Goal: Task Accomplishment & Management: Complete application form

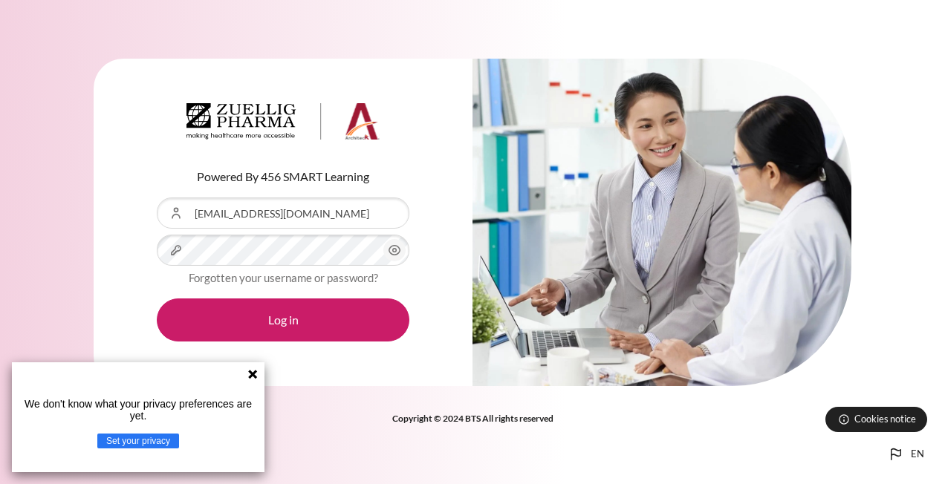
click at [402, 246] on icon "Content" at bounding box center [395, 251] width 18 height 18
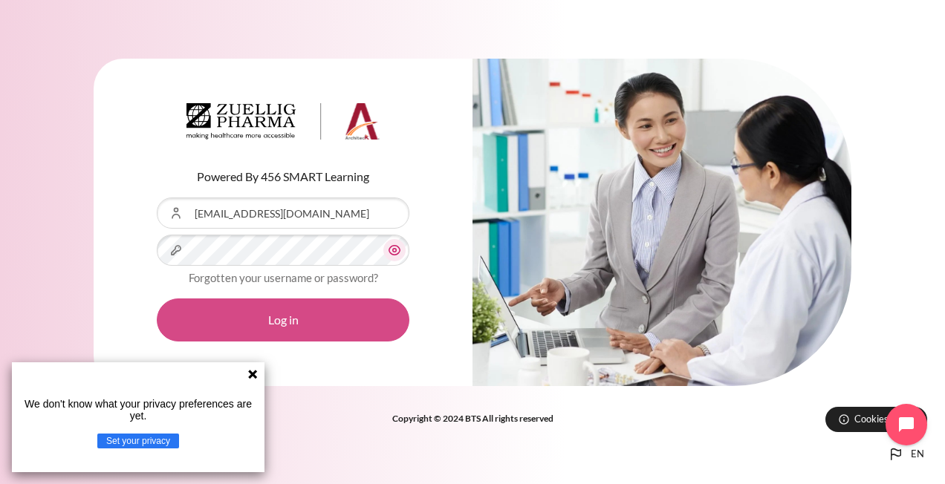
click at [305, 309] on button "Log in" at bounding box center [283, 320] width 253 height 43
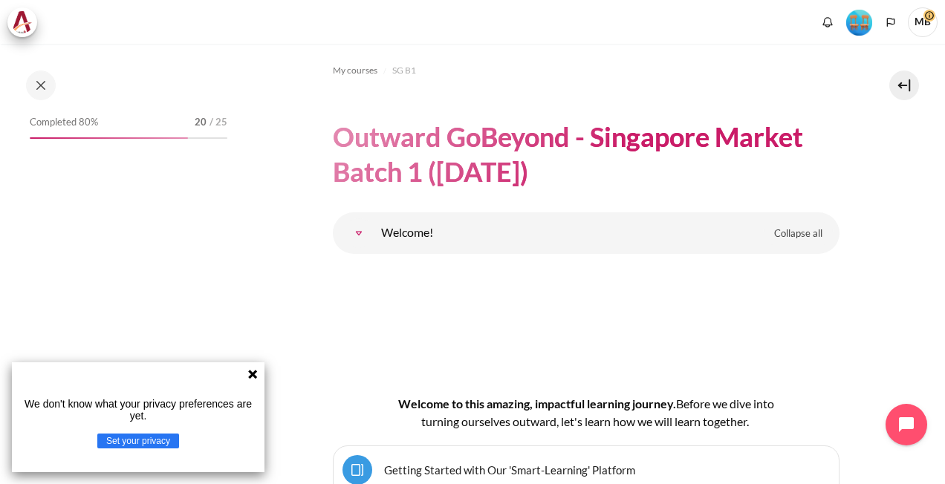
click at [256, 370] on icon at bounding box center [253, 375] width 12 height 12
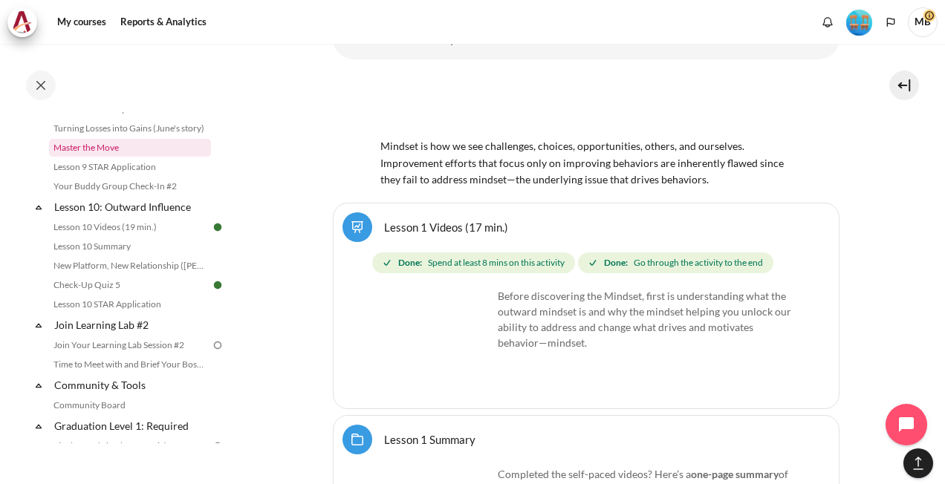
scroll to position [1326, 0]
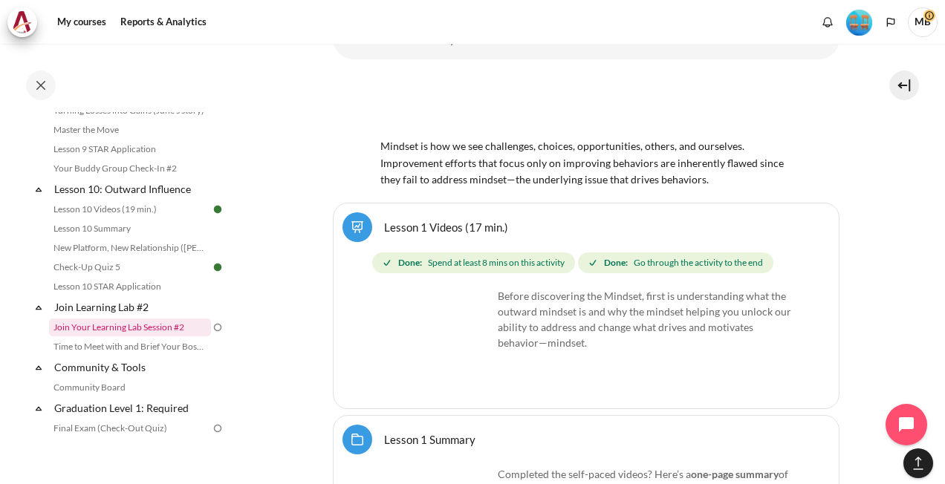
click at [134, 337] on link "Join Your Learning Lab Session #2" at bounding box center [130, 328] width 162 height 18
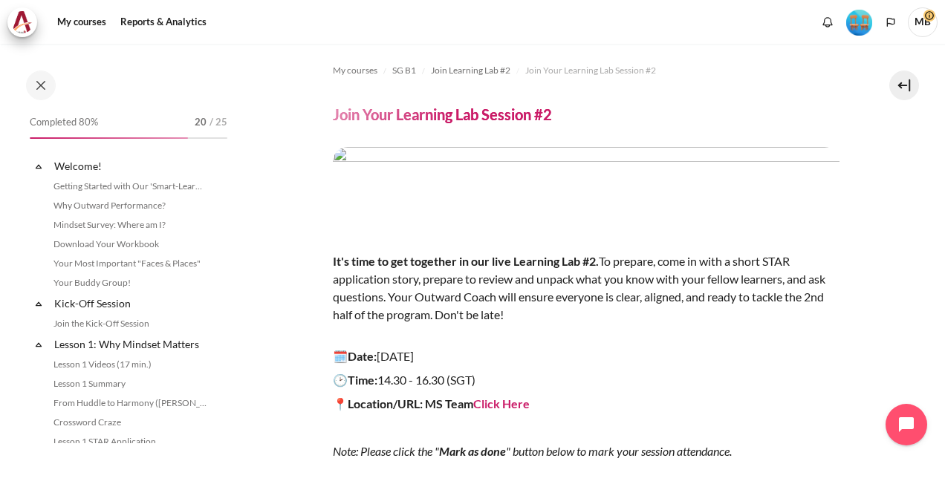
scroll to position [1391, 0]
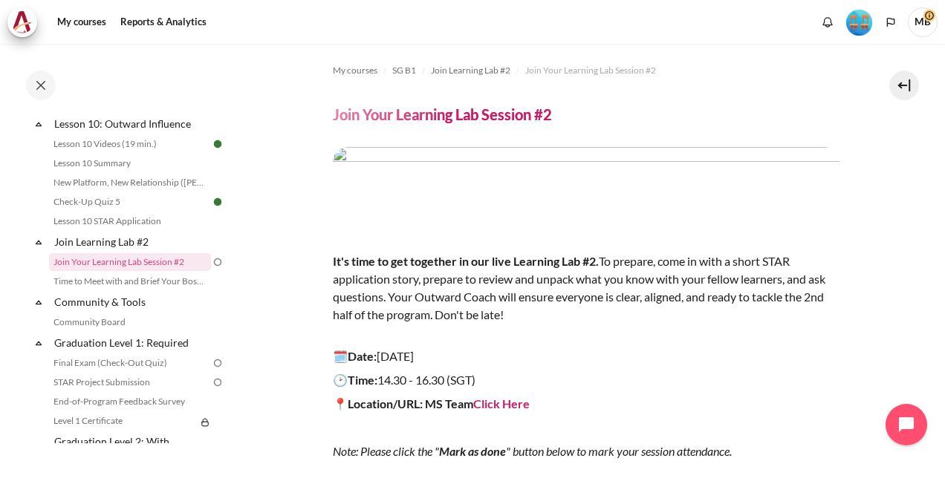
click at [851, 349] on section "My courses SG B1 Join Learning Lab #2 Join Your Learning Lab Session #2 Join Yo…" at bounding box center [586, 345] width 696 height 603
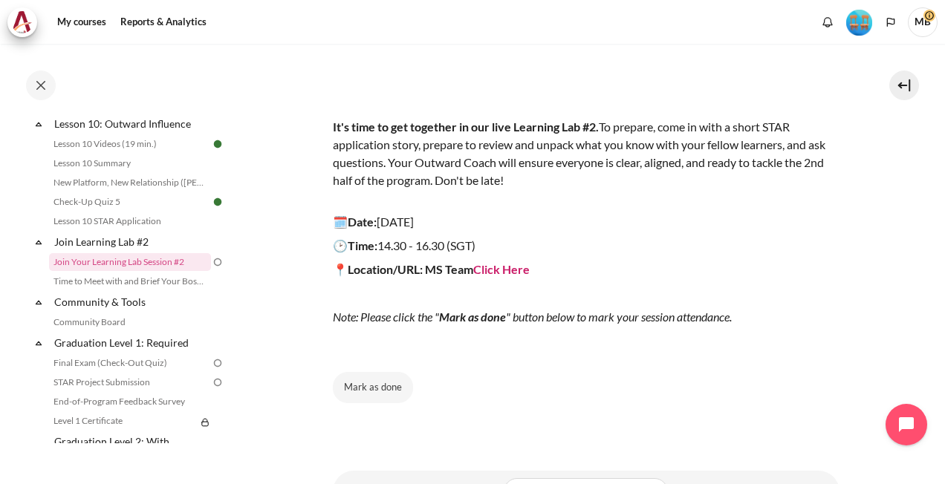
scroll to position [211, 0]
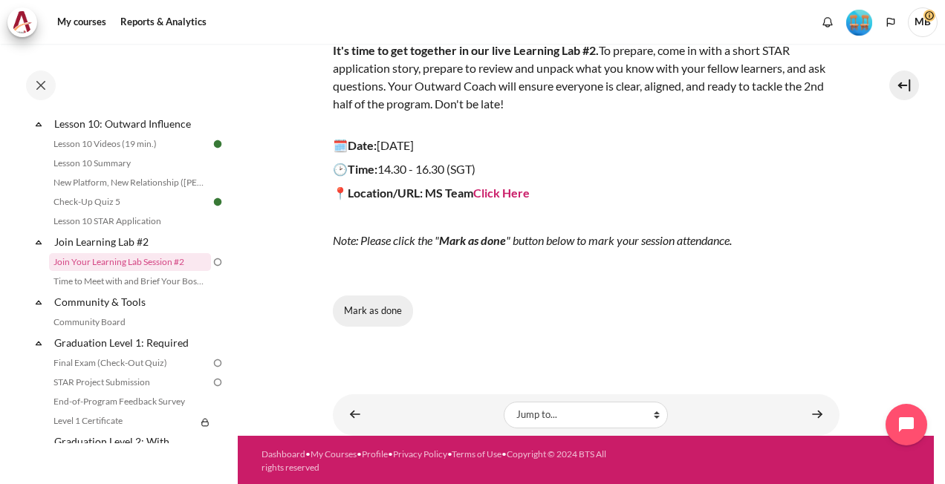
click at [376, 308] on button "Mark as done" at bounding box center [373, 311] width 80 height 31
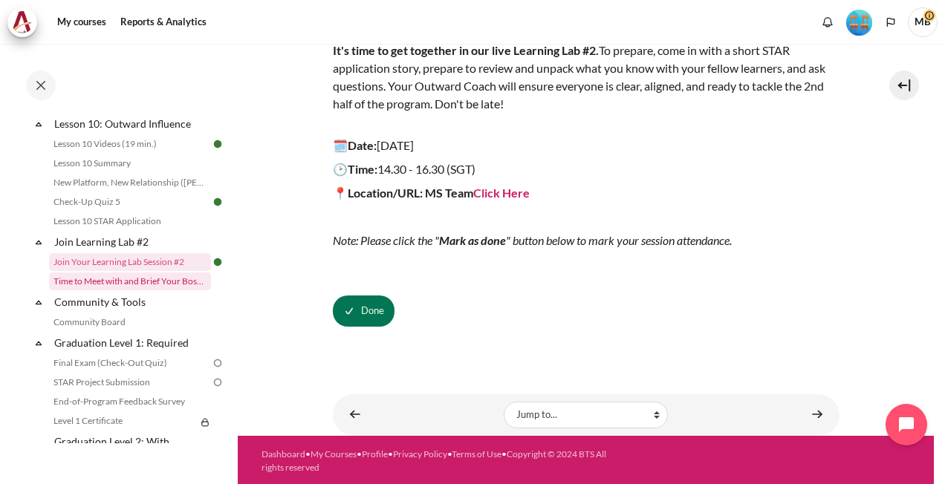
click at [140, 291] on link "Time to Meet with and Brief Your Boss #2" at bounding box center [130, 282] width 162 height 18
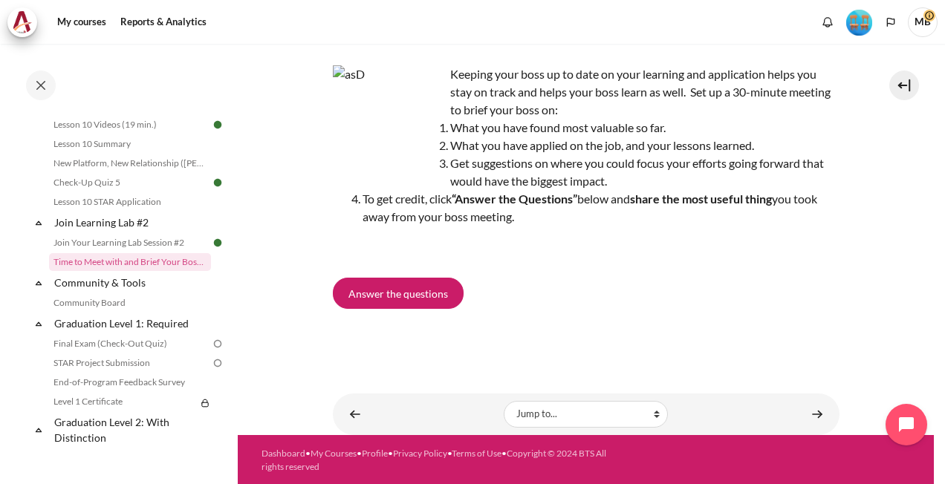
scroll to position [94, 0]
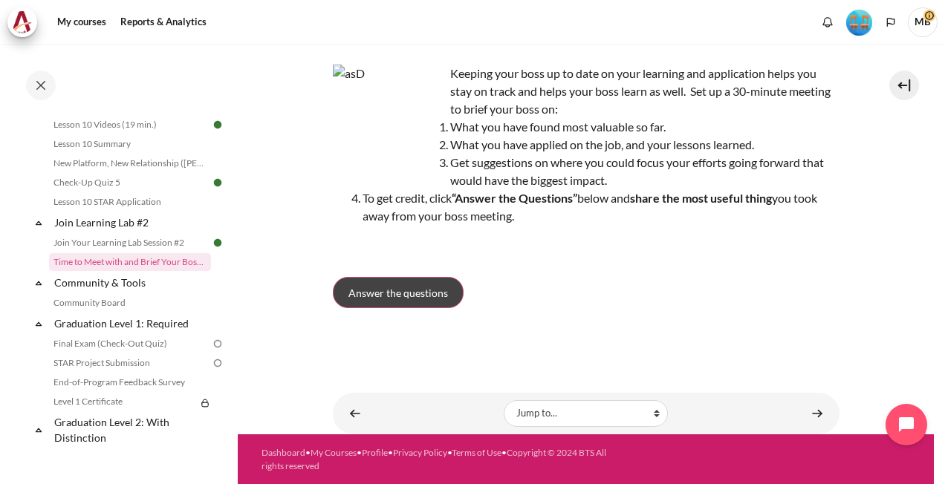
click at [378, 285] on span "Answer the questions" at bounding box center [399, 293] width 100 height 16
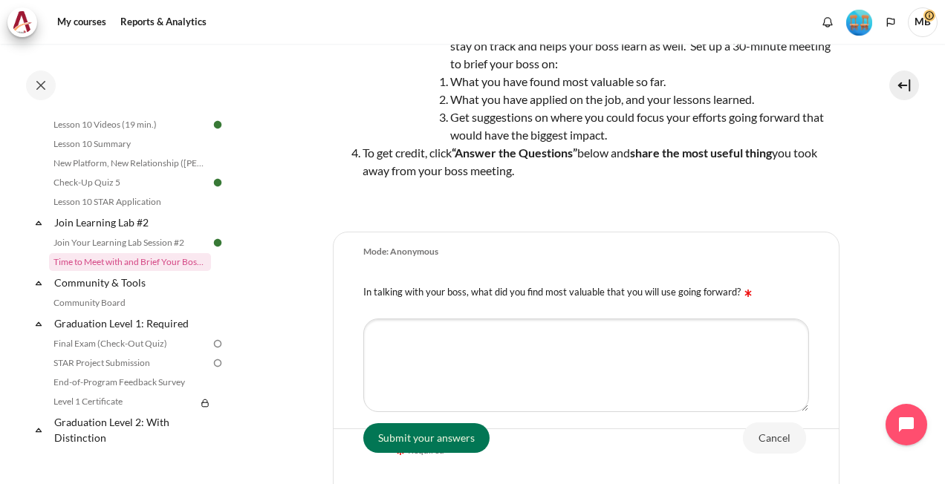
scroll to position [149, 0]
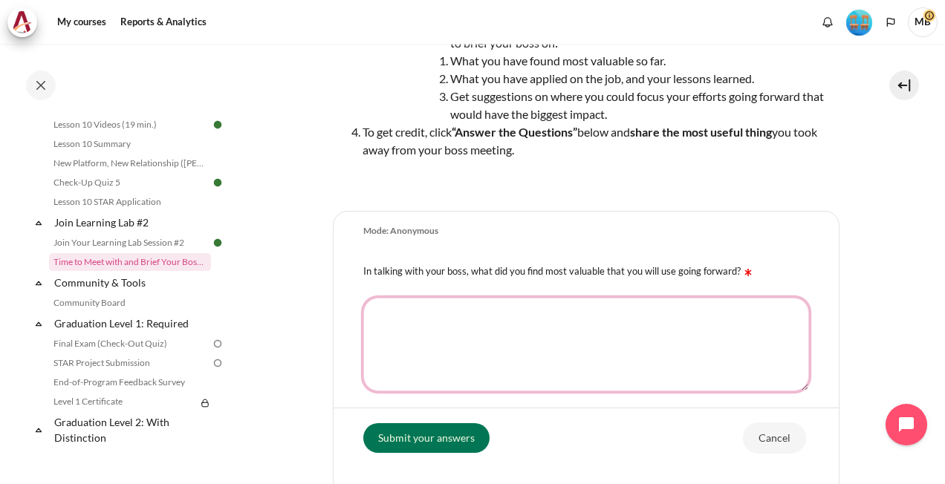
click at [532, 331] on textarea "In talking with your boss, what did you find most valuable that you will use go…" at bounding box center [586, 345] width 446 height 94
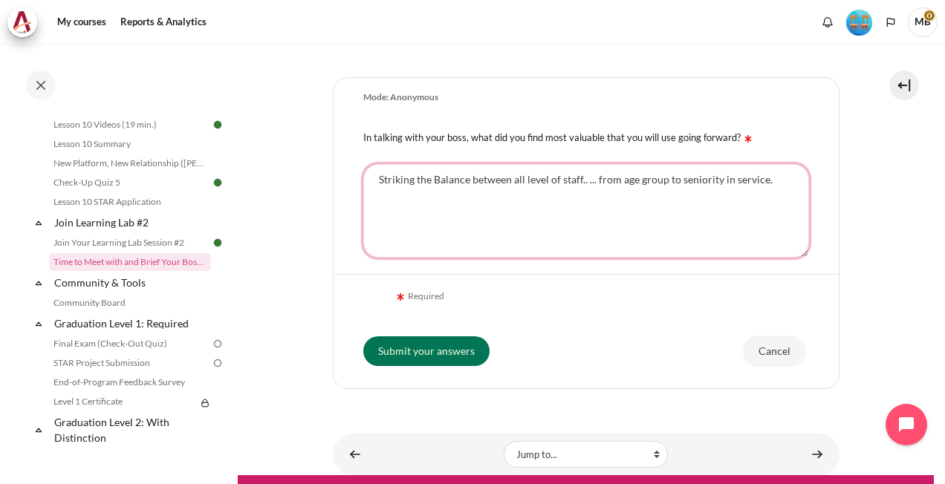
scroll to position [297, 0]
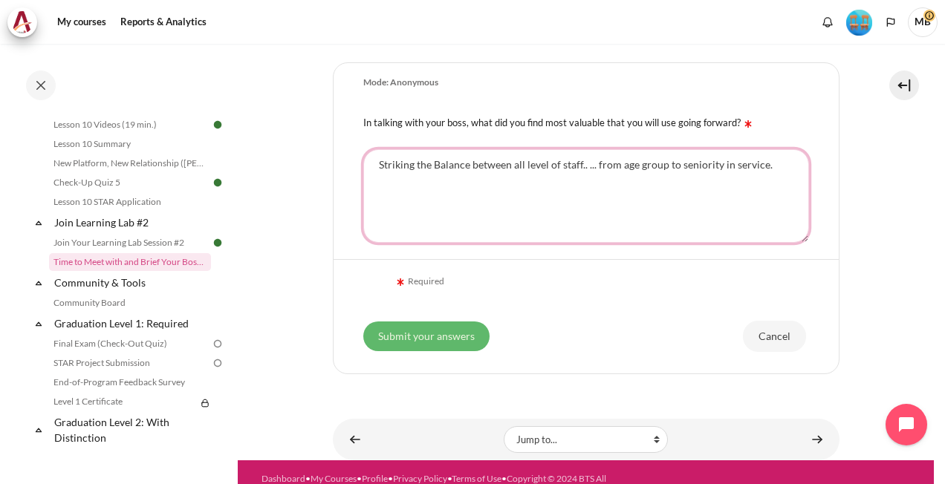
type textarea "Striking the Balance between all level of staff.. ... from age group to seniori…"
click at [461, 331] on input "Submit your answers" at bounding box center [426, 337] width 126 height 30
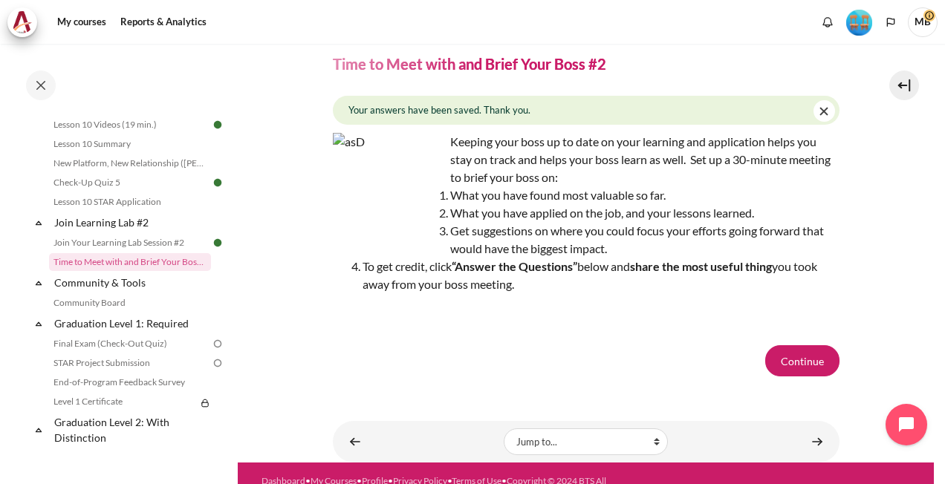
scroll to position [78, 0]
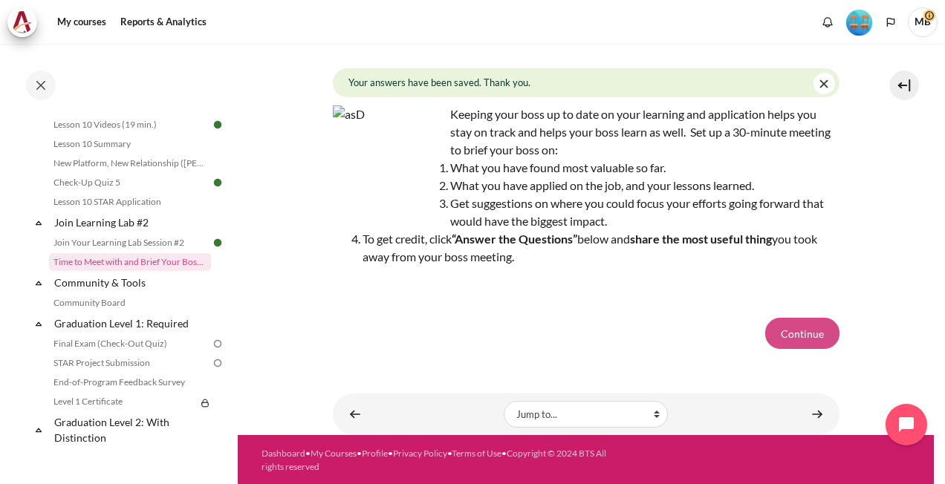
click at [782, 334] on button "Continue" at bounding box center [802, 333] width 74 height 31
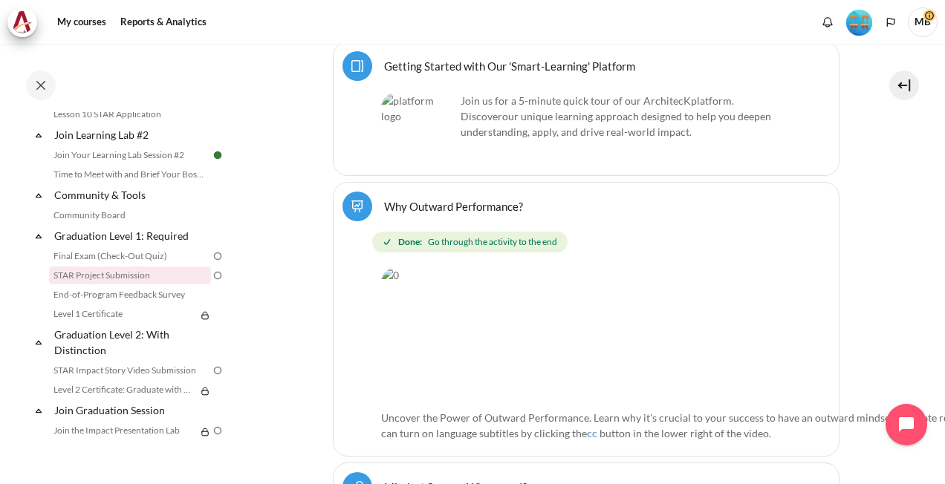
scroll to position [1474, 0]
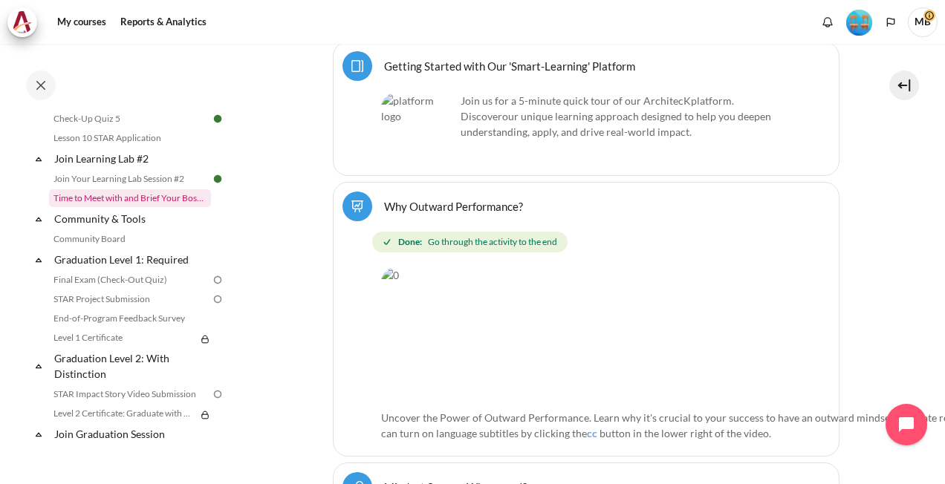
click at [115, 207] on link "Time to Meet with and Brief Your Boss #2" at bounding box center [130, 198] width 162 height 18
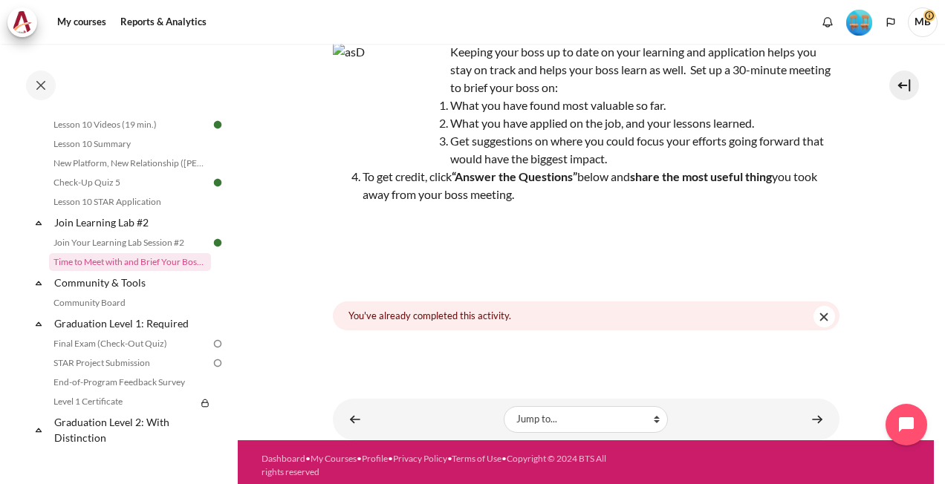
scroll to position [122, 0]
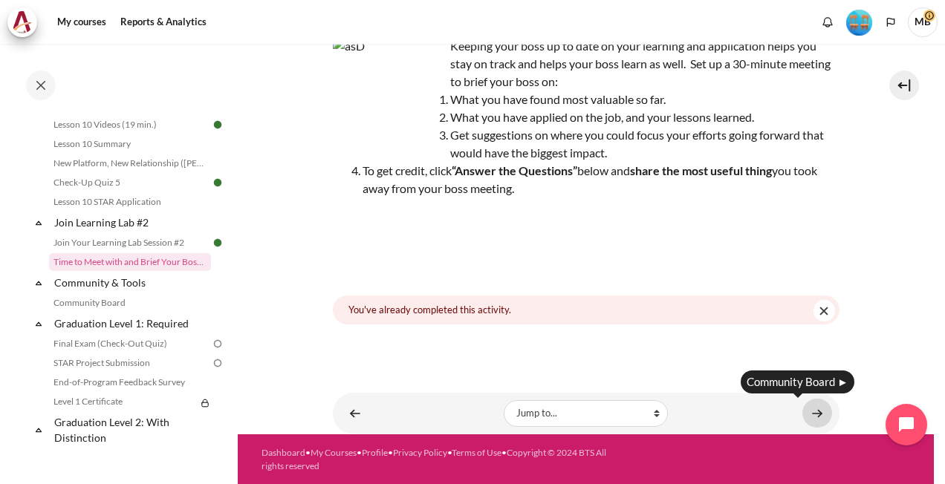
click at [814, 410] on link "Content" at bounding box center [818, 413] width 30 height 29
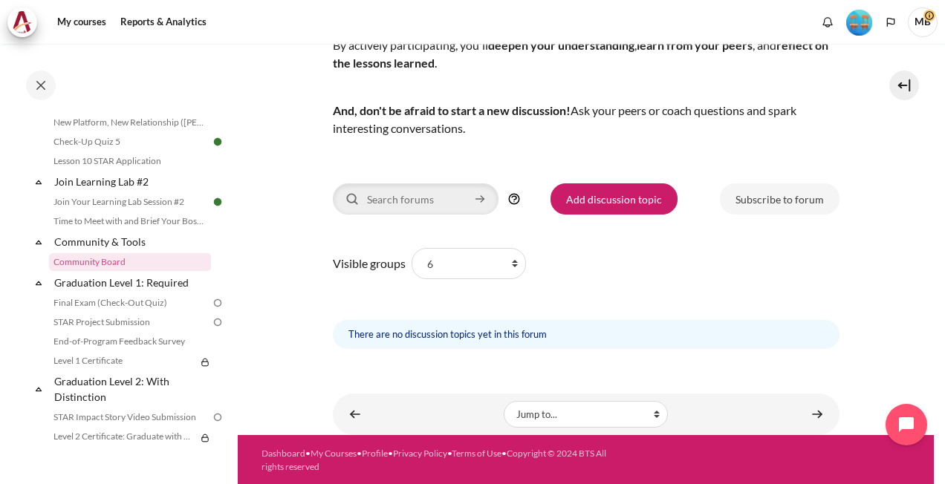
scroll to position [135, 0]
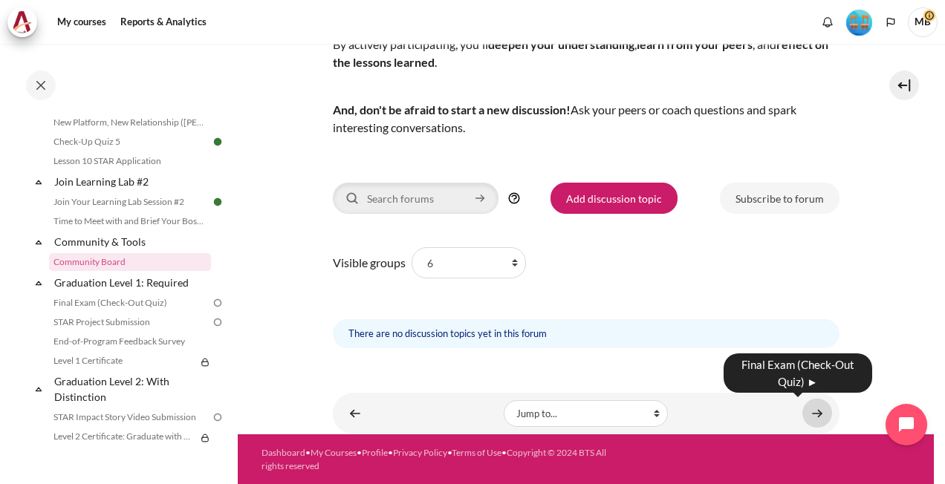
click at [810, 410] on link "Content" at bounding box center [818, 413] width 30 height 29
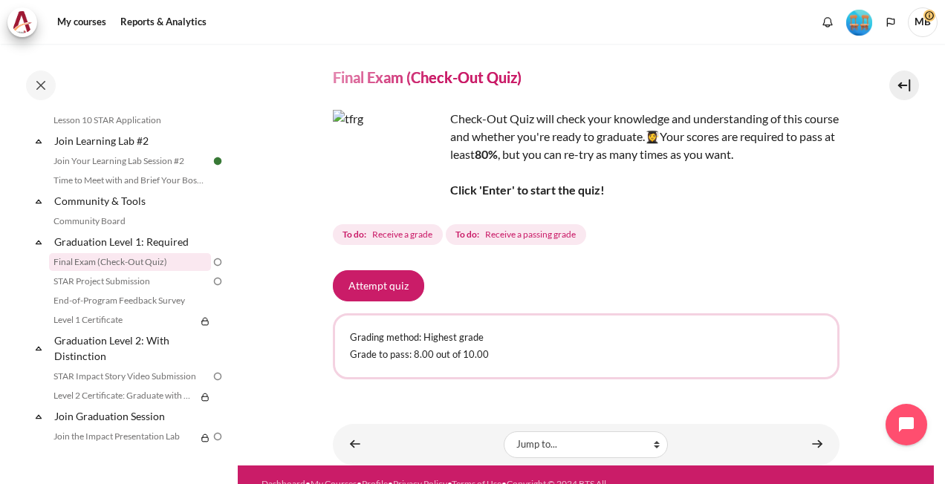
scroll to position [68, 0]
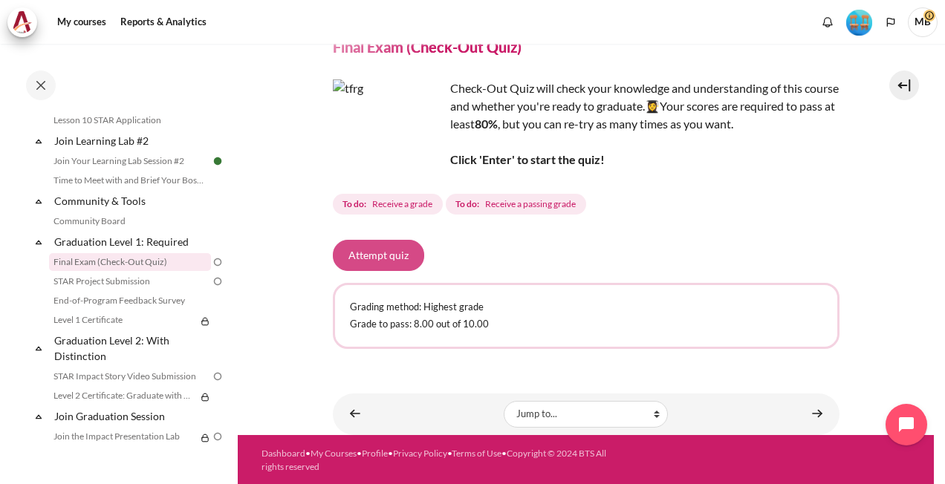
click at [375, 249] on button "Attempt quiz" at bounding box center [378, 255] width 91 height 31
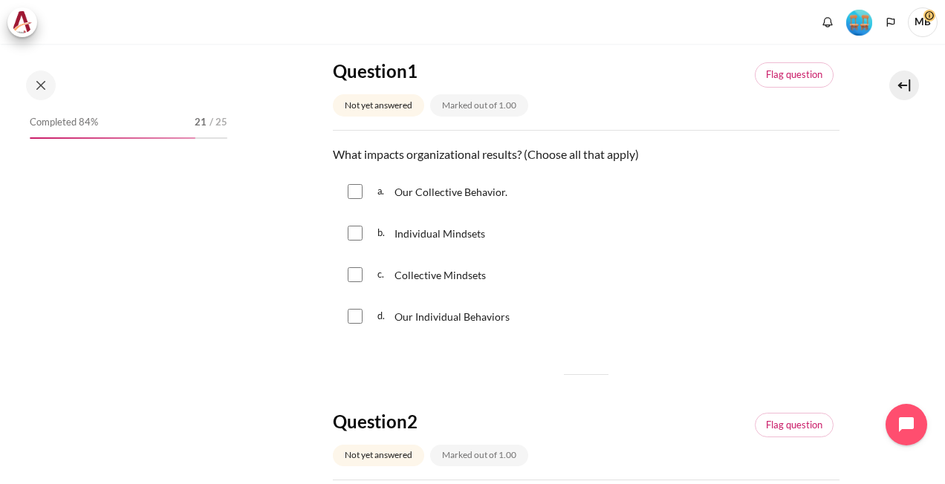
scroll to position [1492, 0]
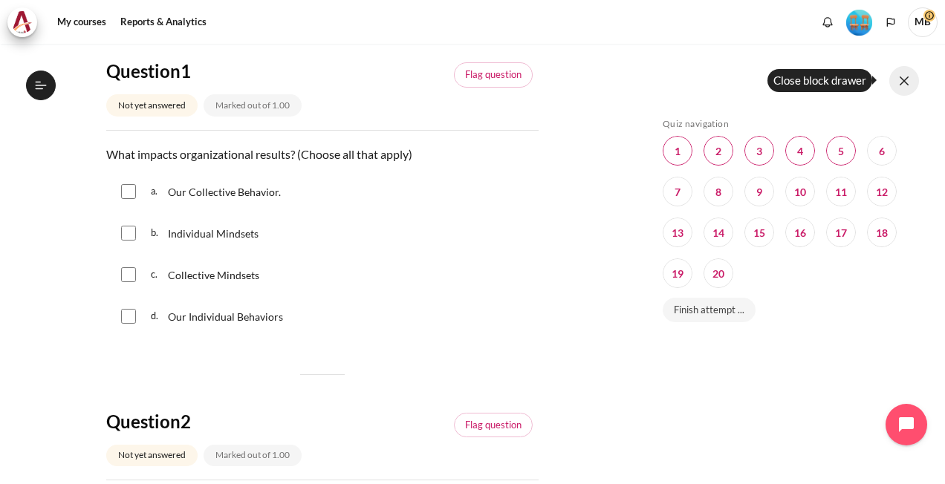
click at [901, 83] on button at bounding box center [904, 81] width 30 height 30
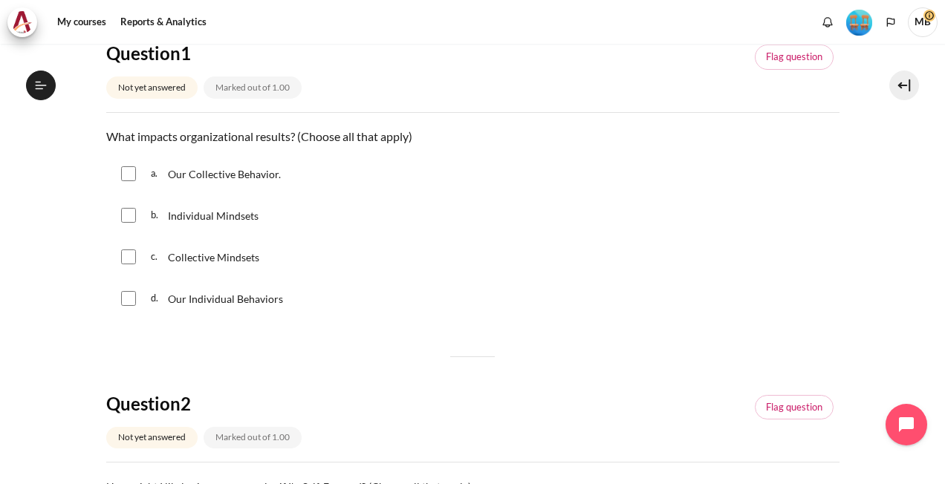
scroll to position [74, 0]
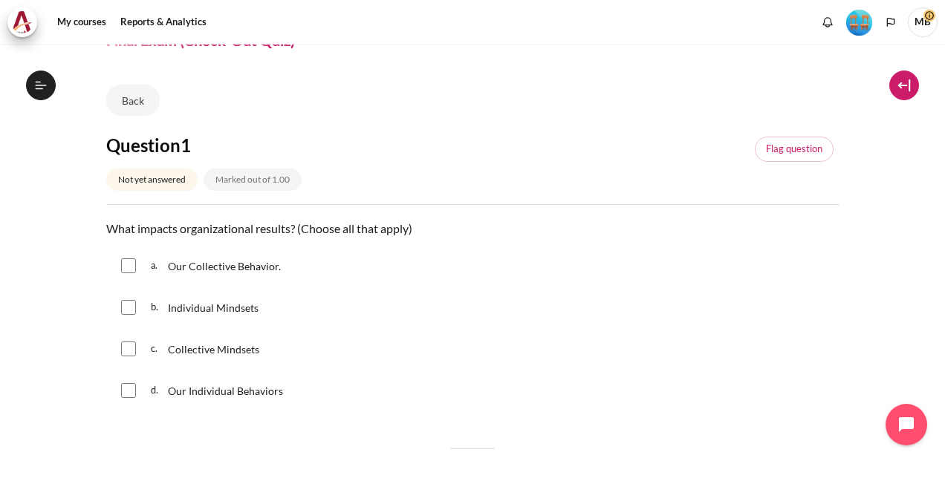
click at [889, 83] on button at bounding box center [904, 86] width 30 height 30
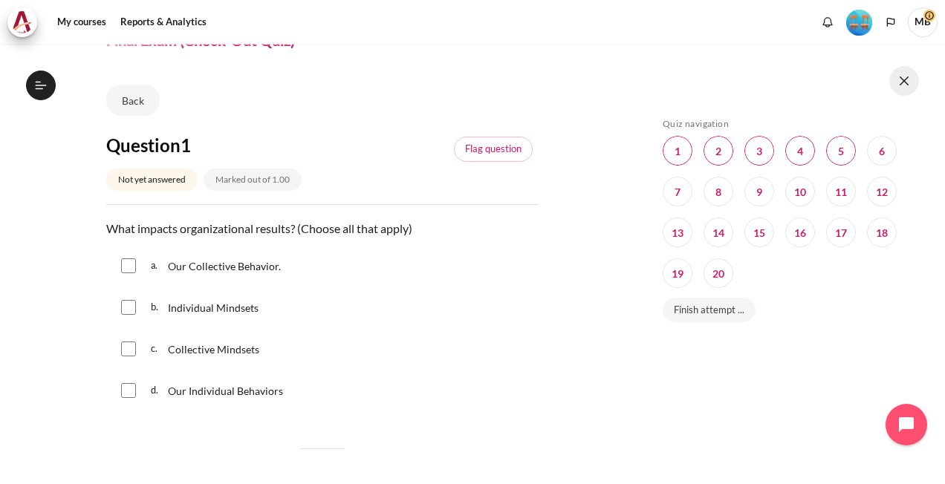
click at [907, 80] on button at bounding box center [904, 81] width 30 height 30
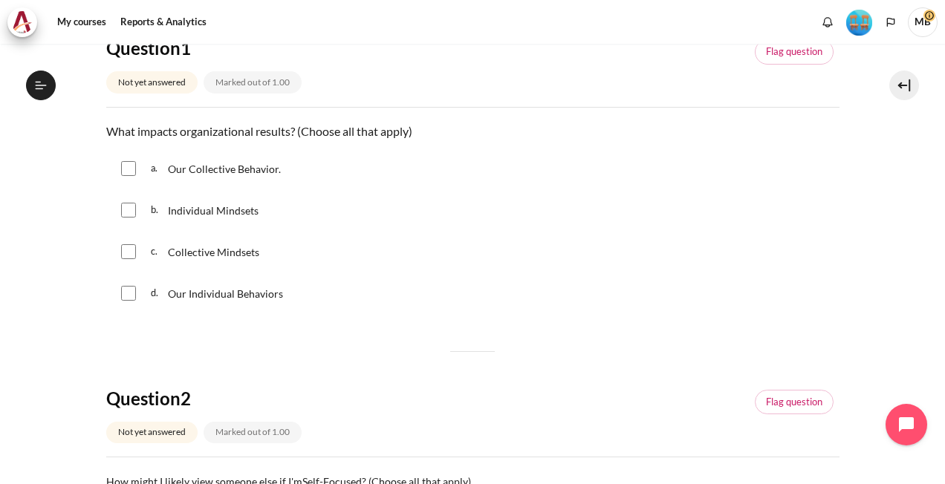
scroll to position [149, 0]
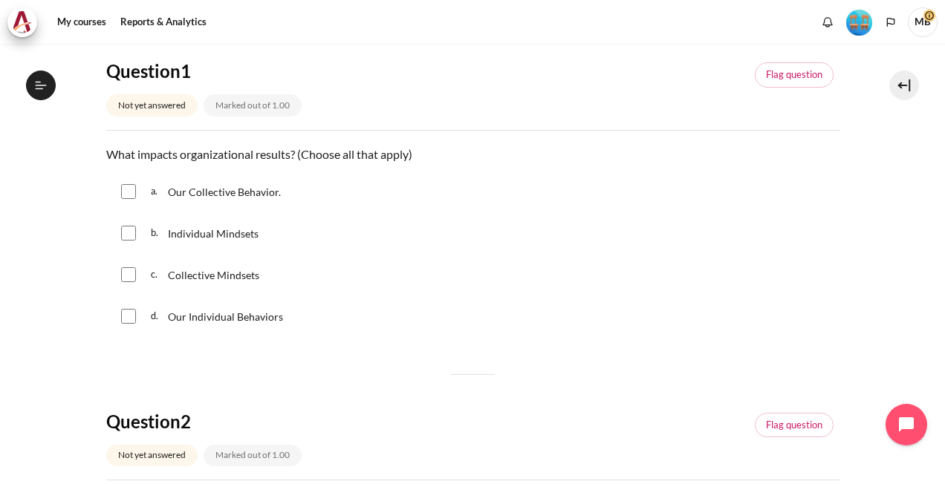
click at [129, 232] on input "Content" at bounding box center [128, 233] width 15 height 15
checkbox input "true"
drag, startPoint x: 132, startPoint y: 318, endPoint x: 128, endPoint y: 286, distance: 32.3
click at [132, 318] on input "Content" at bounding box center [128, 316] width 15 height 15
checkbox input "true"
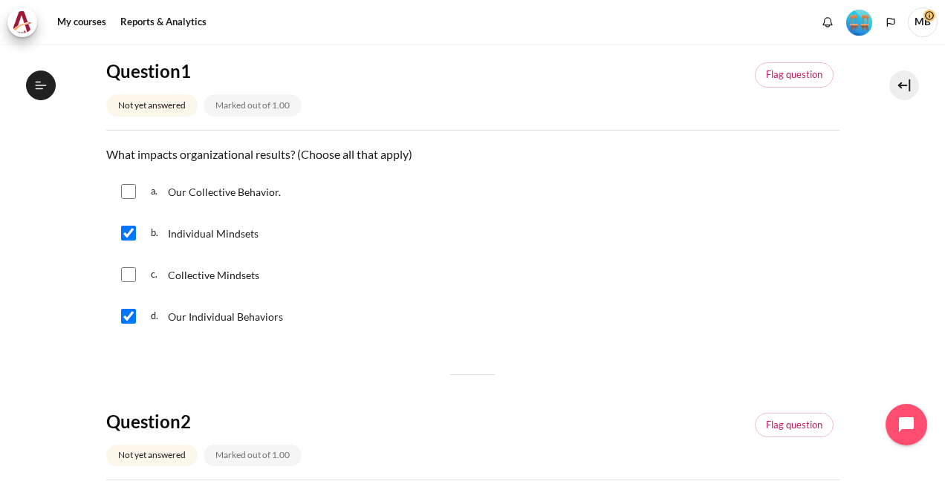
click at [127, 276] on input "Content" at bounding box center [128, 275] width 15 height 15
checkbox input "true"
click at [127, 188] on input "Content" at bounding box center [128, 191] width 15 height 15
checkbox input "true"
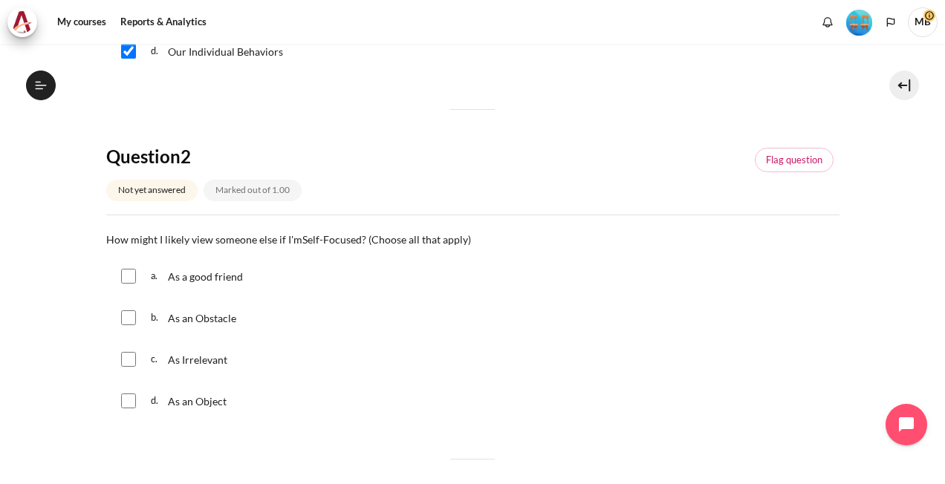
scroll to position [446, 0]
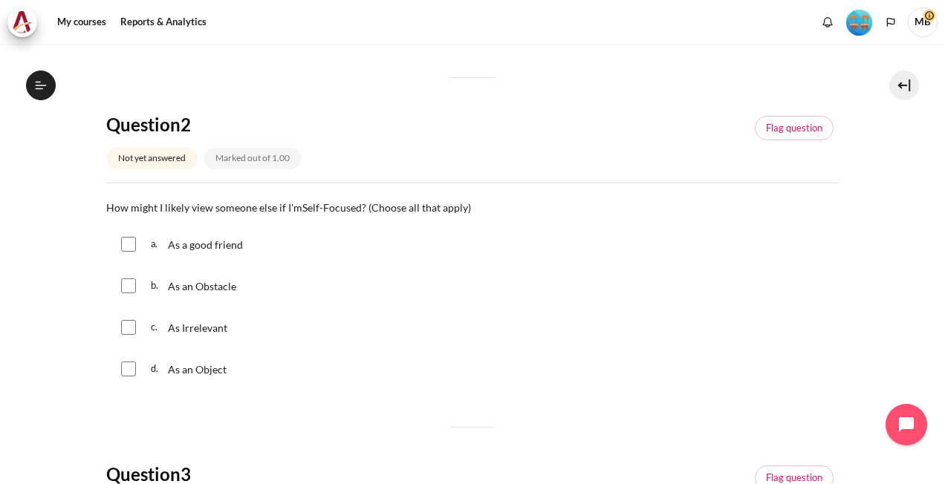
click at [135, 372] on div "d. As an Object" at bounding box center [472, 369] width 733 height 39
click at [133, 371] on input "Content" at bounding box center [128, 369] width 15 height 15
checkbox input "true"
click at [125, 279] on input "Content" at bounding box center [128, 286] width 15 height 15
checkbox input "true"
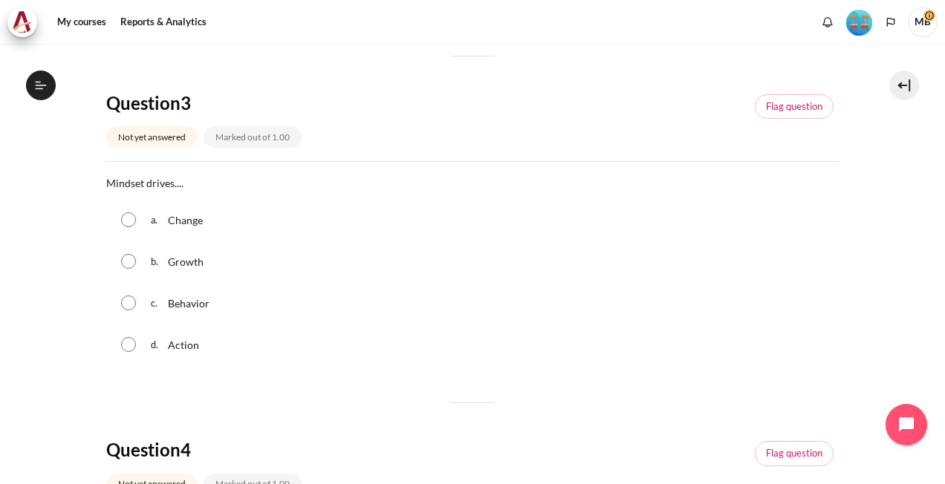
scroll to position [892, 0]
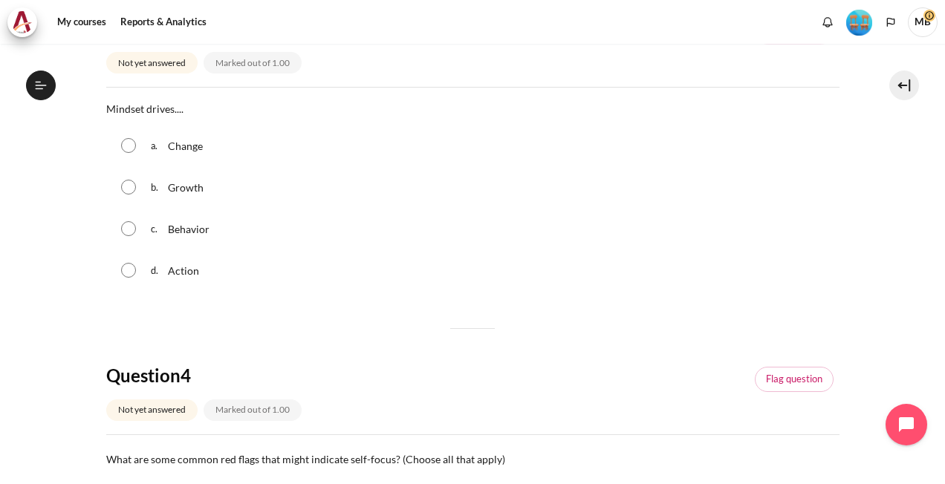
drag, startPoint x: 130, startPoint y: 270, endPoint x: 129, endPoint y: 254, distance: 16.4
click at [129, 268] on input "Content" at bounding box center [128, 270] width 15 height 15
radio input "true"
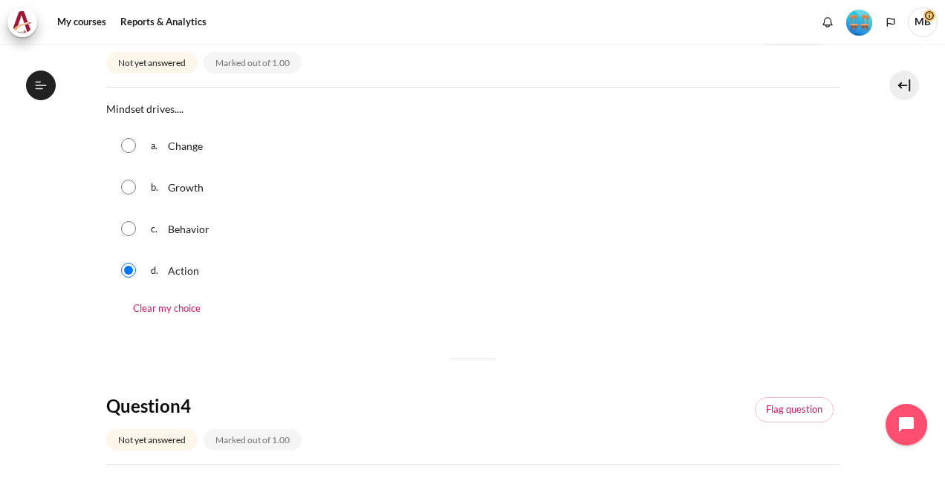
click at [126, 224] on input "Content" at bounding box center [128, 228] width 15 height 15
radio input "true"
click at [131, 266] on input "Content" at bounding box center [128, 270] width 15 height 15
radio input "true"
click at [130, 226] on input "Content" at bounding box center [128, 228] width 15 height 15
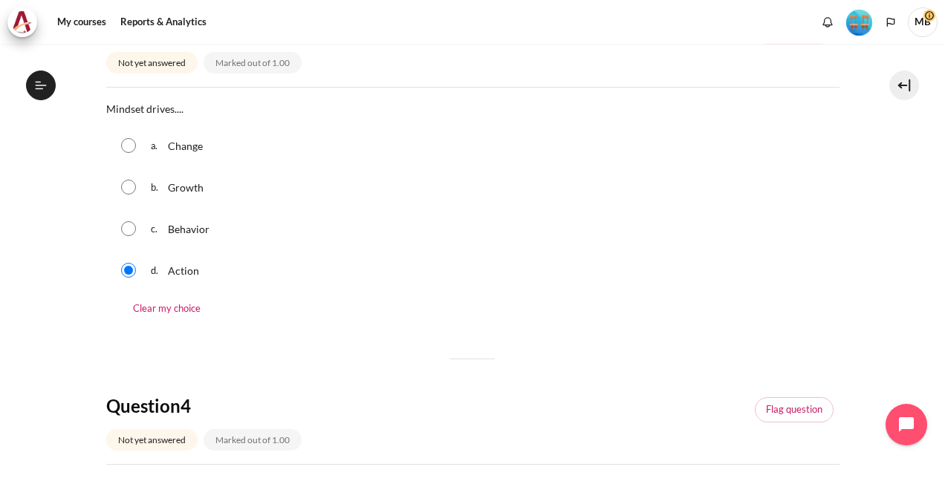
radio input "true"
click at [125, 143] on input "Content" at bounding box center [128, 145] width 15 height 15
radio input "true"
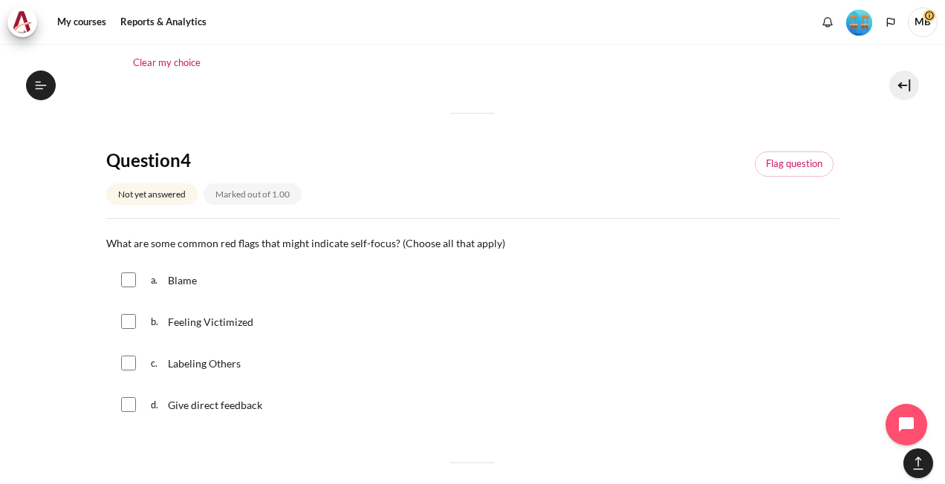
scroll to position [1115, 0]
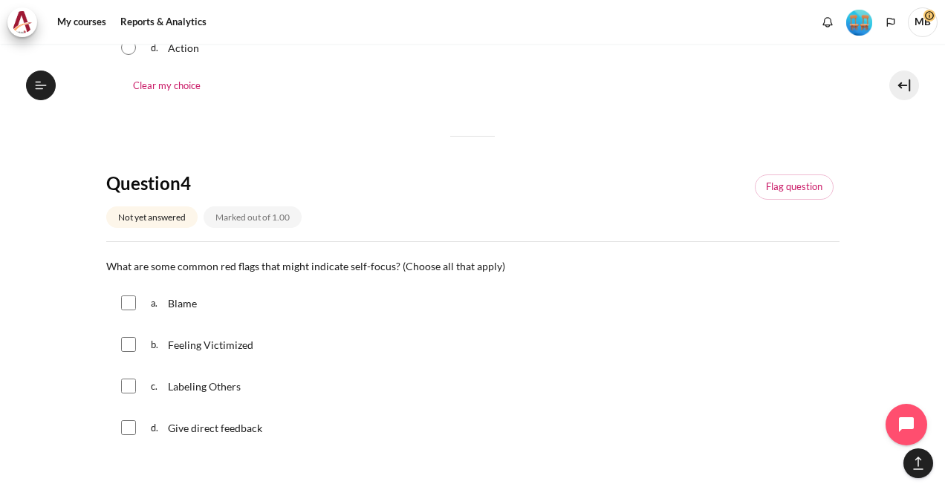
click at [131, 302] on input "Content" at bounding box center [128, 303] width 15 height 15
checkbox input "true"
click at [128, 345] on input "Content" at bounding box center [128, 344] width 15 height 15
checkbox input "true"
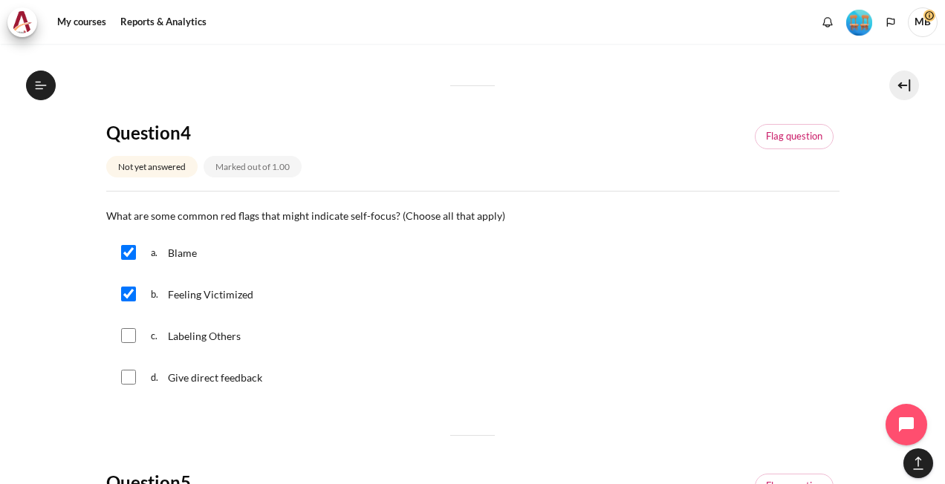
scroll to position [1189, 0]
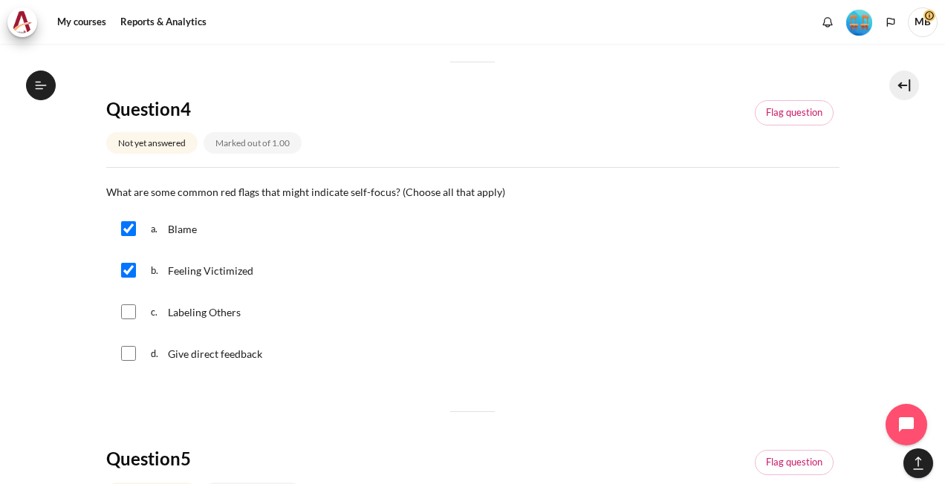
drag, startPoint x: 129, startPoint y: 311, endPoint x: 187, endPoint y: 329, distance: 60.2
click at [129, 308] on input "Content" at bounding box center [128, 312] width 15 height 15
checkbox input "true"
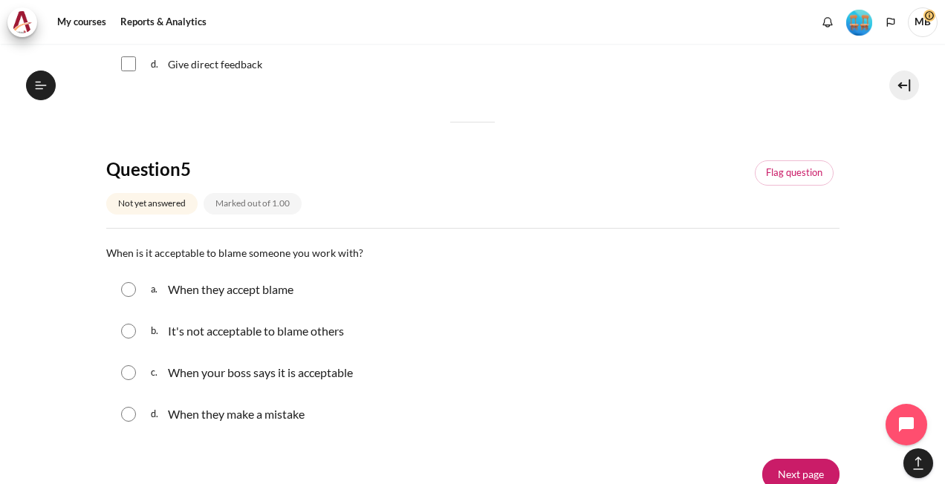
scroll to position [1486, 0]
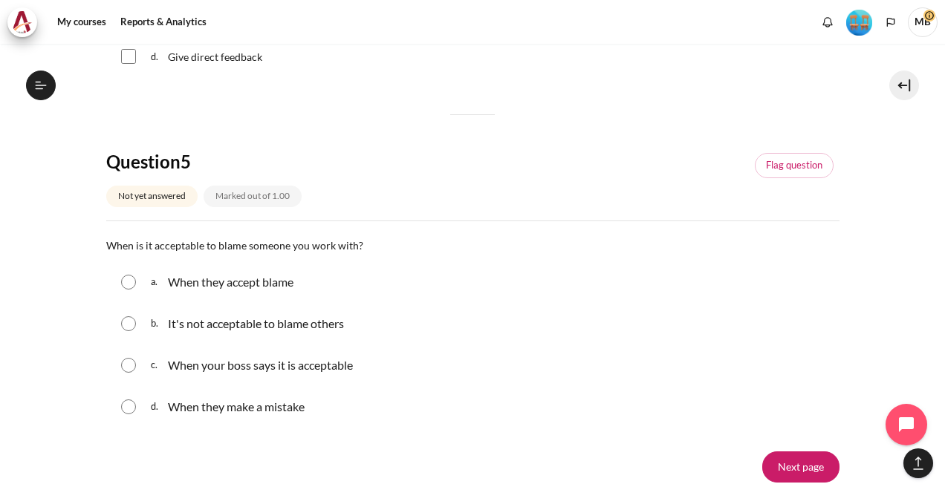
click at [129, 402] on input "Content" at bounding box center [128, 407] width 15 height 15
radio input "true"
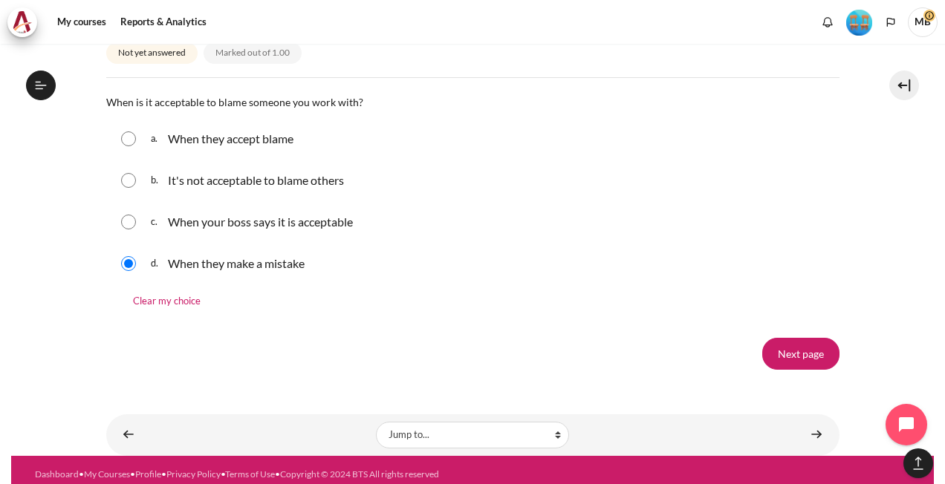
scroll to position [1636, 0]
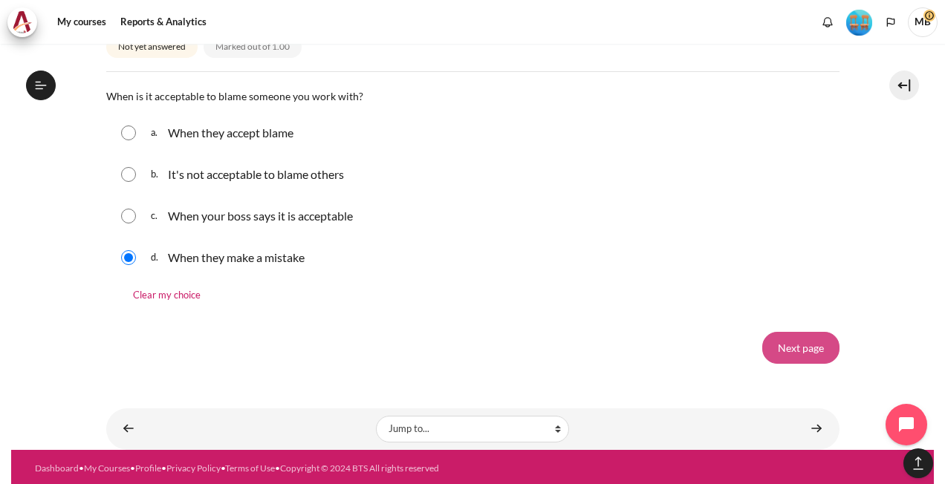
click at [807, 342] on input "Next page" at bounding box center [800, 347] width 77 height 31
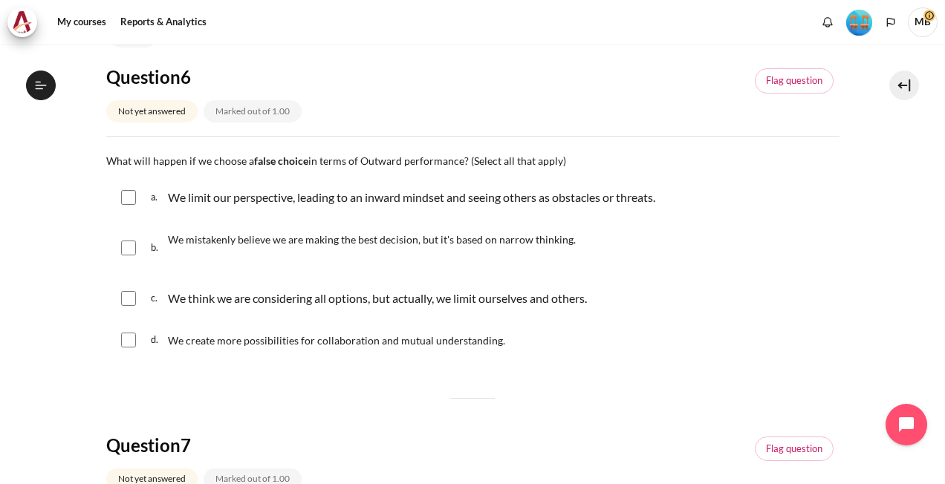
scroll to position [149, 0]
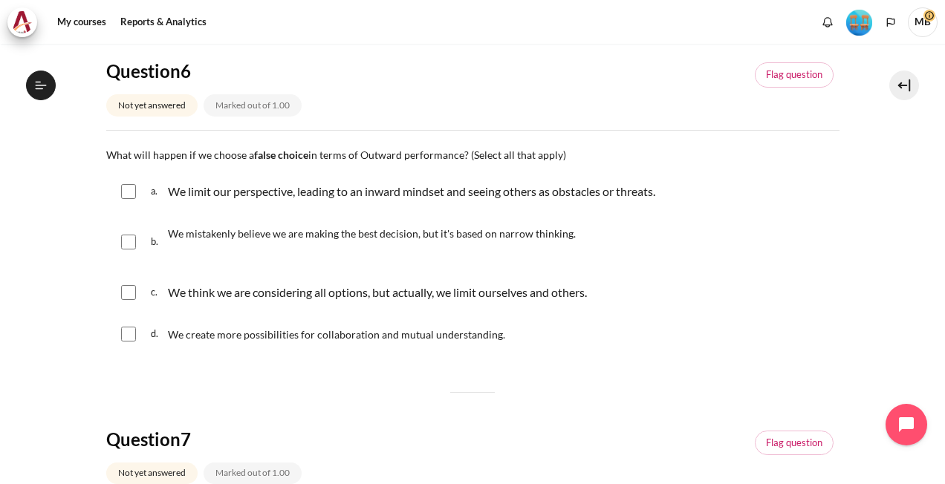
click at [135, 187] on div "a. We limit our perspective, leading to an inward mindset and seeing others as …" at bounding box center [472, 191] width 733 height 39
click at [129, 188] on input "Content" at bounding box center [128, 191] width 15 height 15
checkbox input "true"
click at [128, 237] on input "Content" at bounding box center [128, 242] width 15 height 15
checkbox input "true"
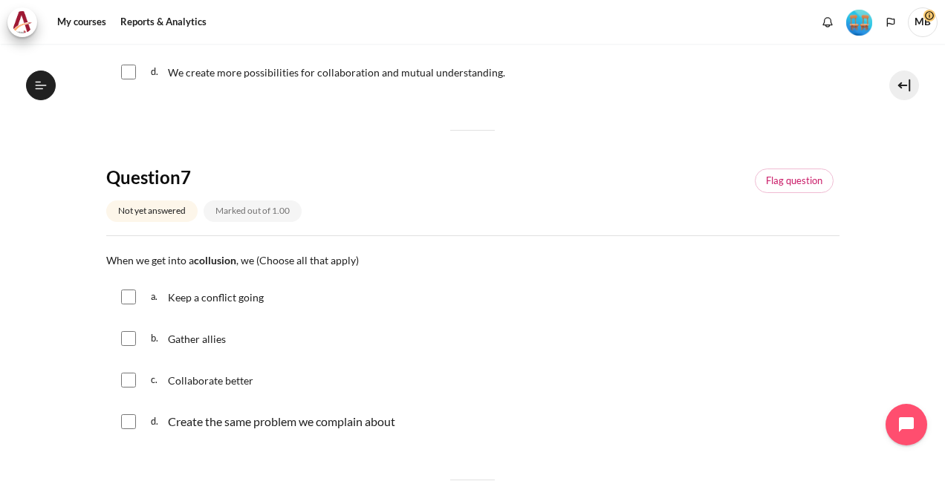
scroll to position [446, 0]
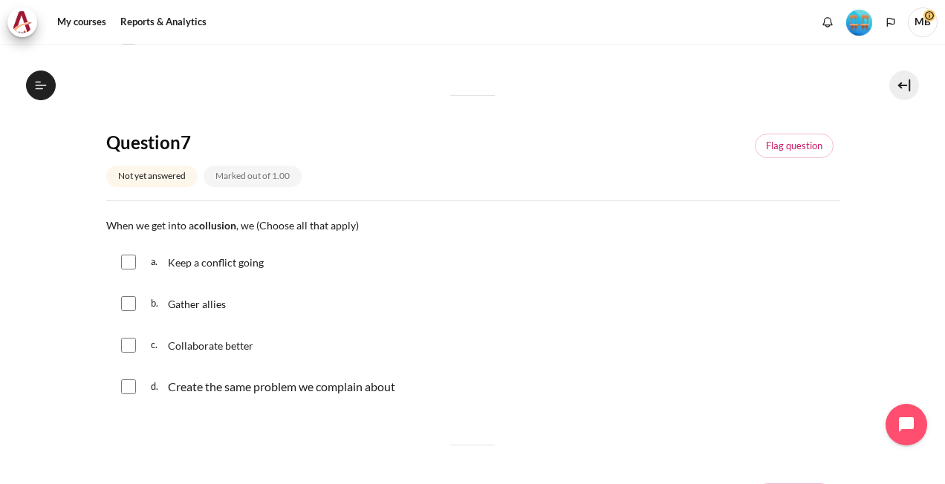
click at [129, 257] on input "Content" at bounding box center [128, 262] width 15 height 15
checkbox input "true"
click at [133, 302] on input "Content" at bounding box center [128, 303] width 15 height 15
checkbox input "true"
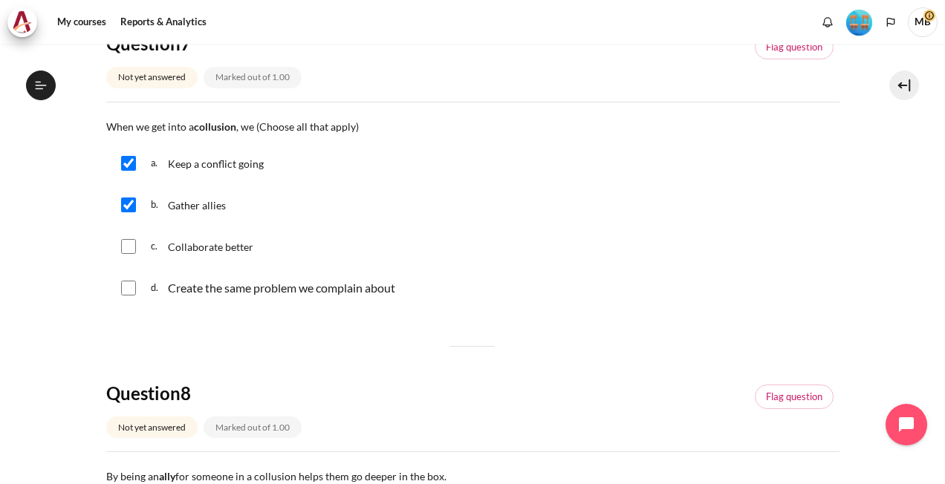
scroll to position [594, 0]
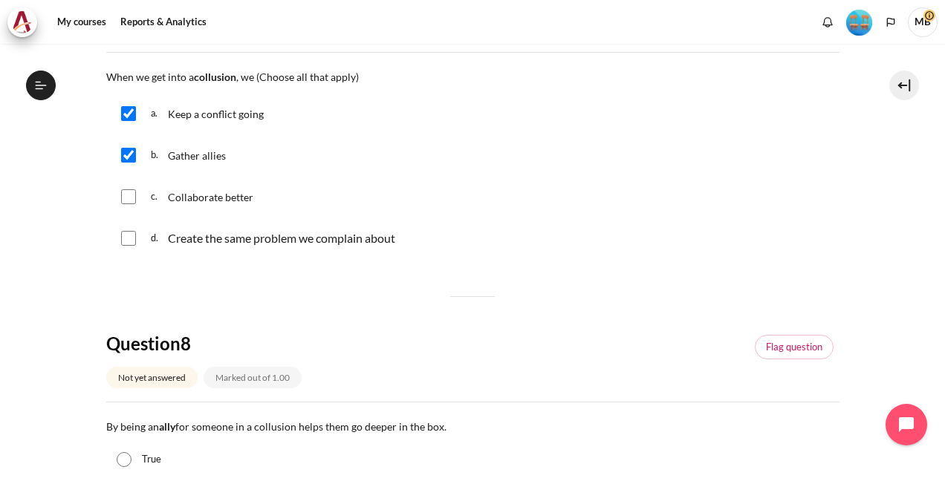
click at [131, 236] on input "Content" at bounding box center [128, 238] width 15 height 15
checkbox input "true"
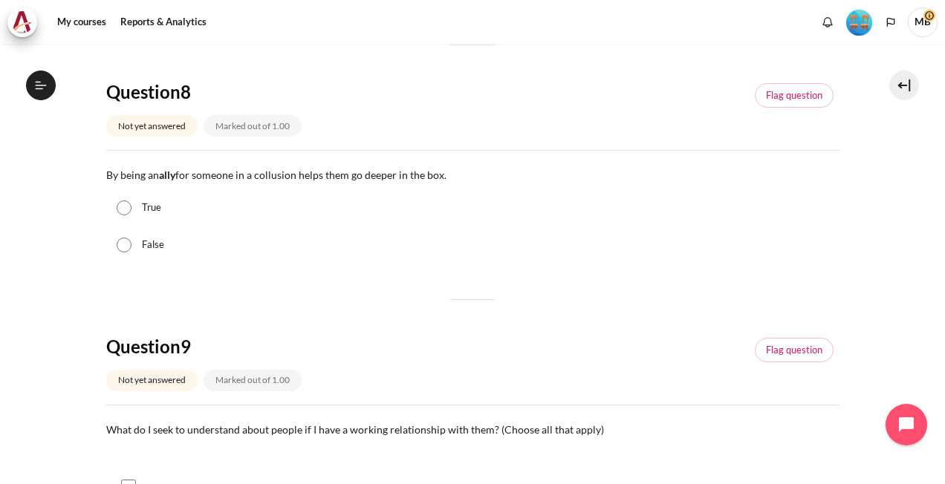
scroll to position [817, 0]
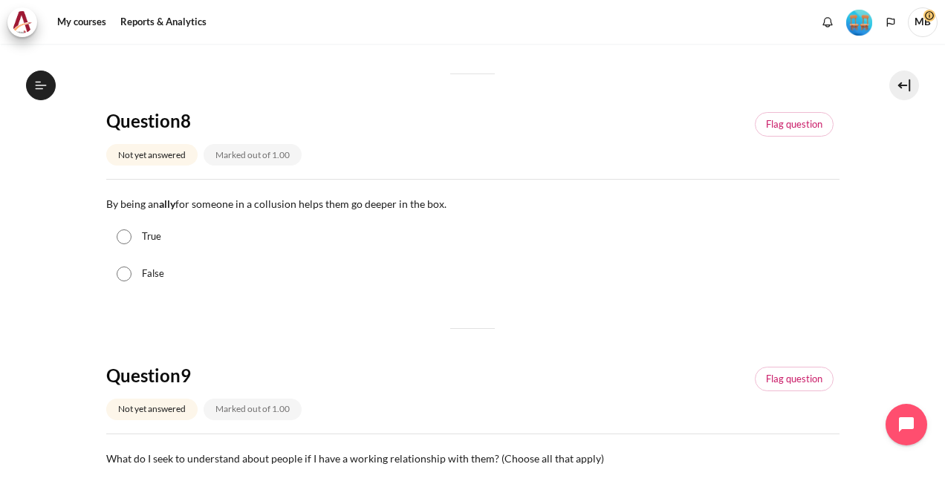
click at [133, 273] on div "False" at bounding box center [472, 274] width 733 height 37
click at [128, 270] on input "False" at bounding box center [124, 274] width 15 height 15
radio input "true"
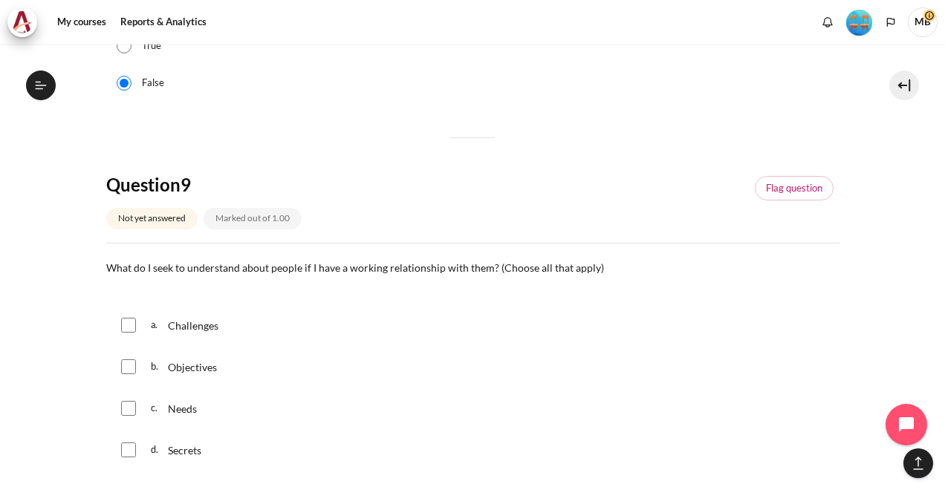
scroll to position [1040, 0]
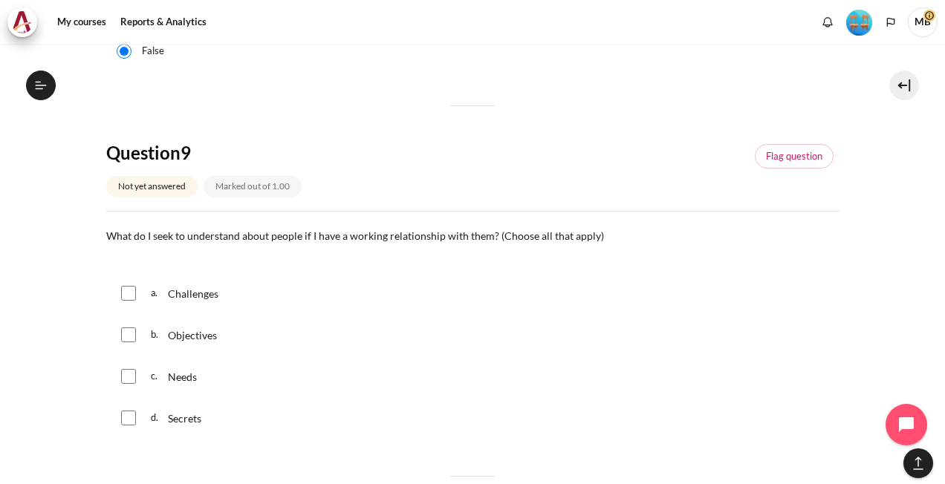
click at [130, 290] on input "Content" at bounding box center [128, 293] width 15 height 15
checkbox input "true"
click at [127, 374] on input "Content" at bounding box center [128, 376] width 15 height 15
checkbox input "true"
click at [126, 333] on input "Content" at bounding box center [128, 335] width 15 height 15
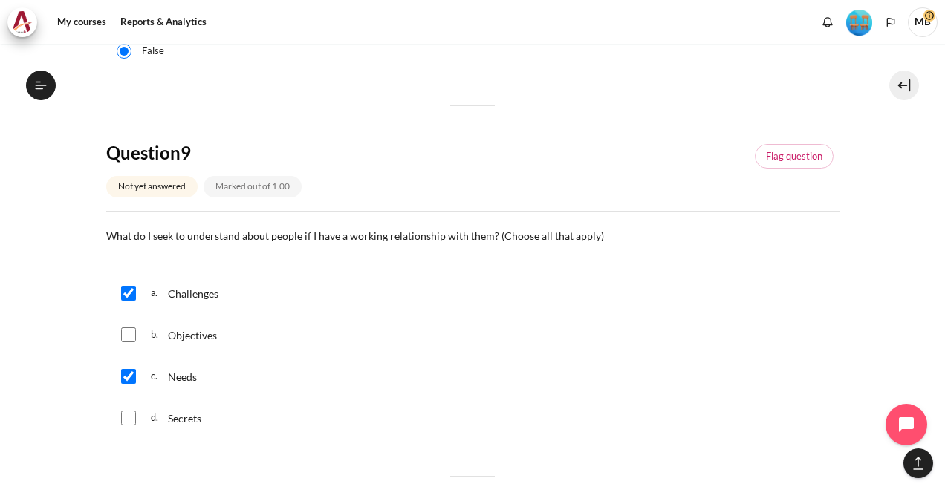
checkbox input "true"
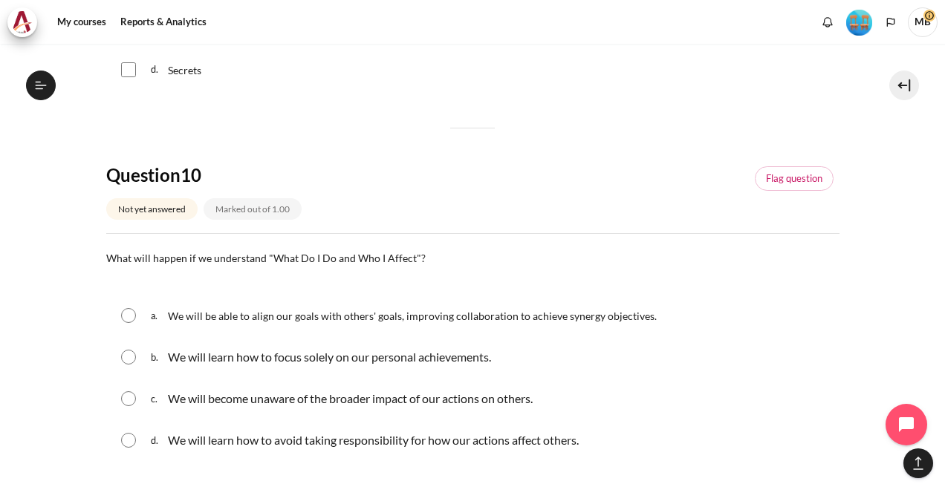
scroll to position [1412, 0]
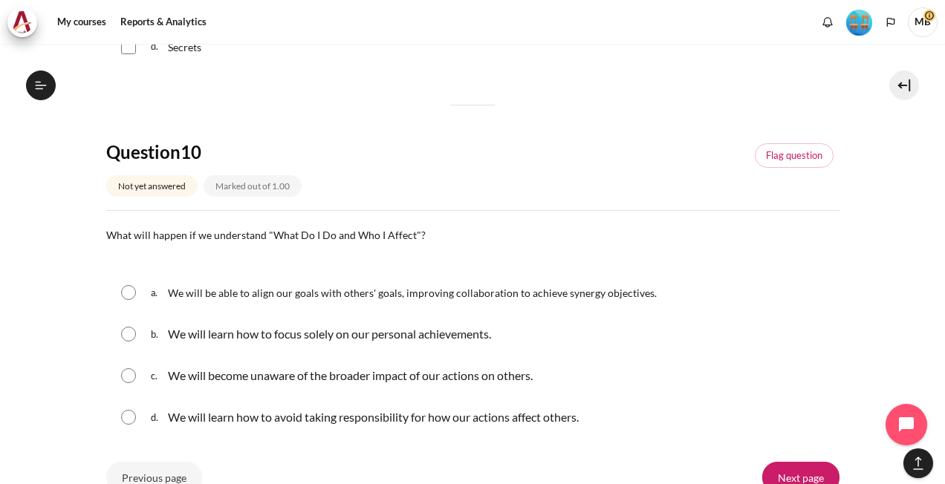
click at [128, 293] on input "Content" at bounding box center [128, 292] width 15 height 15
radio input "true"
click at [126, 327] on input "Content" at bounding box center [128, 334] width 15 height 15
radio input "true"
click at [126, 288] on input "Content" at bounding box center [128, 292] width 15 height 15
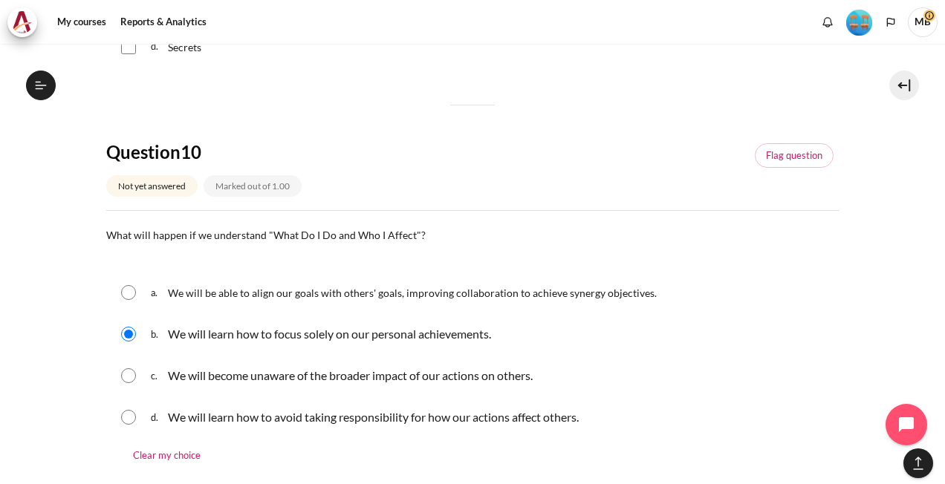
radio input "true"
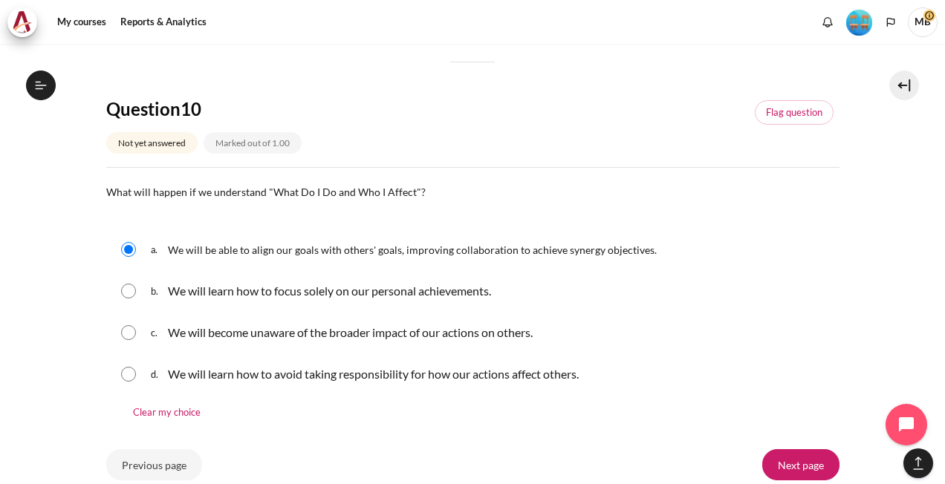
scroll to position [1572, 0]
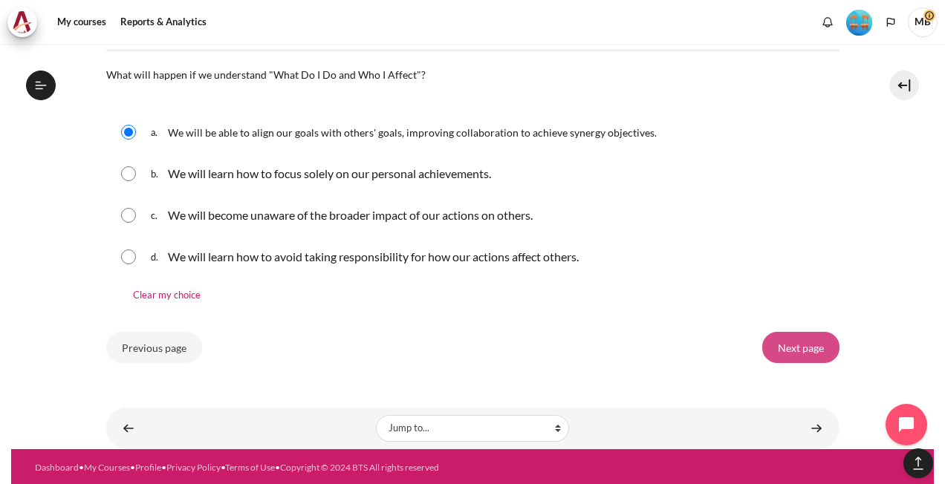
click at [798, 346] on input "Next page" at bounding box center [800, 347] width 77 height 31
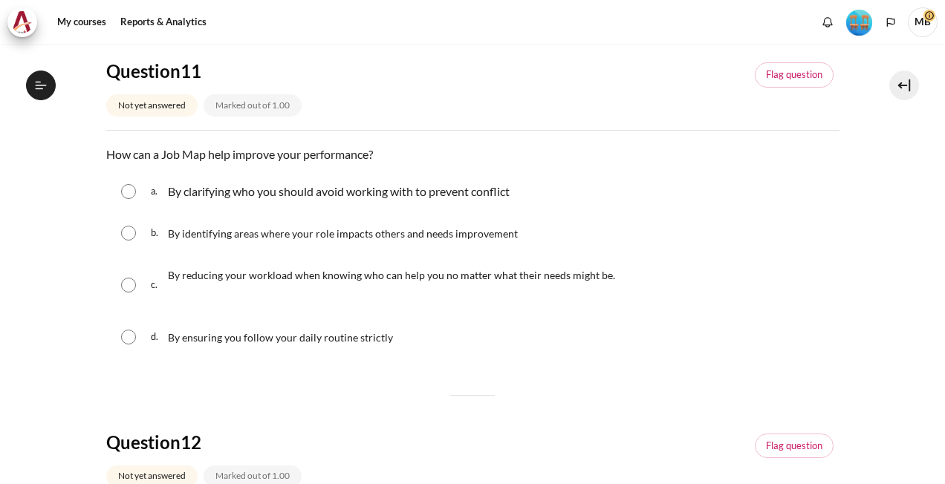
scroll to position [1492, 0]
click at [126, 233] on input "Content" at bounding box center [128, 233] width 15 height 15
radio input "true"
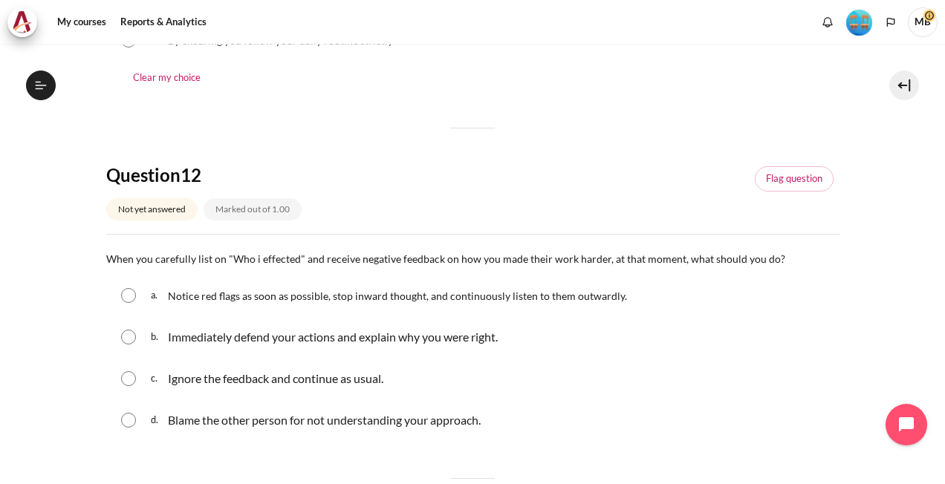
scroll to position [520, 0]
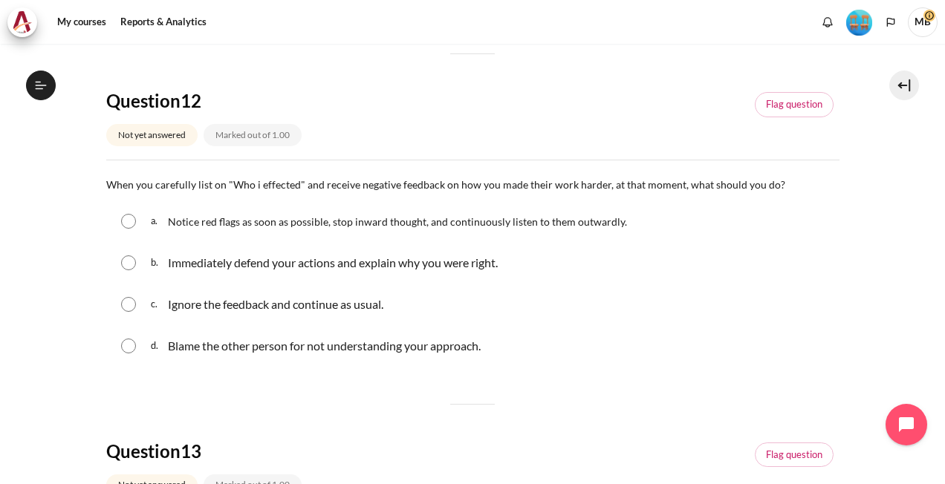
click at [129, 217] on input "Content" at bounding box center [128, 221] width 15 height 15
radio input "true"
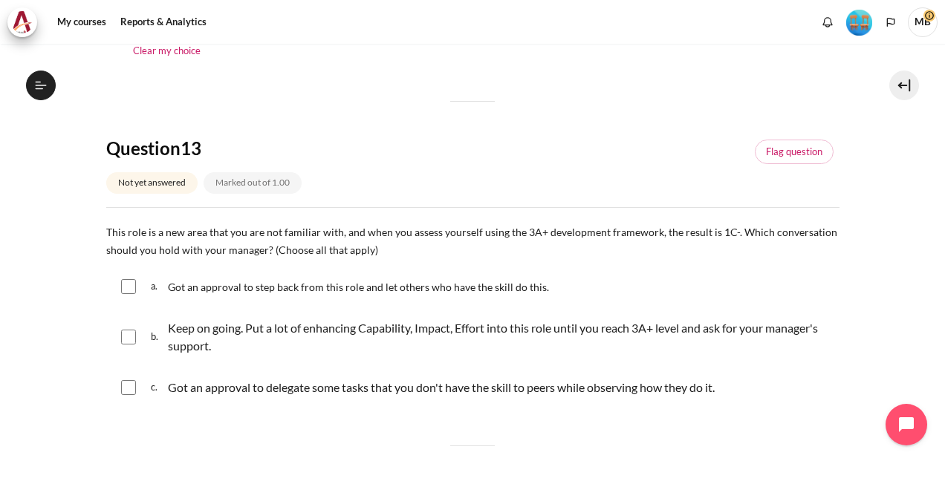
scroll to position [892, 0]
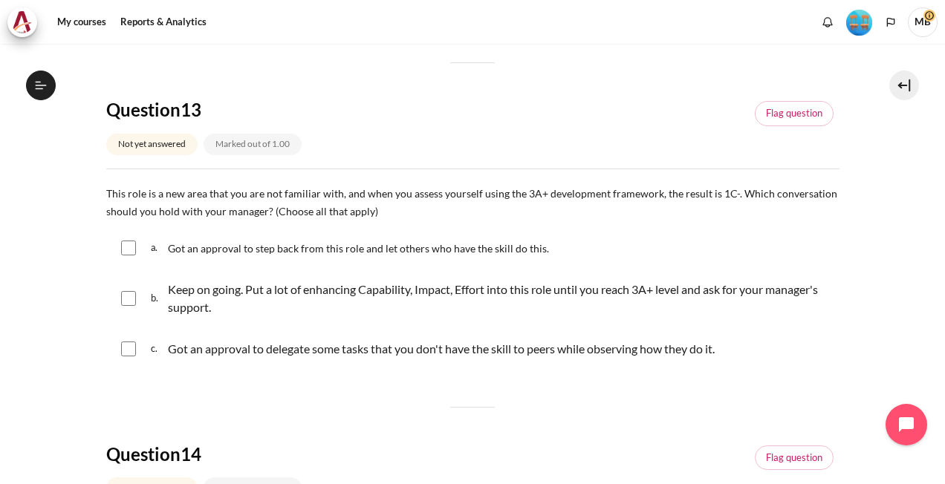
click at [123, 295] on input "Content" at bounding box center [128, 298] width 15 height 15
checkbox input "true"
click at [140, 354] on div "c. Got an approval to delegate some tasks that you don't have the skill to peer…" at bounding box center [472, 349] width 733 height 39
click at [129, 351] on input "Content" at bounding box center [128, 349] width 15 height 15
checkbox input "true"
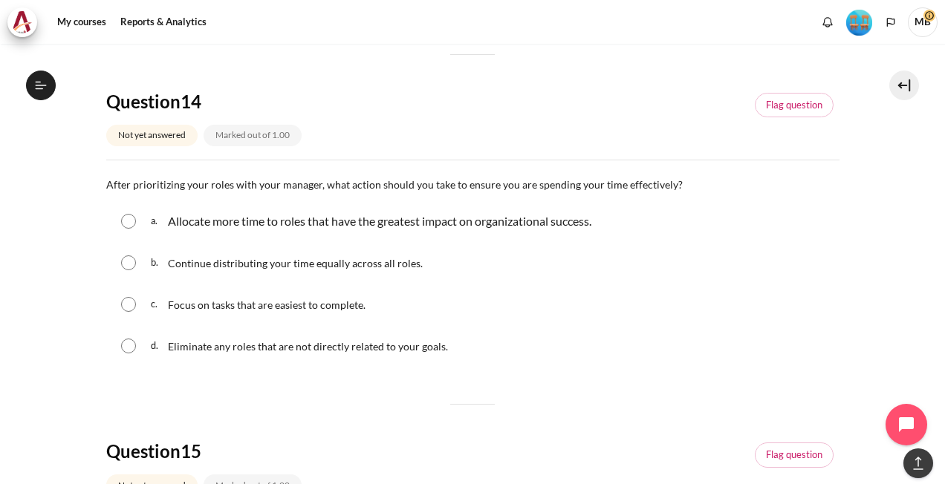
scroll to position [1263, 0]
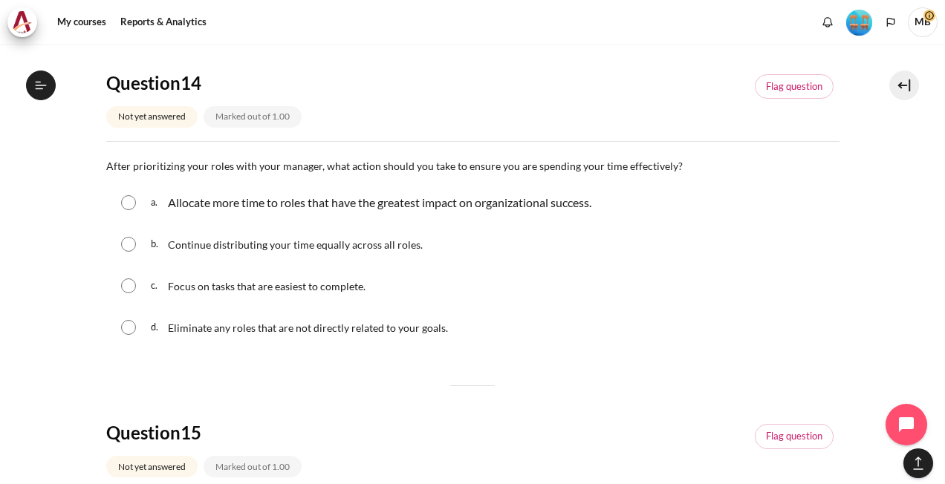
click at [128, 207] on input "Content" at bounding box center [128, 202] width 15 height 15
radio input "true"
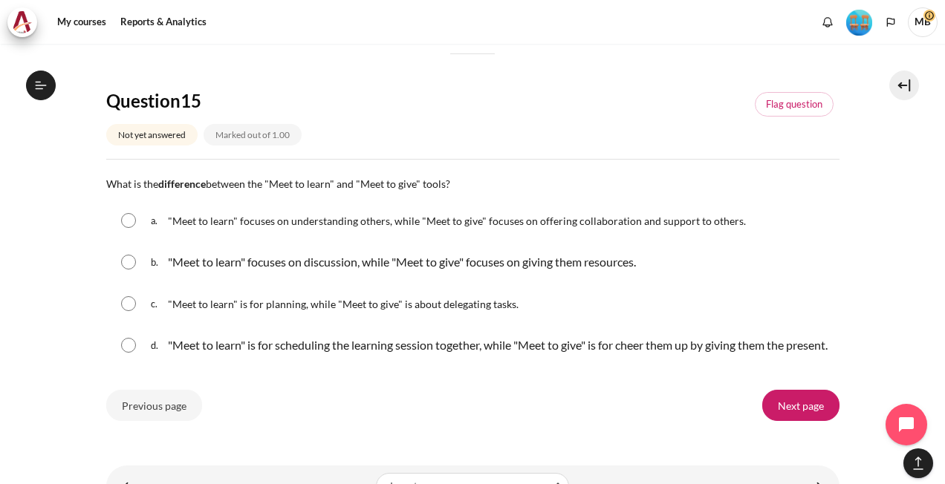
scroll to position [1635, 0]
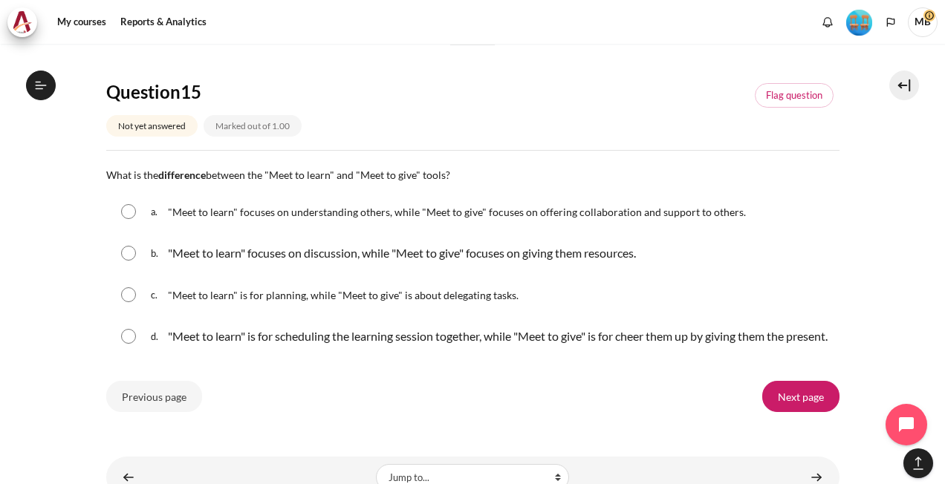
click at [129, 212] on input "Content" at bounding box center [128, 211] width 15 height 15
radio input "true"
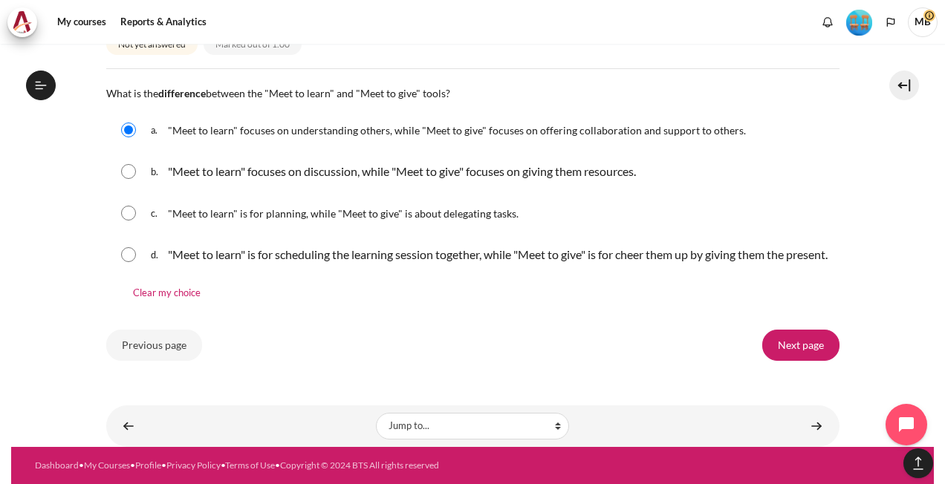
scroll to position [1731, 0]
click at [798, 348] on input "Next page" at bounding box center [800, 345] width 77 height 31
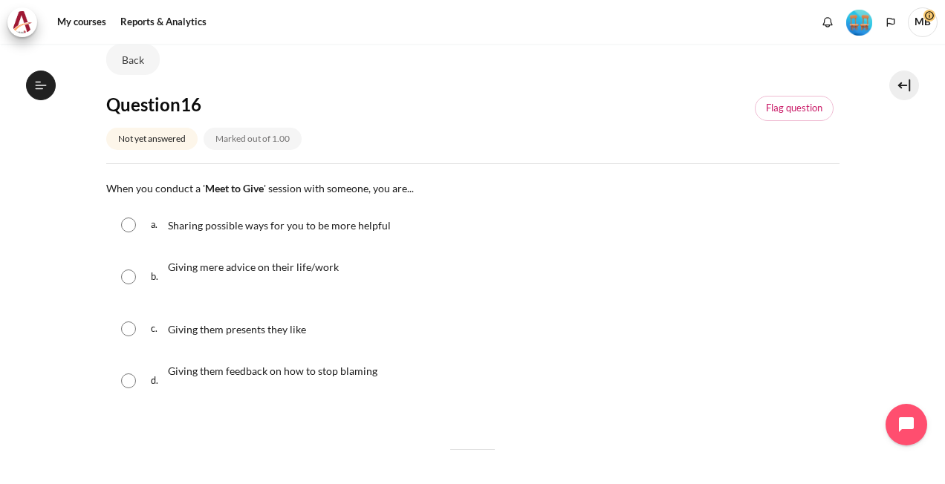
scroll to position [149, 0]
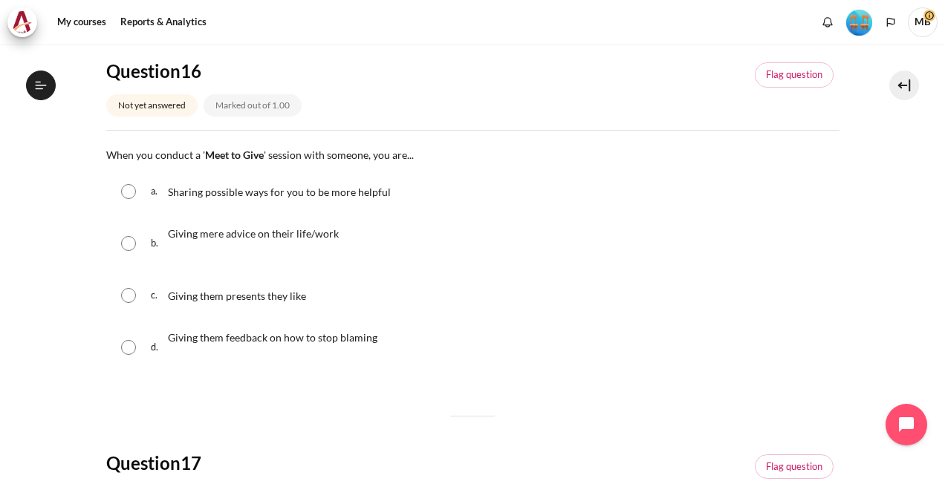
click at [128, 243] on input "Content" at bounding box center [128, 243] width 15 height 15
radio input "true"
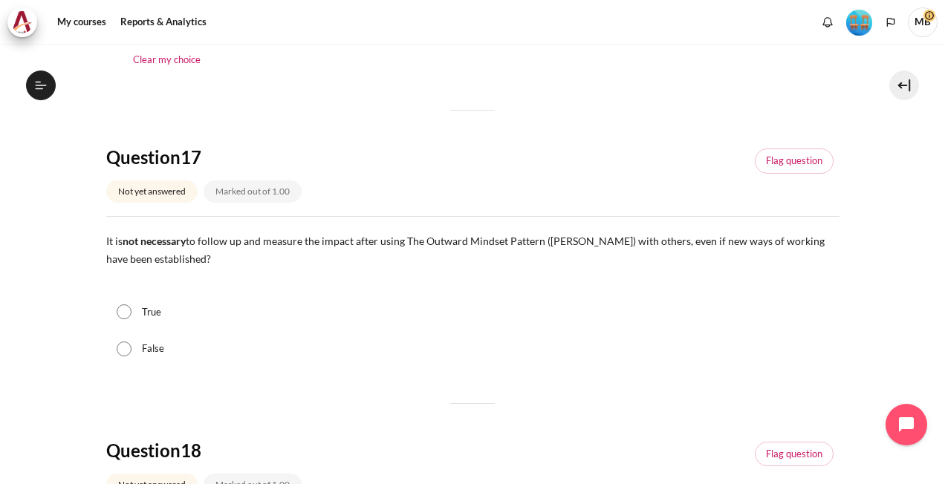
scroll to position [520, 0]
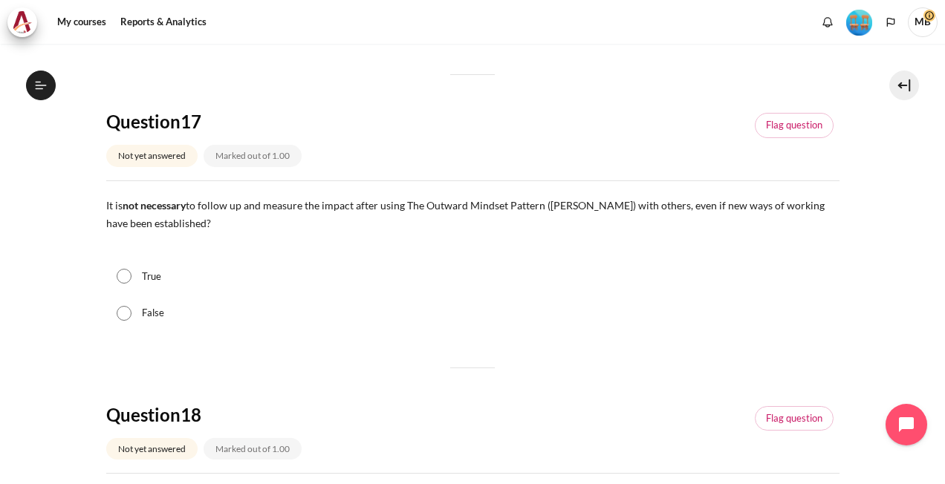
click at [128, 311] on input "False" at bounding box center [124, 313] width 15 height 15
radio input "true"
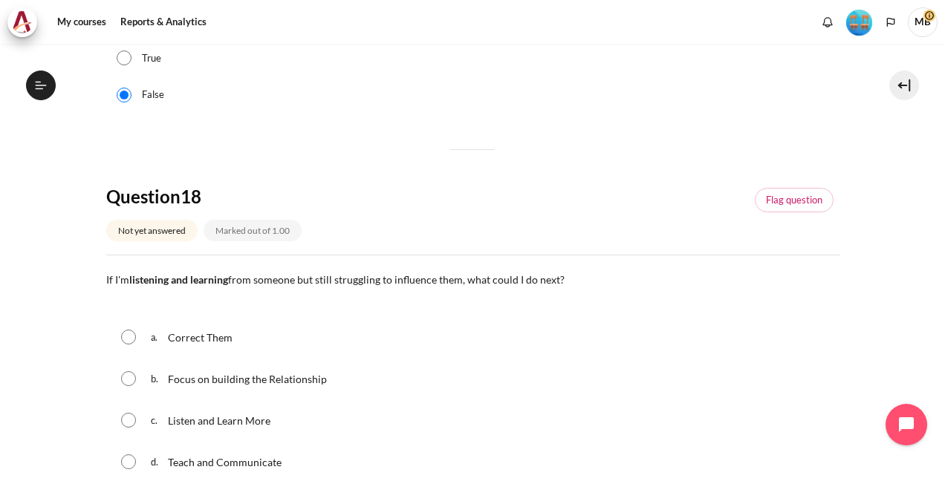
scroll to position [817, 0]
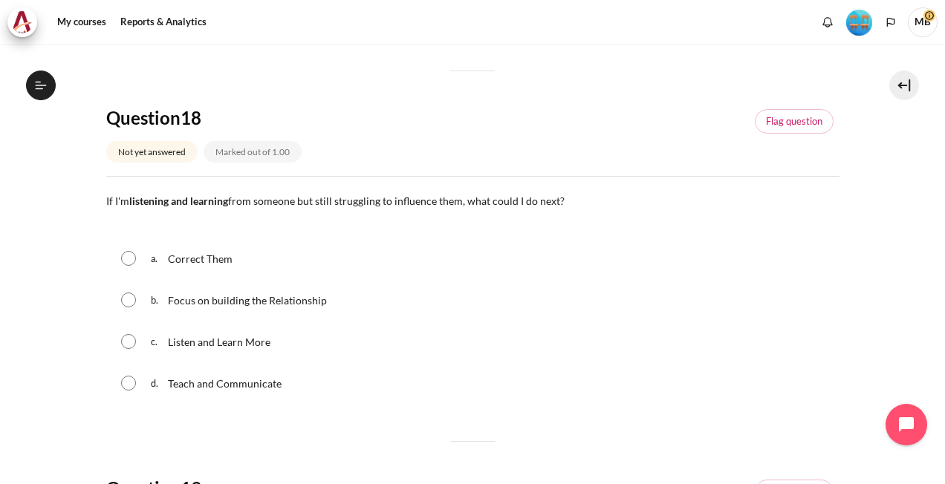
click at [140, 299] on div "b. Focus on building the Relationship" at bounding box center [472, 300] width 733 height 39
click at [129, 299] on input "Content" at bounding box center [128, 300] width 15 height 15
radio input "true"
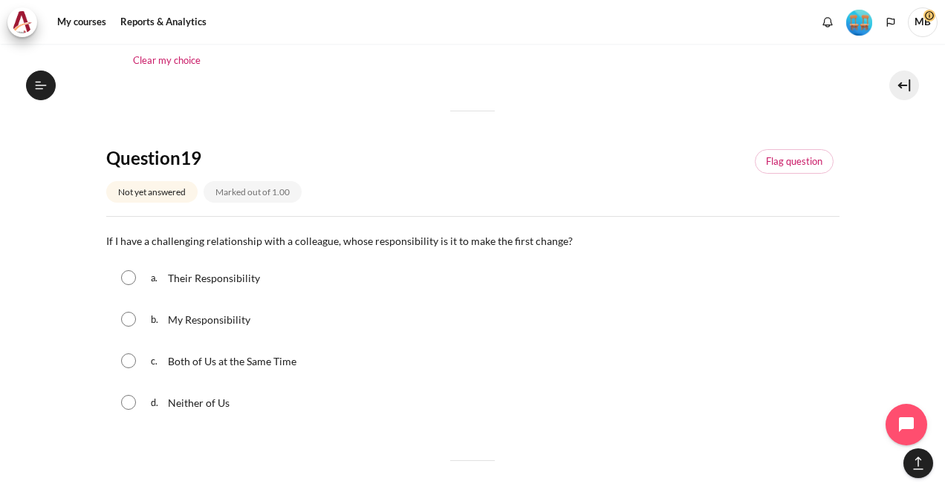
scroll to position [1189, 0]
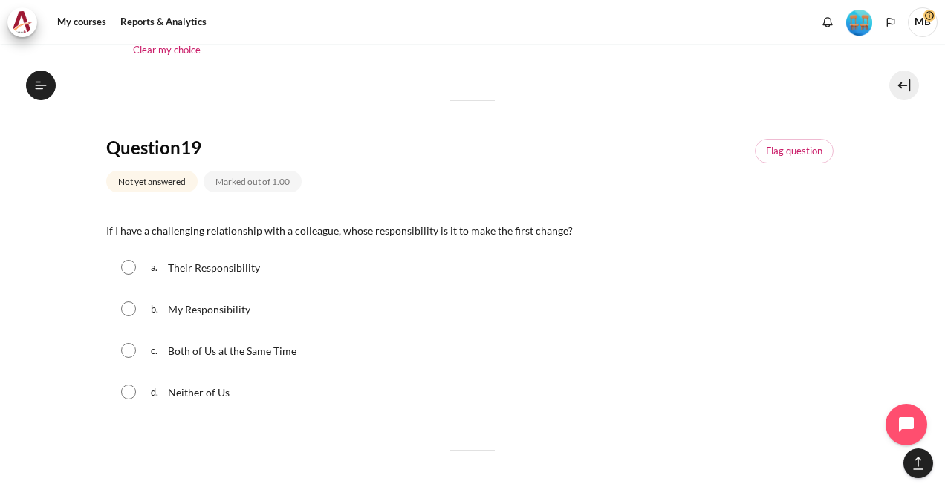
click at [126, 302] on input "Content" at bounding box center [128, 309] width 15 height 15
radio input "true"
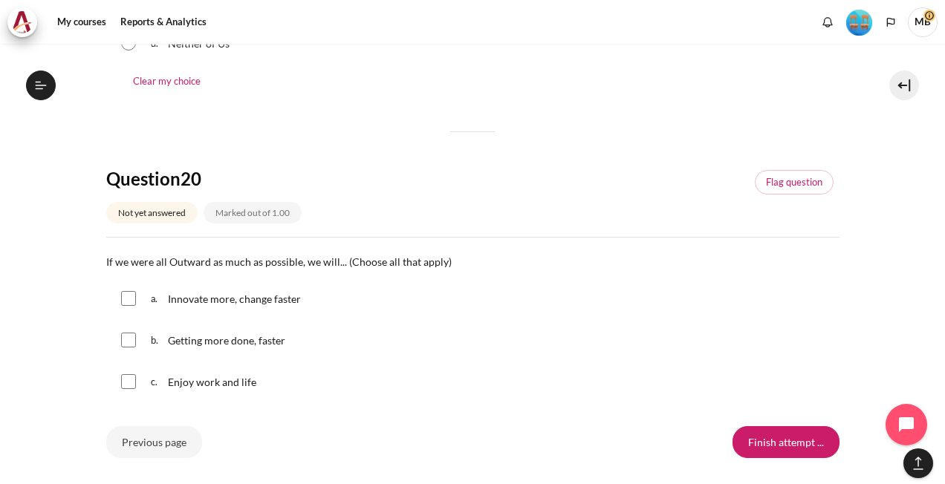
scroll to position [1560, 0]
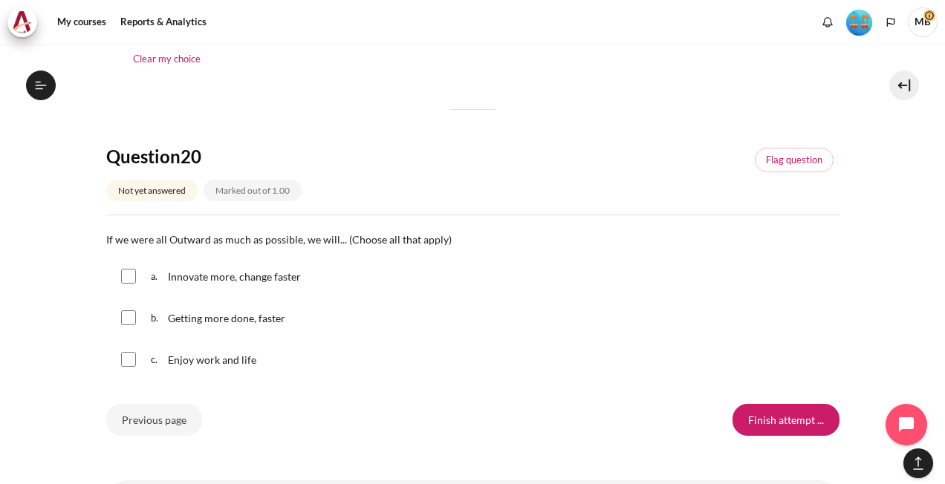
click at [130, 354] on input "Content" at bounding box center [128, 359] width 15 height 15
checkbox input "true"
click at [128, 317] on input "Content" at bounding box center [128, 318] width 15 height 15
checkbox input "true"
click at [124, 272] on input "Content" at bounding box center [128, 276] width 15 height 15
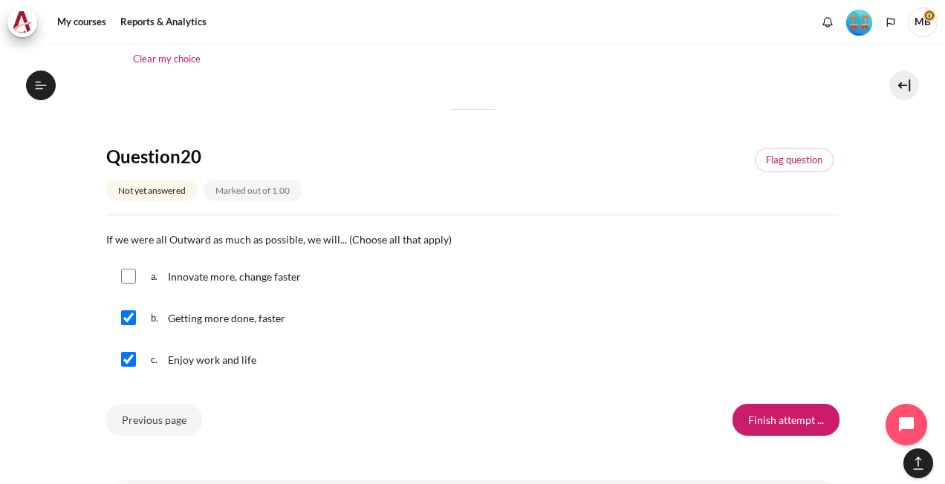
checkbox input "true"
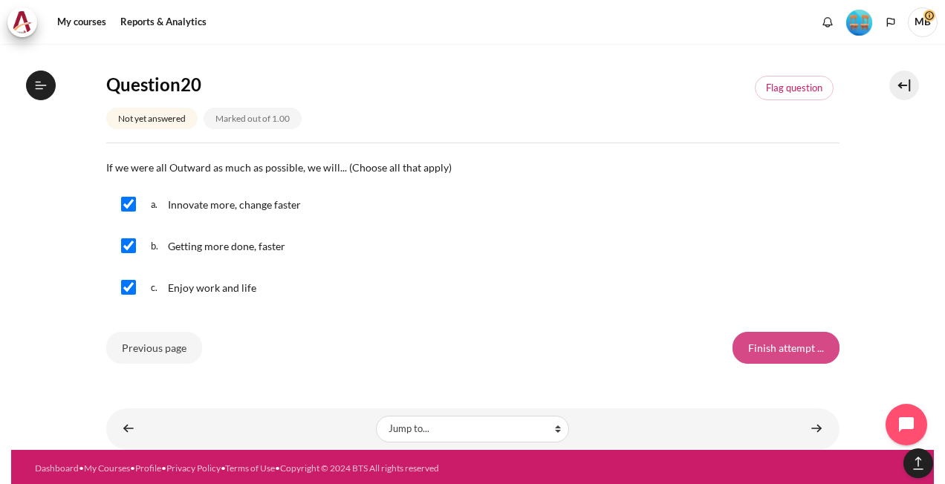
click at [776, 336] on input "Finish attempt ..." at bounding box center [786, 347] width 107 height 31
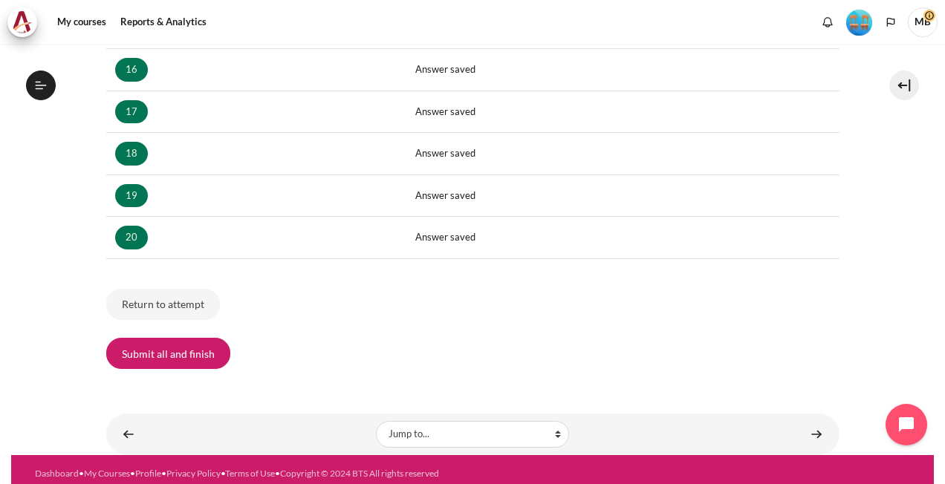
scroll to position [904, 0]
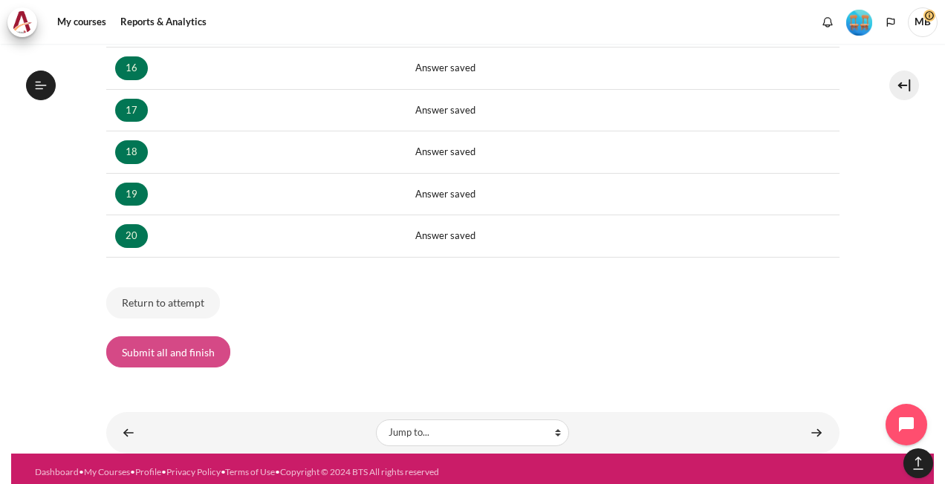
click at [181, 343] on button "Submit all and finish" at bounding box center [168, 352] width 124 height 31
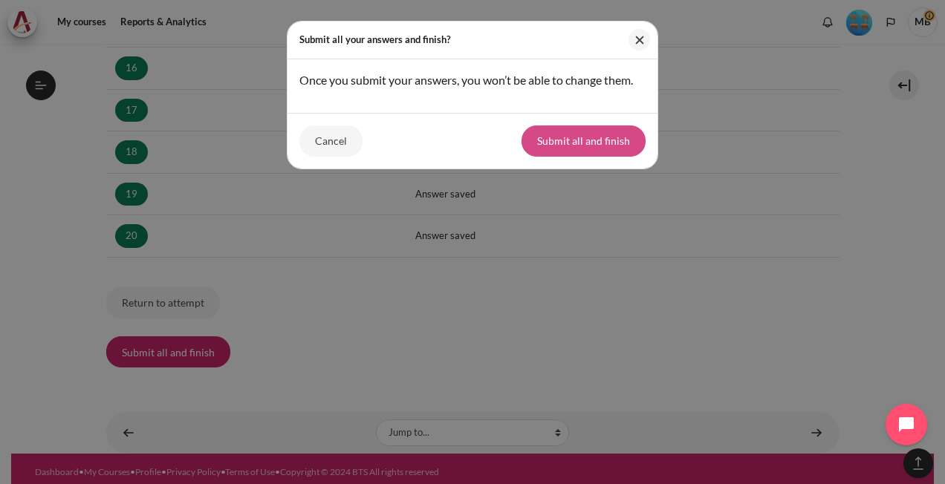
click at [592, 135] on button "Submit all and finish" at bounding box center [584, 141] width 124 height 31
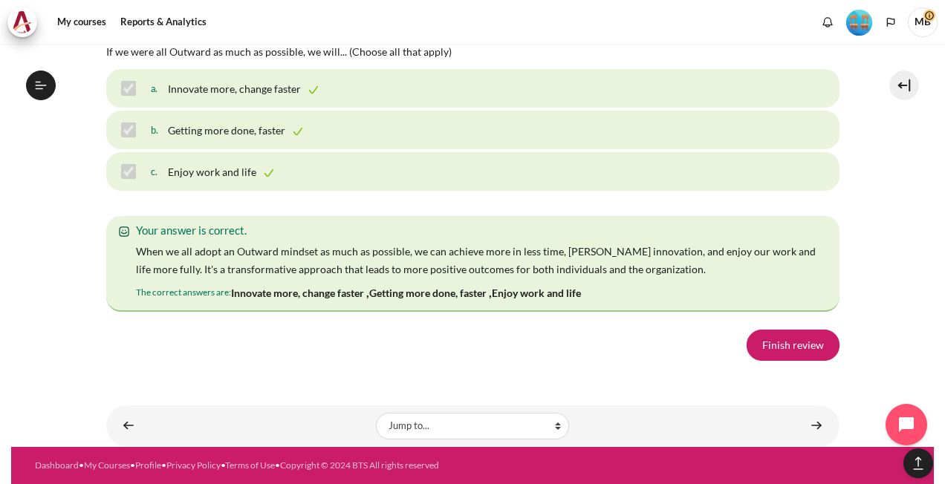
scroll to position [10468, 0]
click at [771, 361] on link "Finish review" at bounding box center [793, 345] width 93 height 31
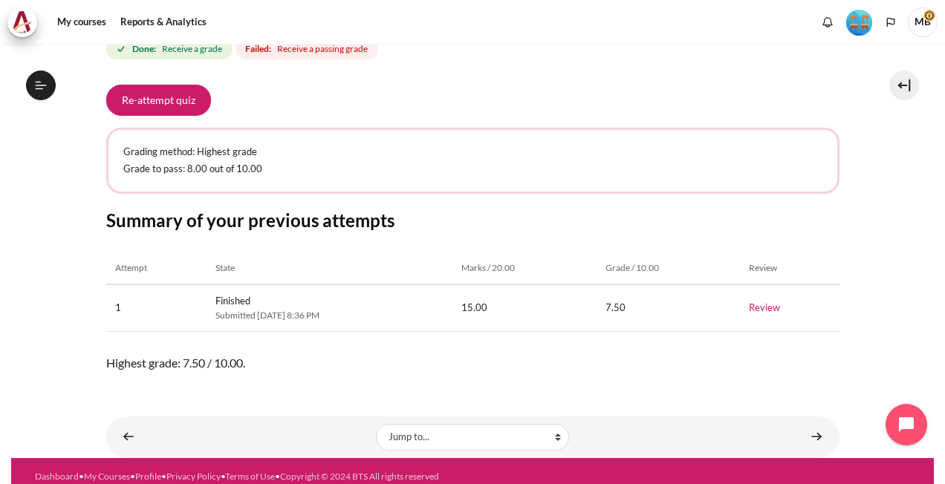
scroll to position [232, 0]
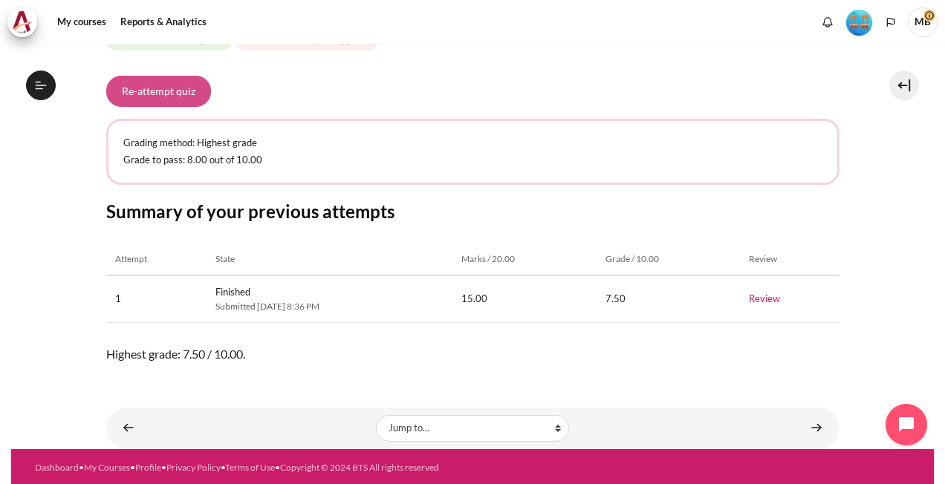
click at [152, 86] on button "Re-attempt quiz" at bounding box center [158, 91] width 105 height 31
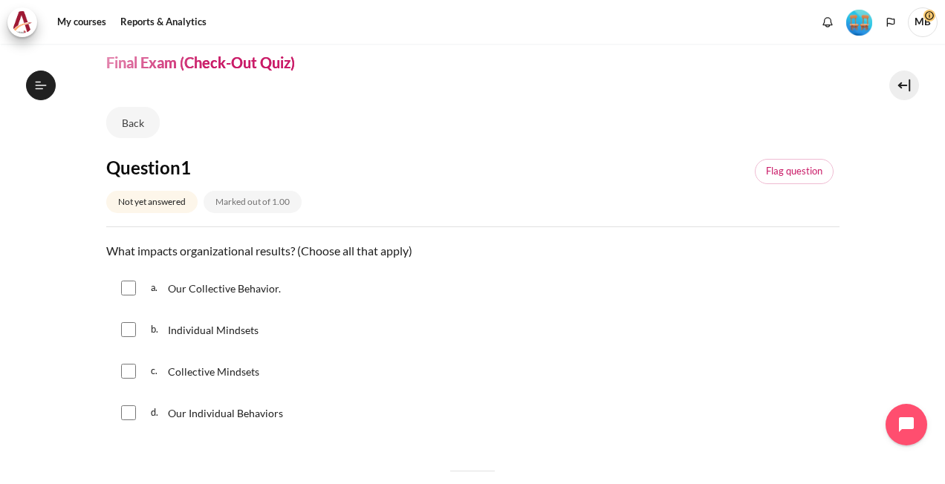
scroll to position [74, 0]
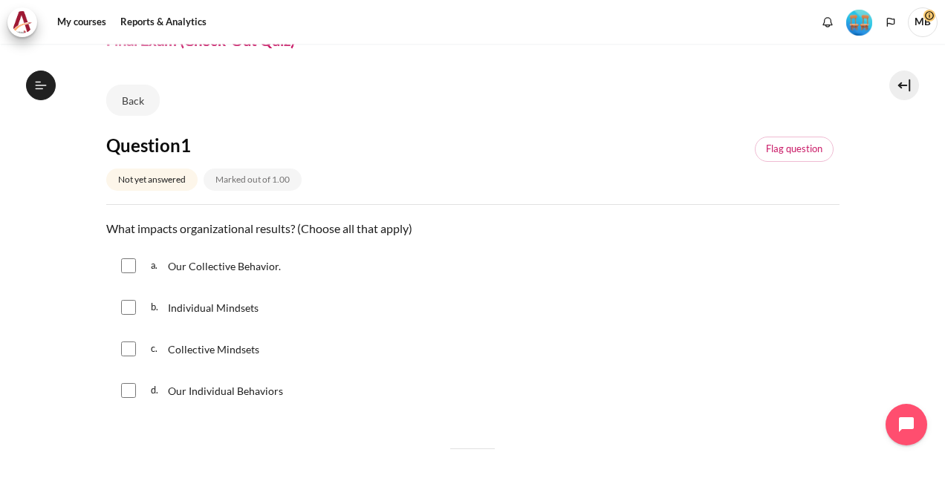
click at [123, 266] on input "Content" at bounding box center [128, 266] width 15 height 15
checkbox input "true"
drag, startPoint x: 132, startPoint y: 305, endPoint x: 131, endPoint y: 321, distance: 16.4
click at [132, 305] on input "Content" at bounding box center [128, 307] width 15 height 15
checkbox input "true"
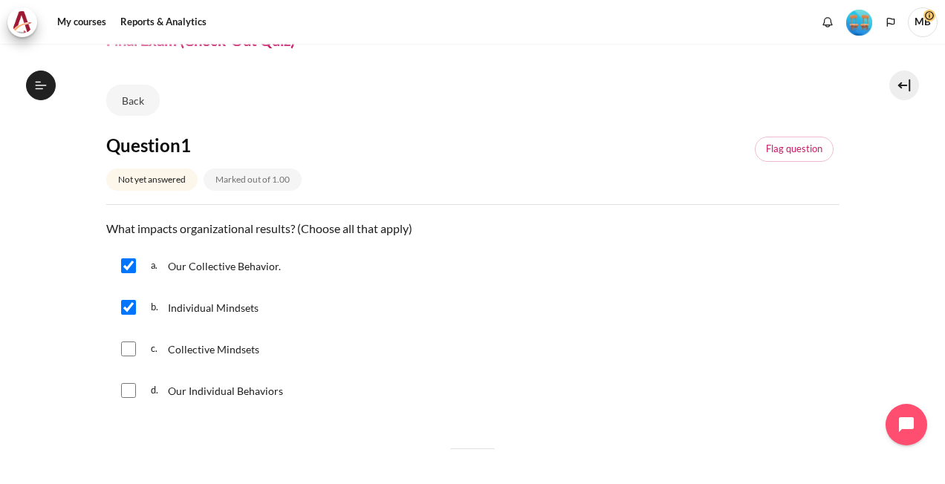
click at [128, 342] on input "Content" at bounding box center [128, 349] width 15 height 15
checkbox input "true"
click at [128, 388] on input "Content" at bounding box center [128, 390] width 15 height 15
checkbox input "true"
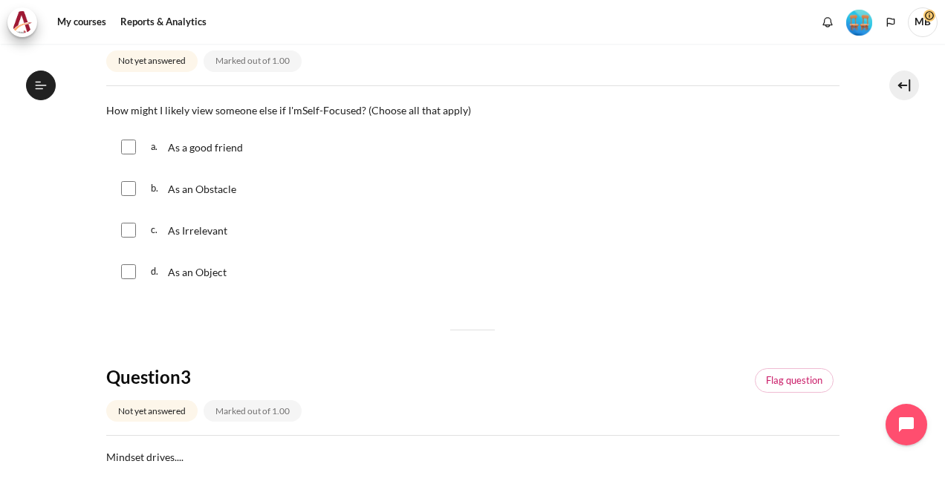
scroll to position [520, 0]
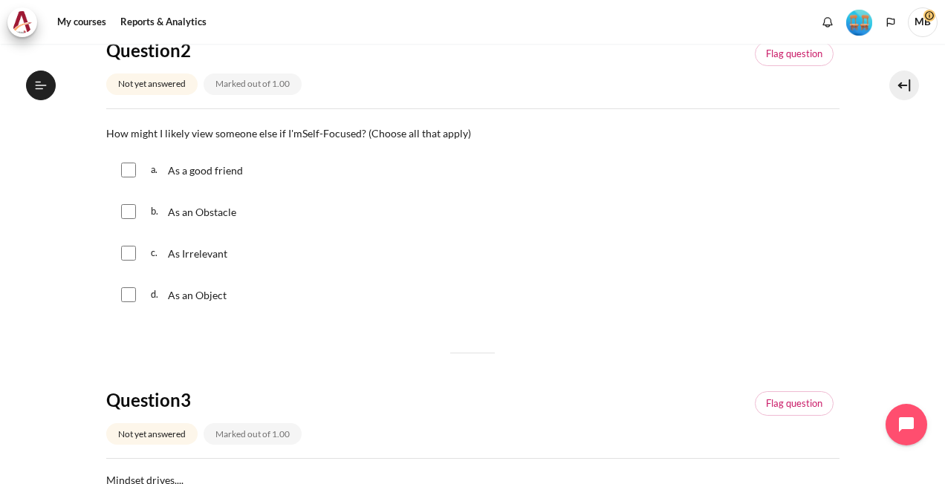
click at [126, 211] on input "Content" at bounding box center [128, 211] width 15 height 15
checkbox input "true"
click at [132, 248] on input "Content" at bounding box center [128, 253] width 15 height 15
checkbox input "true"
click at [137, 290] on div "d. As an Object" at bounding box center [472, 295] width 733 height 39
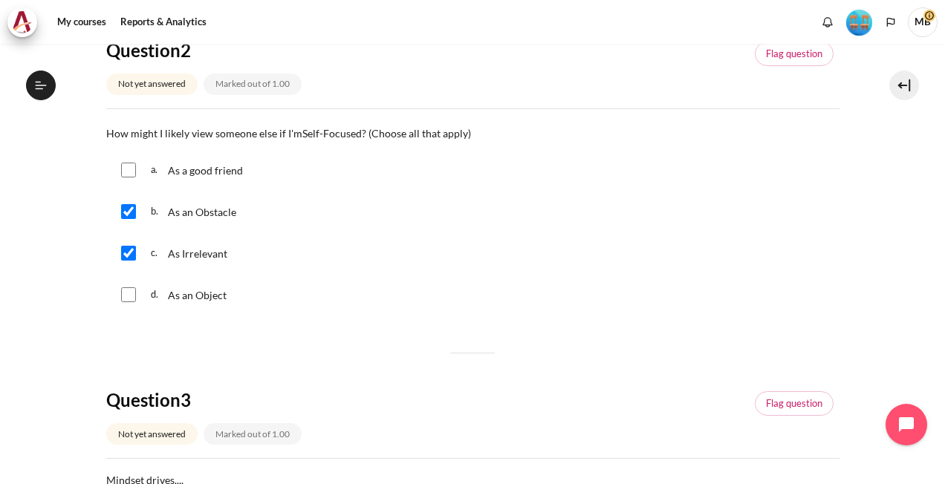
click at [131, 291] on input "Content" at bounding box center [128, 295] width 15 height 15
checkbox input "true"
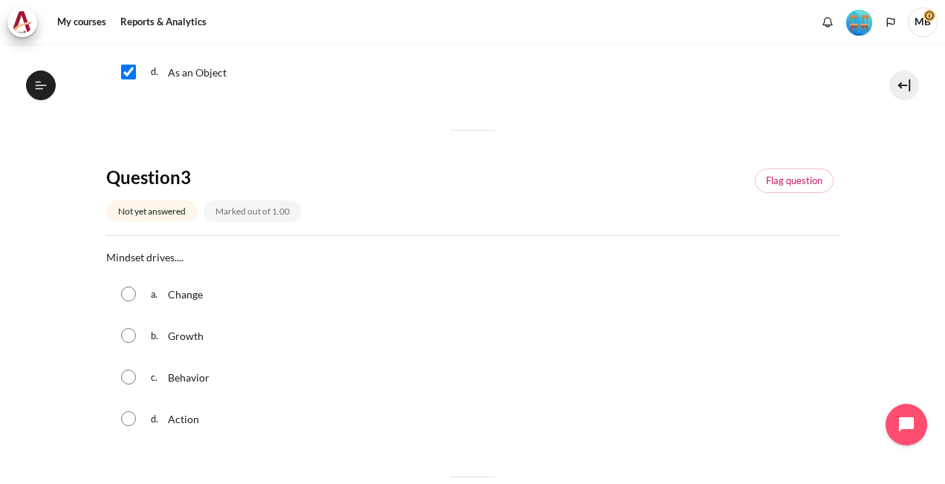
scroll to position [817, 0]
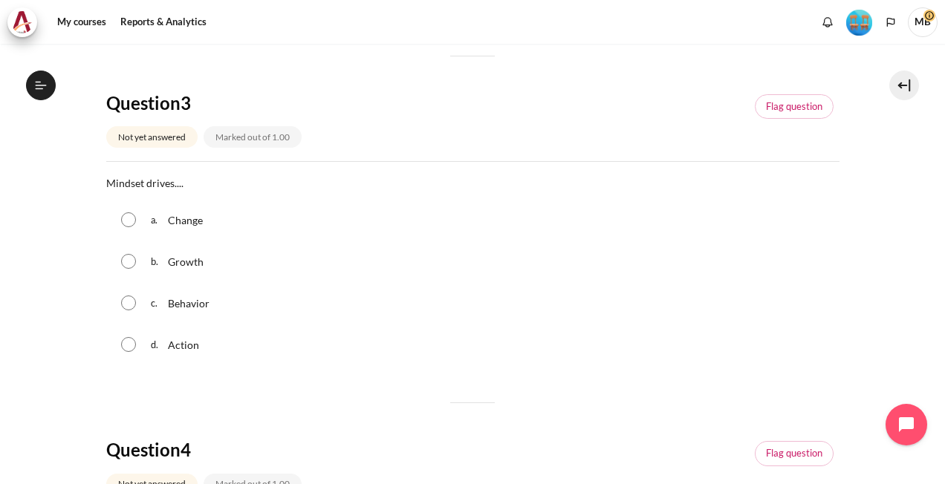
click at [130, 302] on input "Content" at bounding box center [128, 303] width 15 height 15
radio input "true"
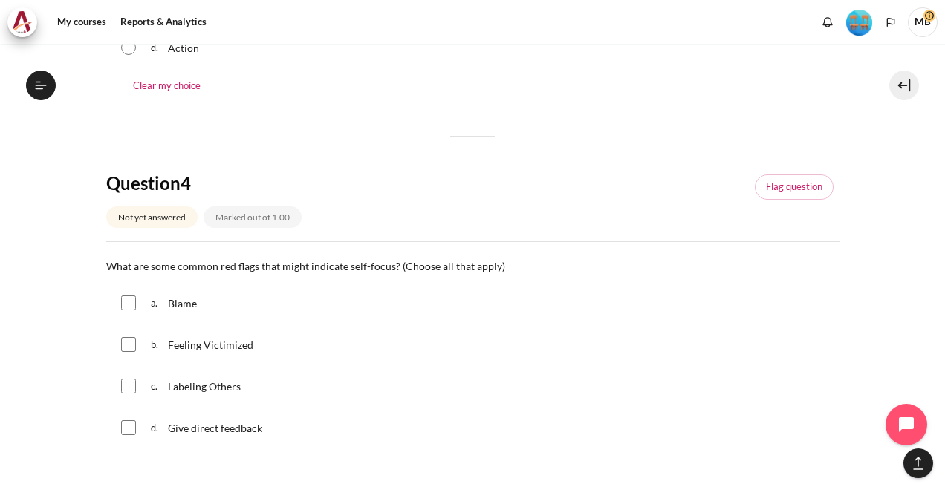
scroll to position [1189, 0]
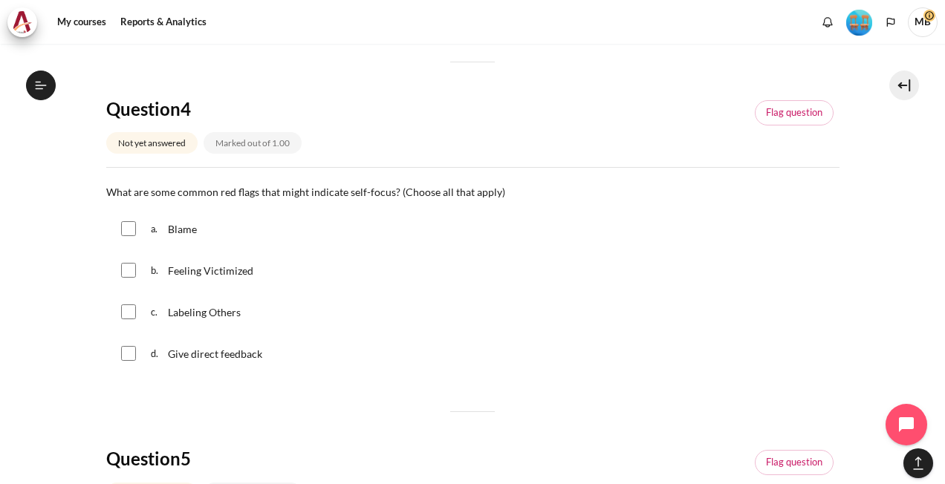
click at [131, 227] on input "Content" at bounding box center [128, 228] width 15 height 15
checkbox input "true"
click at [126, 269] on input "Content" at bounding box center [128, 270] width 15 height 15
checkbox input "true"
drag, startPoint x: 129, startPoint y: 308, endPoint x: 224, endPoint y: 331, distance: 98.0
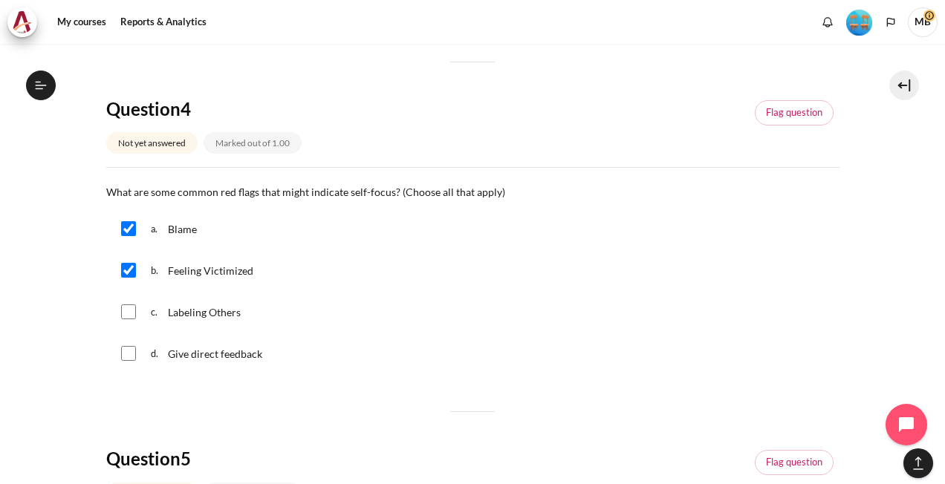
click at [130, 308] on input "Content" at bounding box center [128, 312] width 15 height 15
checkbox input "true"
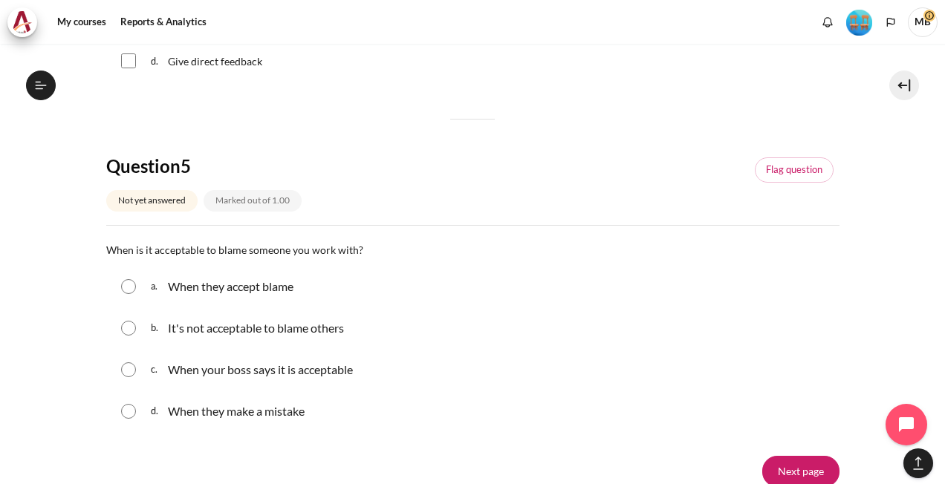
scroll to position [1486, 0]
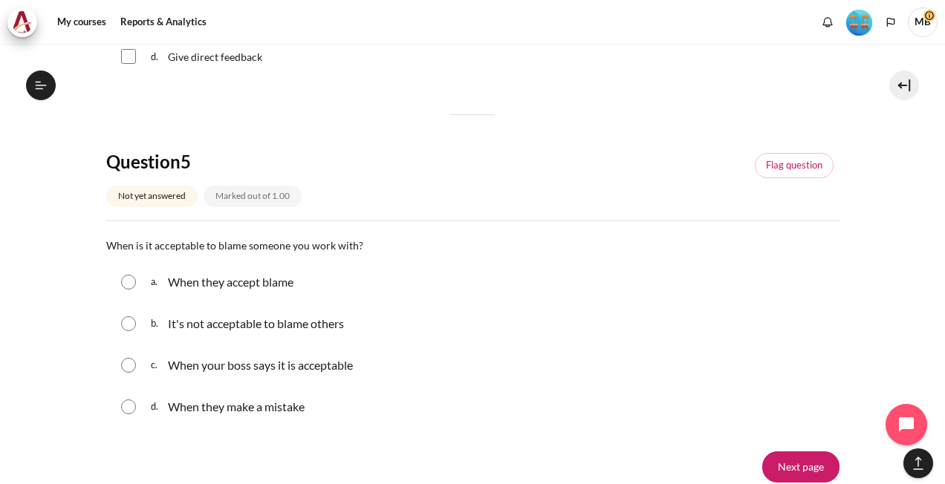
click at [129, 325] on input "Content" at bounding box center [128, 324] width 15 height 15
radio input "true"
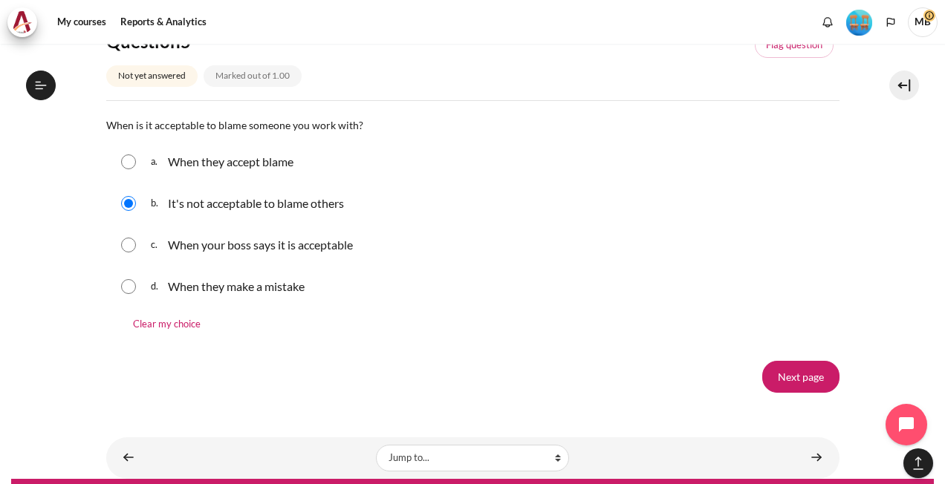
scroll to position [1636, 0]
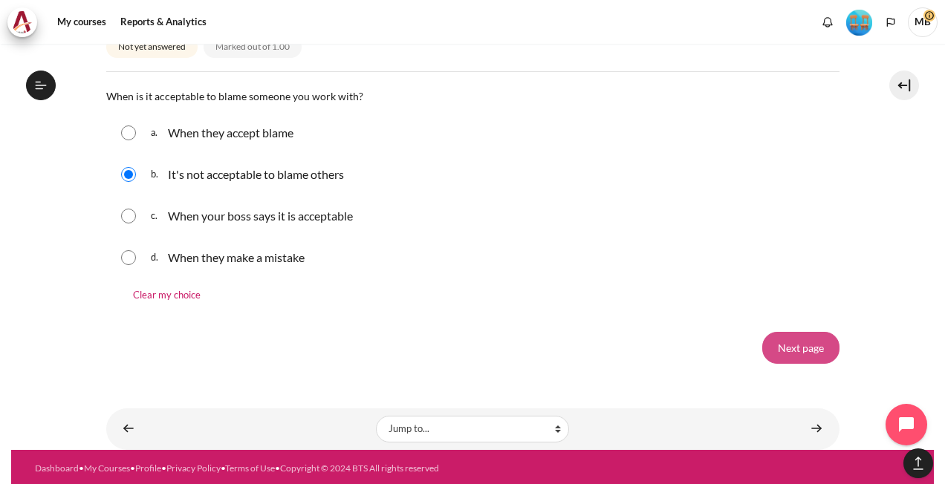
click at [787, 339] on input "Next page" at bounding box center [800, 347] width 77 height 31
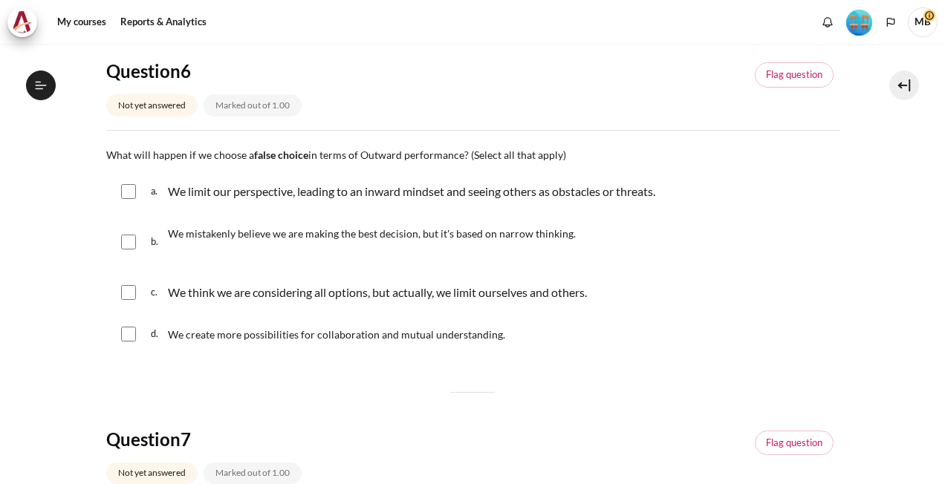
scroll to position [1492, 0]
click at [131, 193] on input "Content" at bounding box center [128, 191] width 15 height 15
checkbox input "true"
click at [129, 244] on input "Content" at bounding box center [128, 242] width 15 height 15
checkbox input "true"
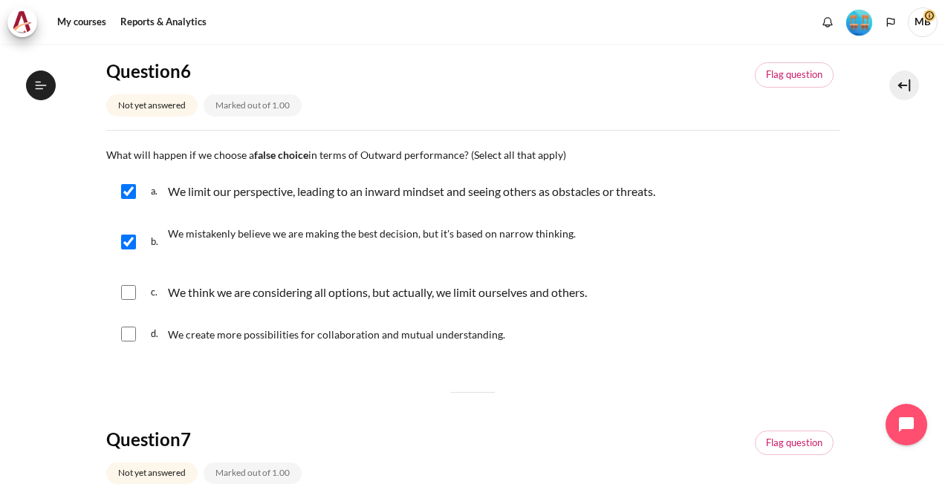
drag, startPoint x: 133, startPoint y: 291, endPoint x: 162, endPoint y: 299, distance: 29.9
click at [133, 290] on input "Content" at bounding box center [128, 292] width 15 height 15
checkbox input "true"
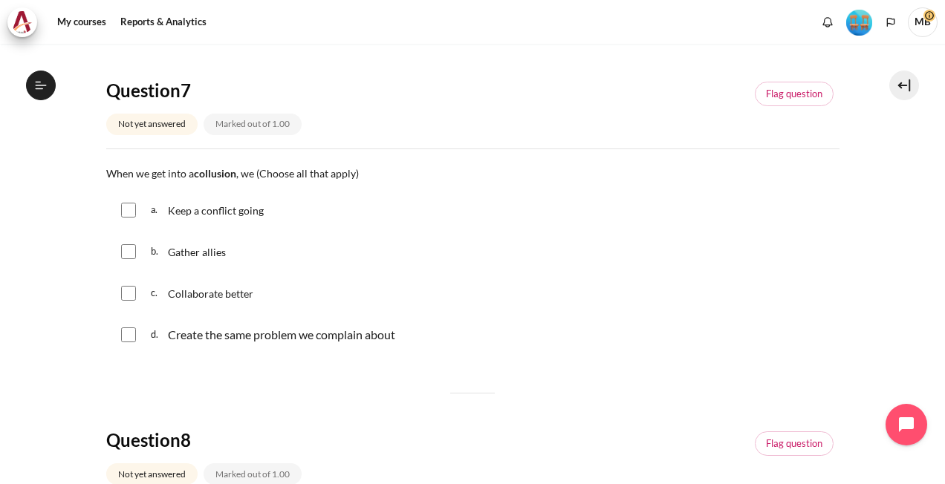
scroll to position [520, 0]
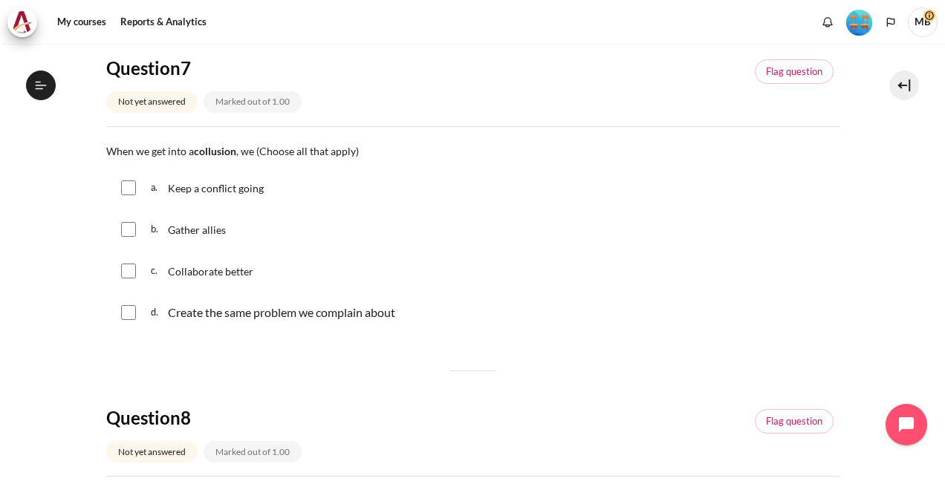
click at [126, 192] on input "Content" at bounding box center [128, 188] width 15 height 15
checkbox input "true"
click at [126, 227] on input "Content" at bounding box center [128, 229] width 15 height 15
checkbox input "true"
click at [132, 314] on input "Content" at bounding box center [128, 312] width 15 height 15
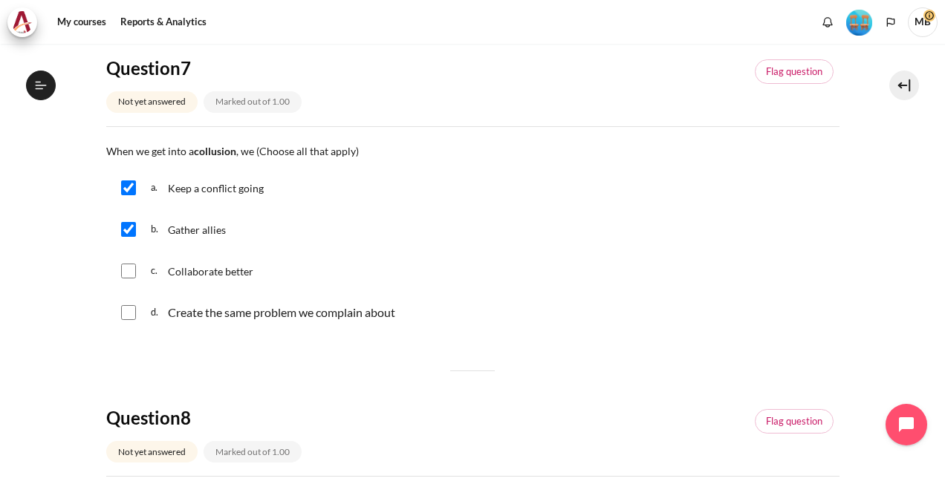
checkbox input "true"
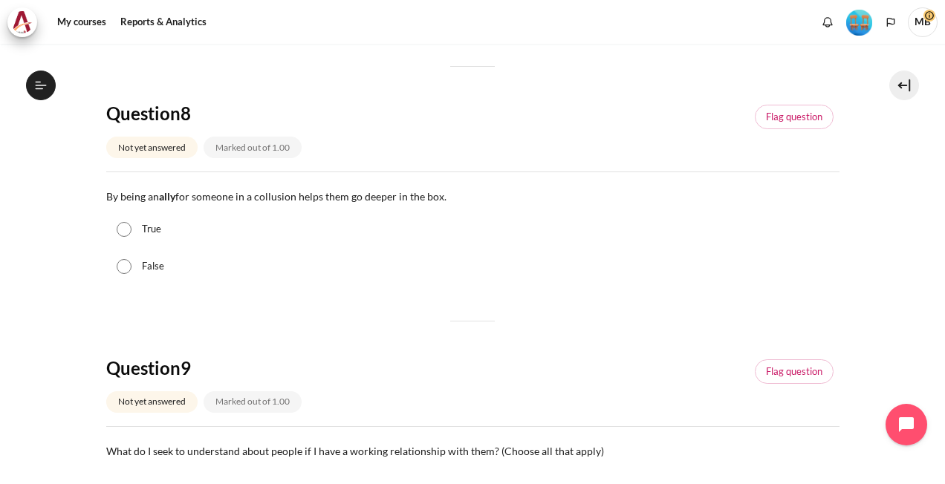
scroll to position [892, 0]
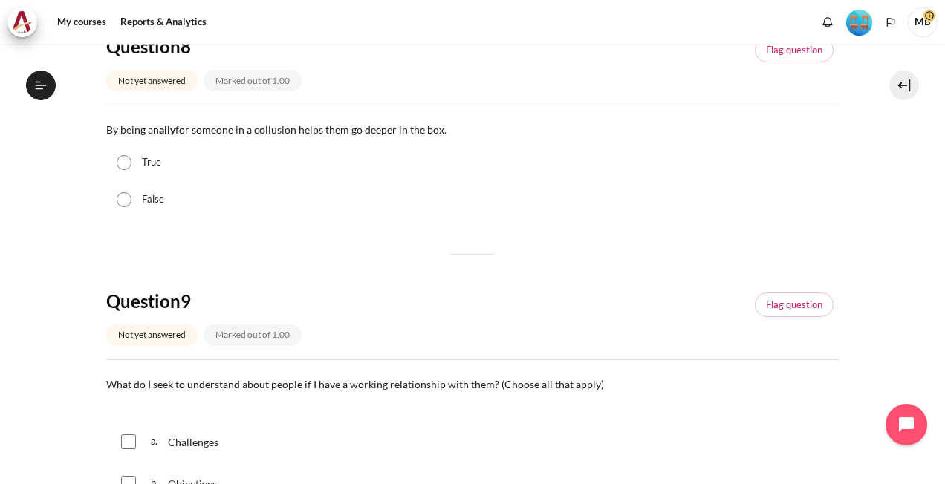
click at [128, 160] on input "True" at bounding box center [124, 162] width 15 height 15
radio input "true"
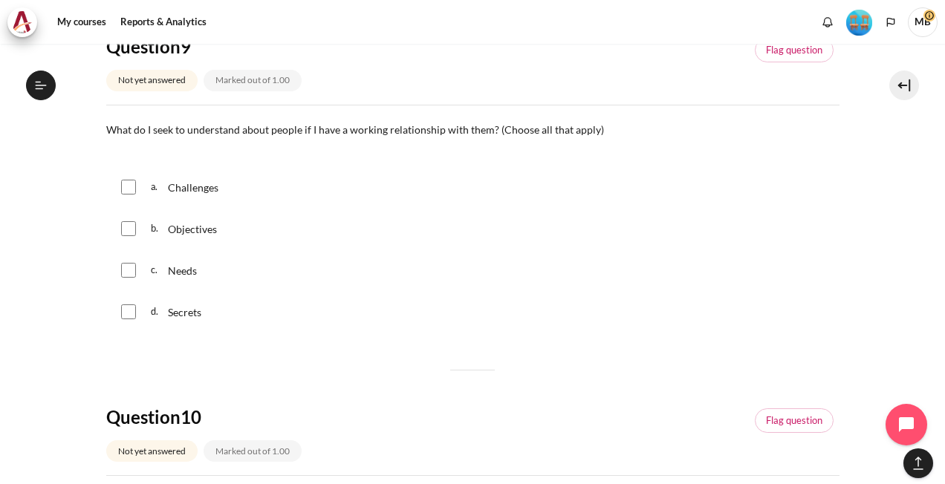
scroll to position [1115, 0]
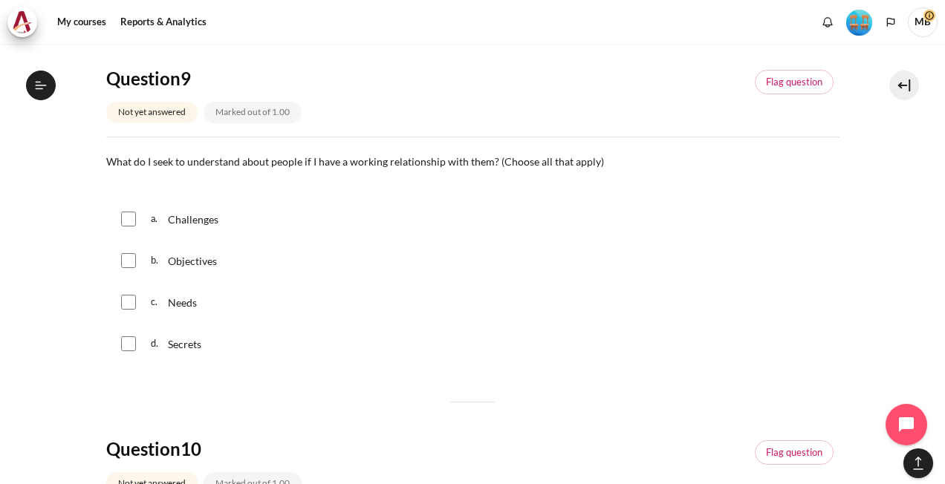
click at [129, 216] on input "Content" at bounding box center [128, 219] width 15 height 15
checkbox input "true"
click at [128, 259] on input "Content" at bounding box center [128, 260] width 15 height 15
checkbox input "true"
click at [127, 305] on input "Content" at bounding box center [128, 302] width 15 height 15
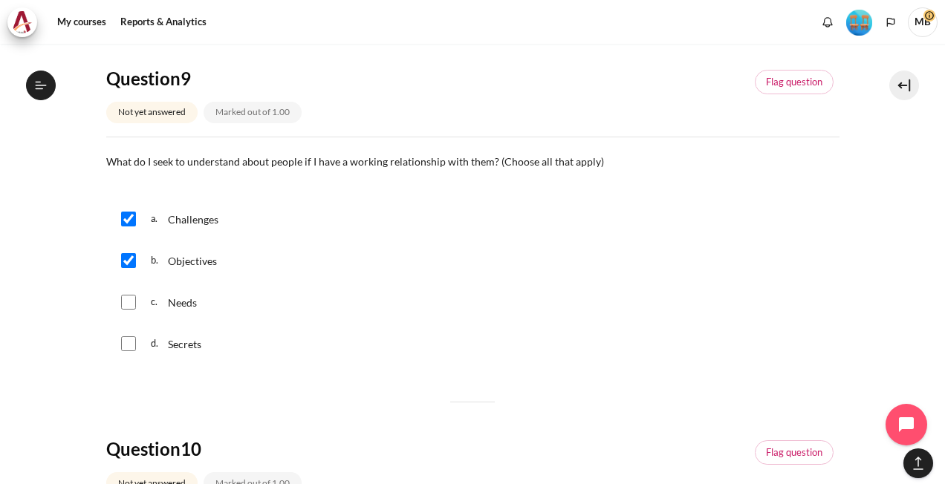
checkbox input "true"
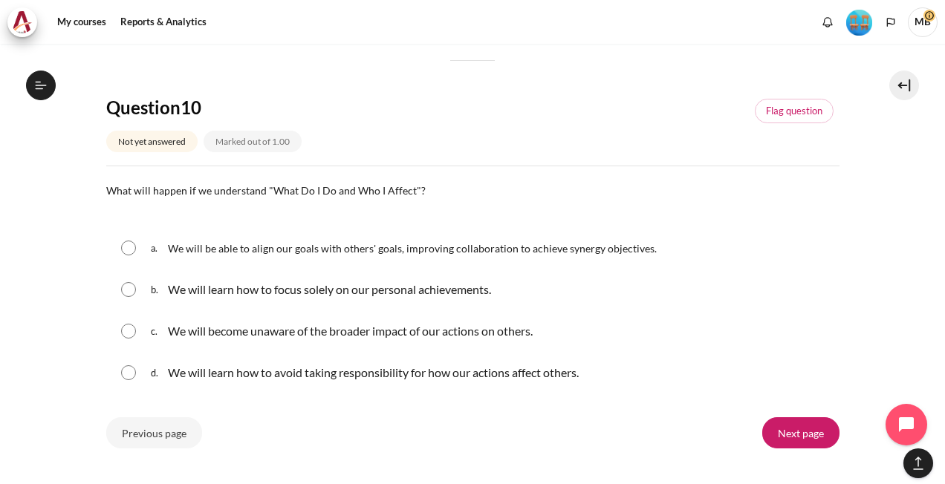
scroll to position [1486, 0]
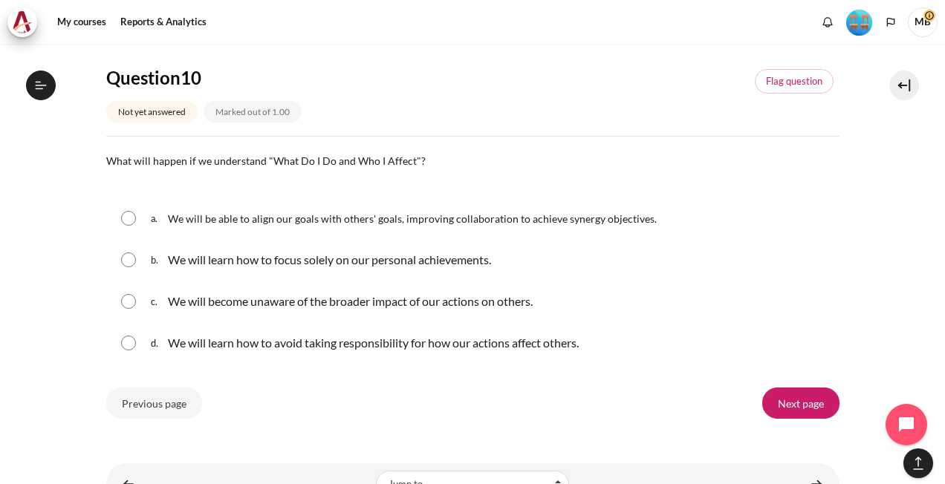
drag, startPoint x: 132, startPoint y: 218, endPoint x: 157, endPoint y: 239, distance: 32.6
click at [132, 217] on input "Content" at bounding box center [128, 218] width 15 height 15
radio input "true"
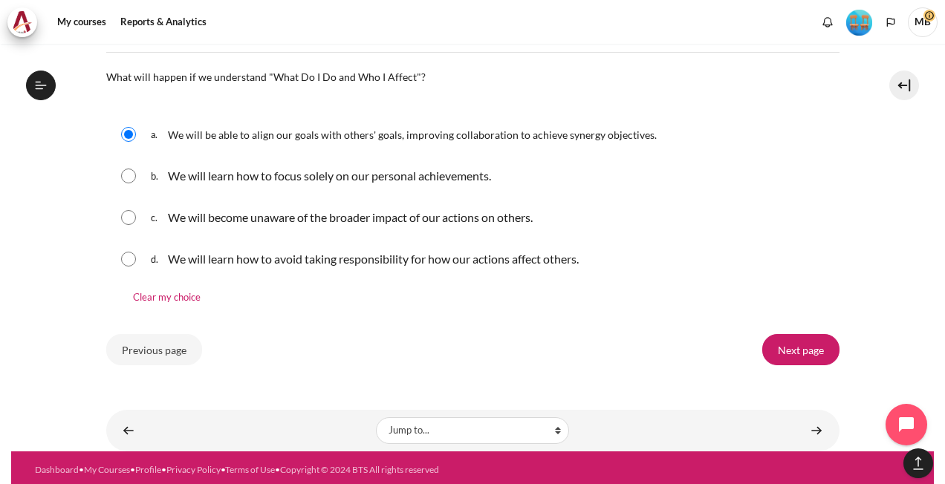
scroll to position [1572, 0]
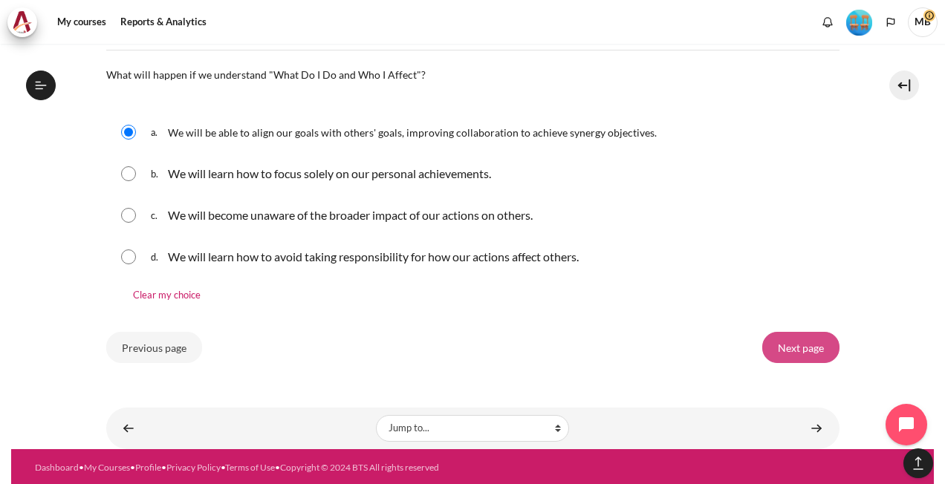
click at [814, 343] on input "Next page" at bounding box center [800, 347] width 77 height 31
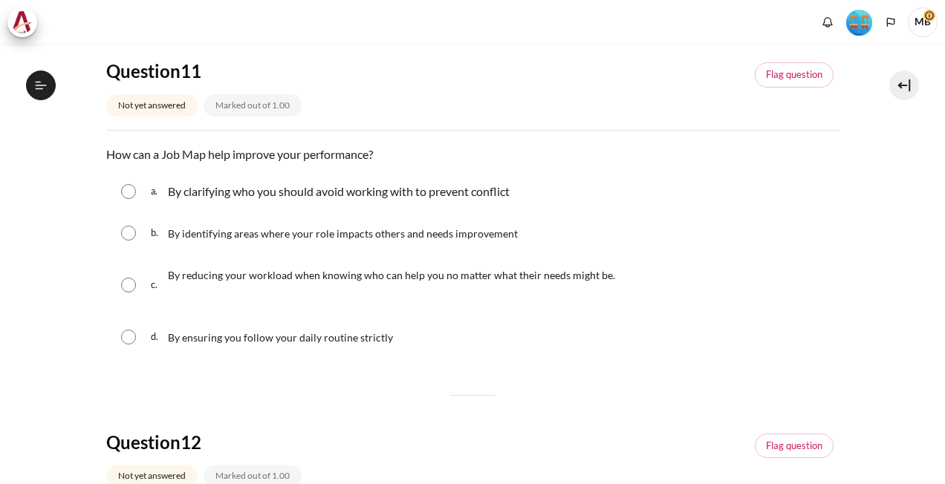
scroll to position [1492, 0]
click at [123, 231] on input "Content" at bounding box center [128, 233] width 15 height 15
radio input "true"
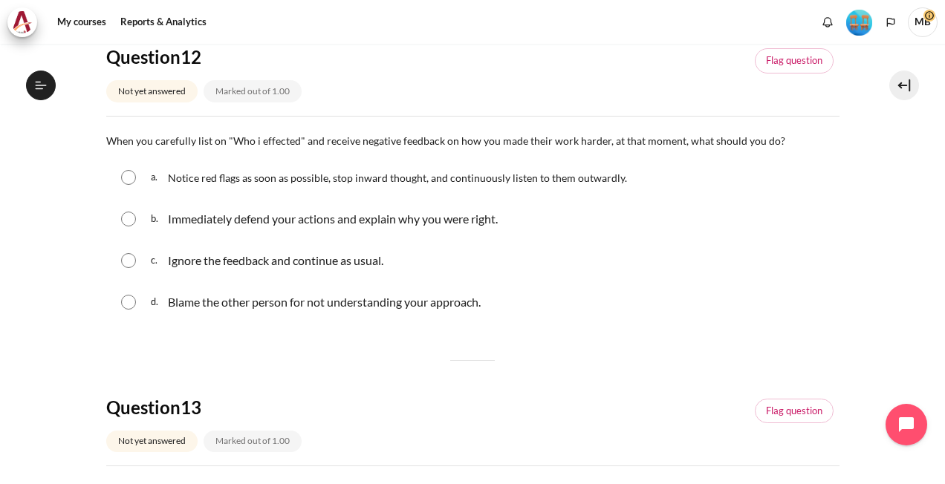
scroll to position [594, 0]
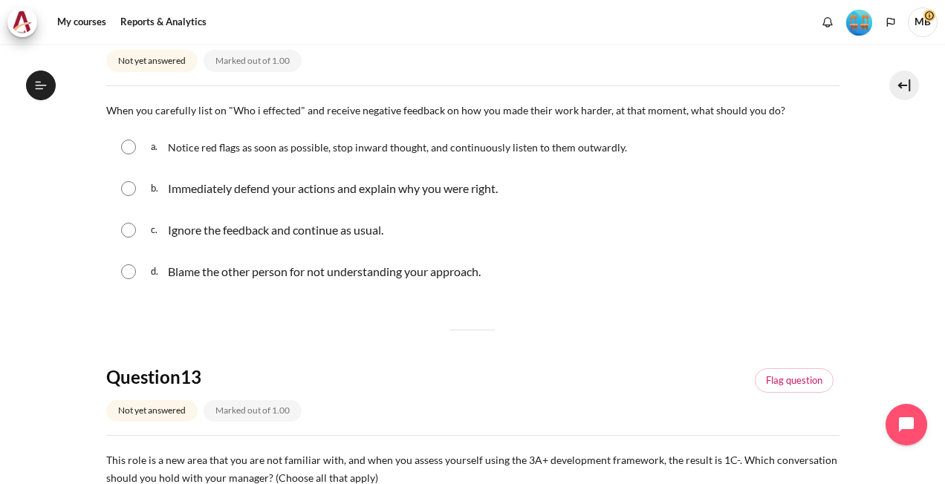
click at [123, 146] on input "Content" at bounding box center [128, 147] width 15 height 15
radio input "true"
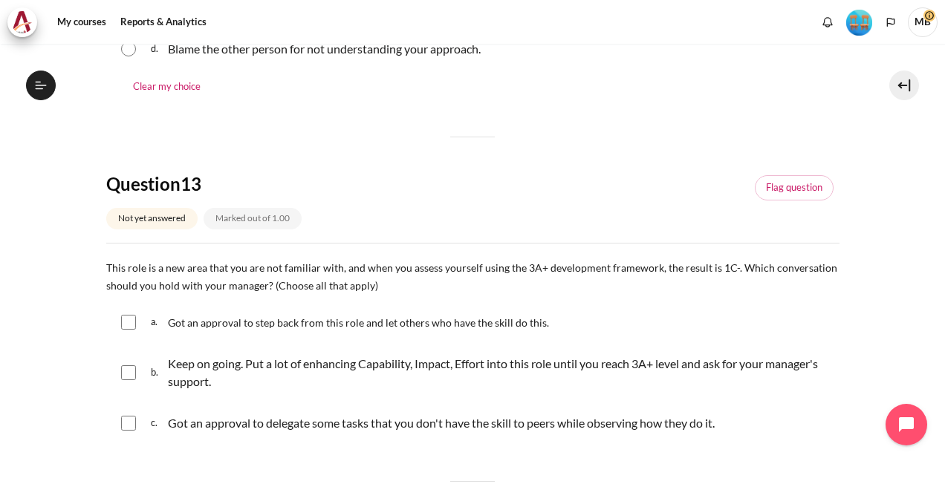
scroll to position [966, 0]
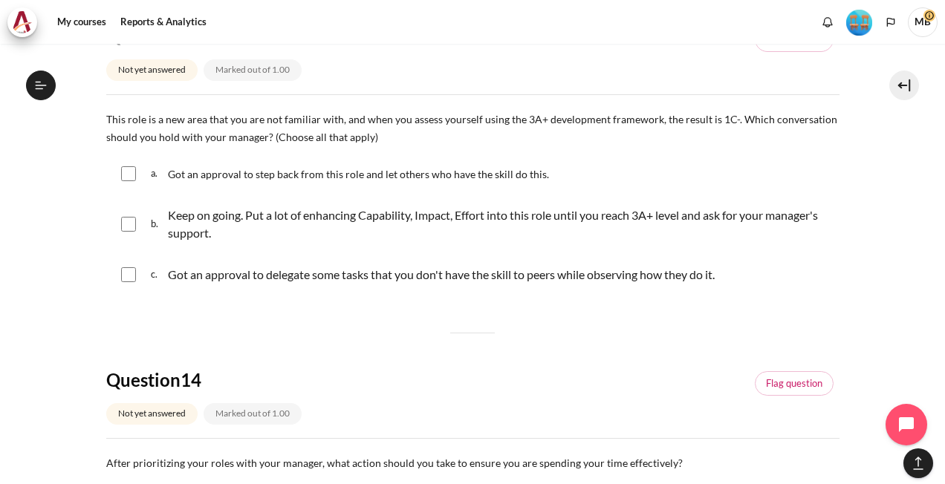
click at [132, 174] on input "Content" at bounding box center [128, 173] width 15 height 15
checkbox input "true"
click at [126, 219] on input "Content" at bounding box center [128, 224] width 15 height 15
checkbox input "true"
click at [126, 272] on input "Content" at bounding box center [128, 275] width 15 height 15
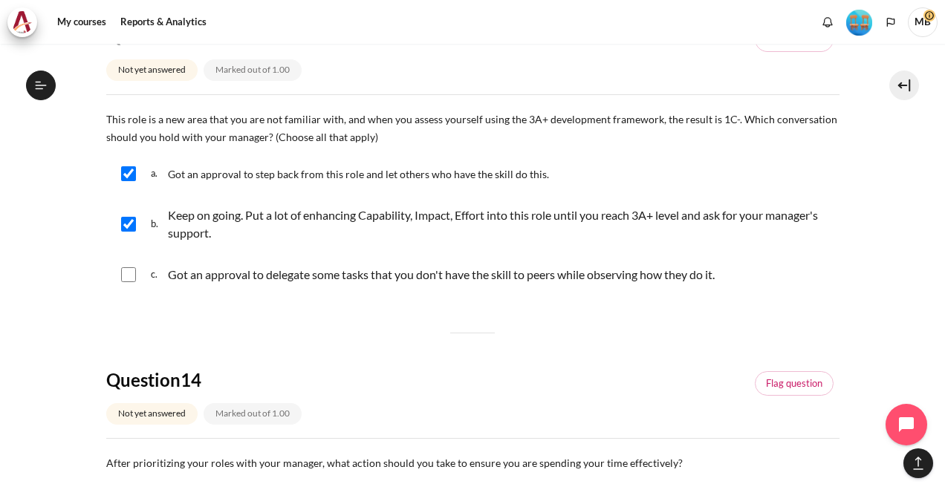
checkbox input "true"
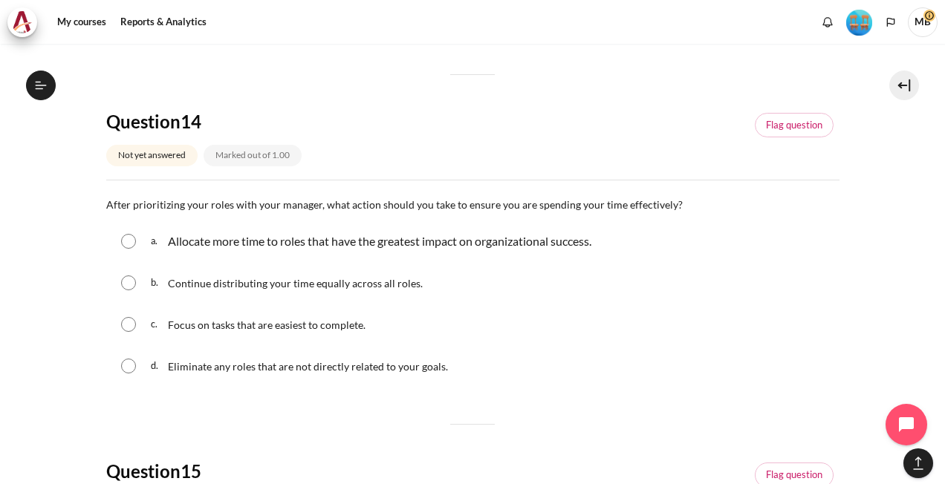
scroll to position [1263, 0]
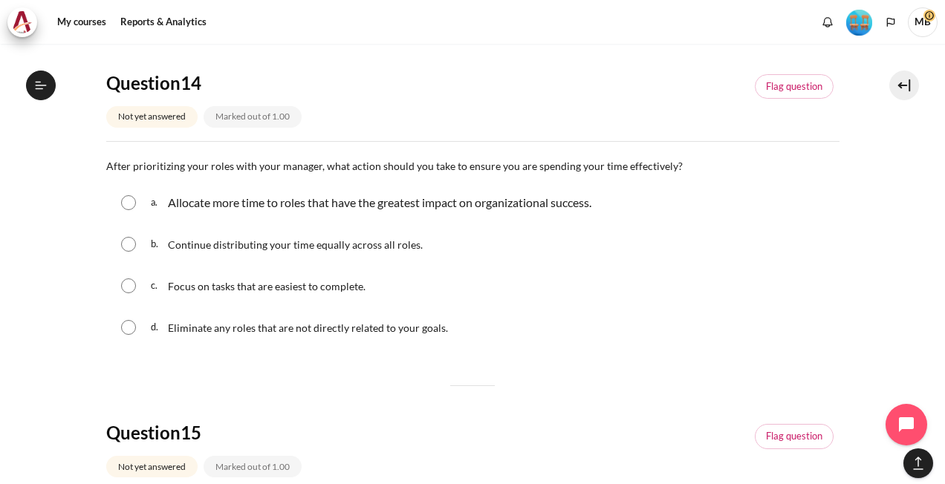
click at [129, 201] on input "Content" at bounding box center [128, 202] width 15 height 15
radio input "true"
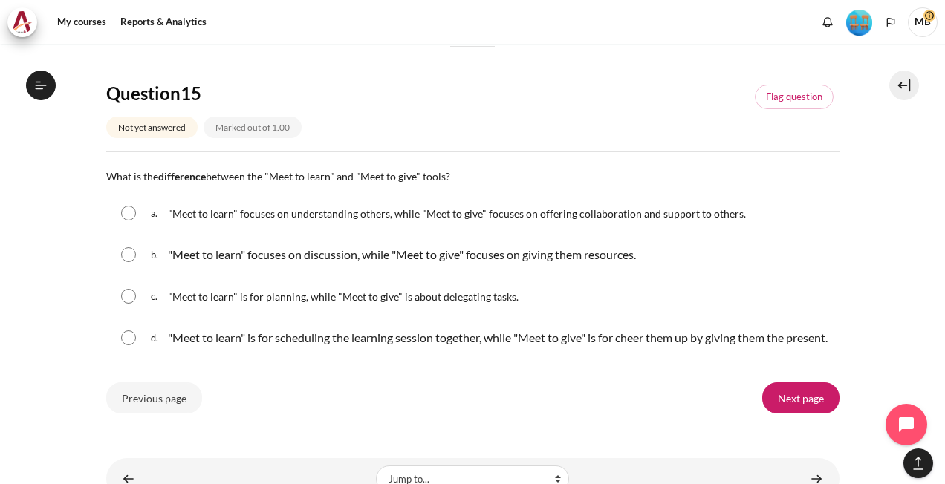
scroll to position [1635, 0]
click at [129, 207] on input "Content" at bounding box center [128, 211] width 15 height 15
radio input "true"
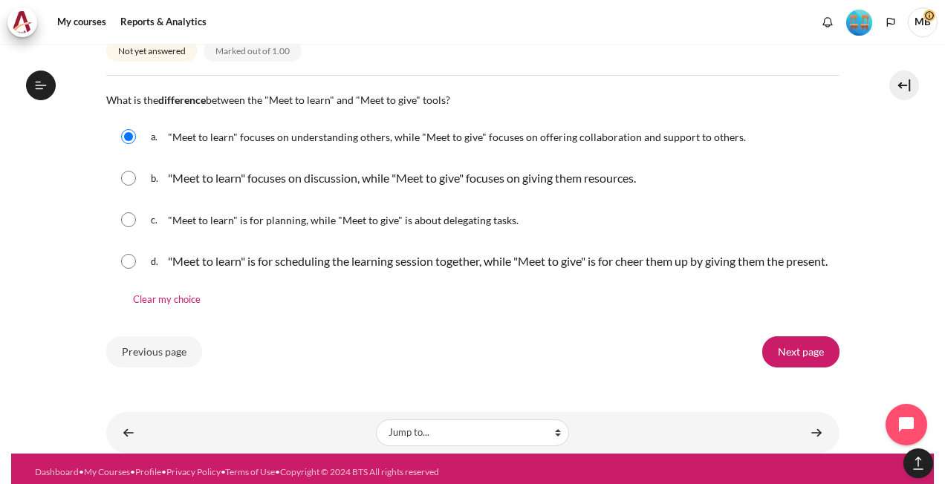
scroll to position [1731, 0]
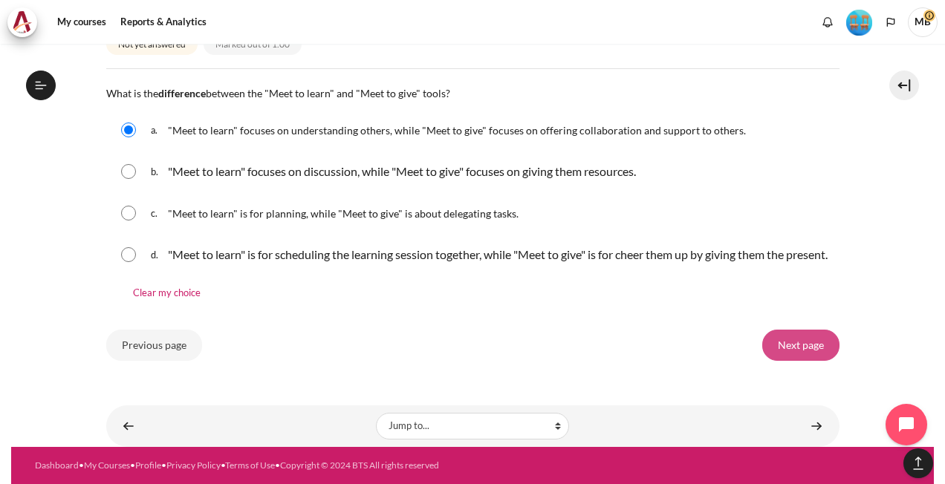
click at [792, 344] on input "Next page" at bounding box center [800, 345] width 77 height 31
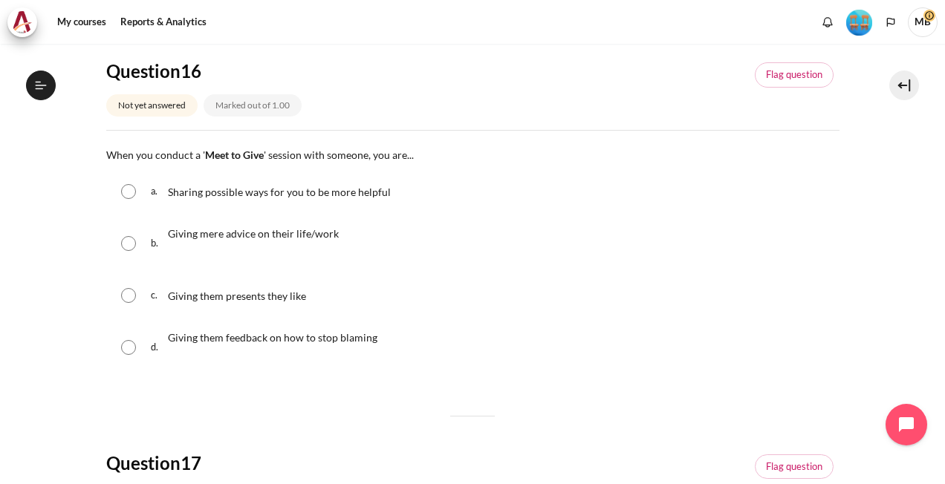
scroll to position [1492, 0]
click at [121, 190] on input "Content" at bounding box center [128, 191] width 15 height 15
radio input "true"
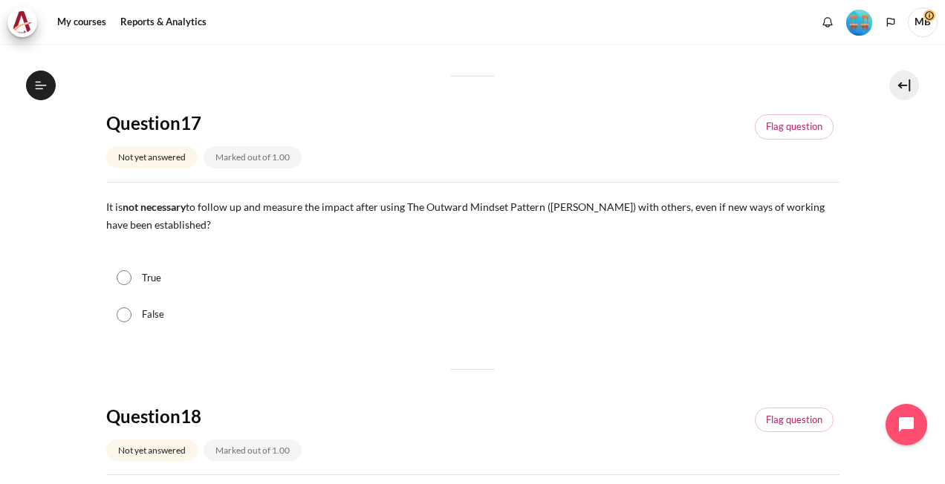
scroll to position [520, 0]
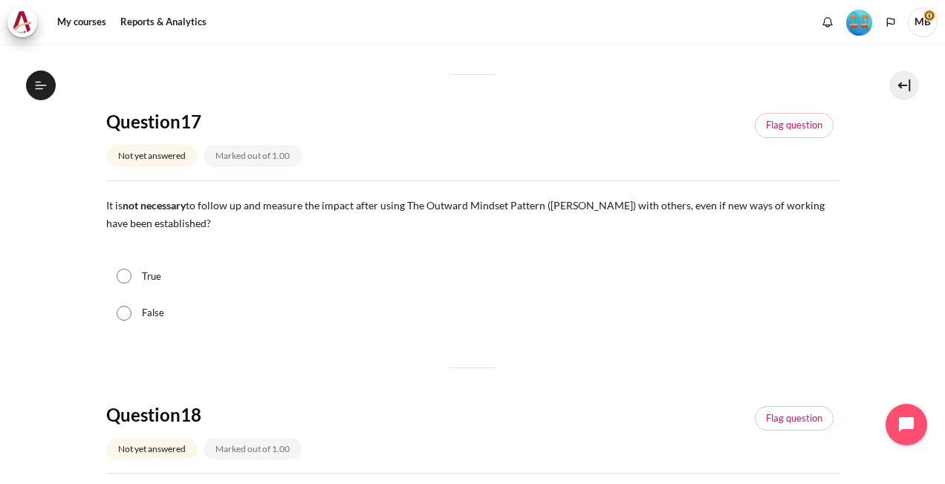
click at [124, 309] on input "False" at bounding box center [124, 313] width 15 height 15
radio input "true"
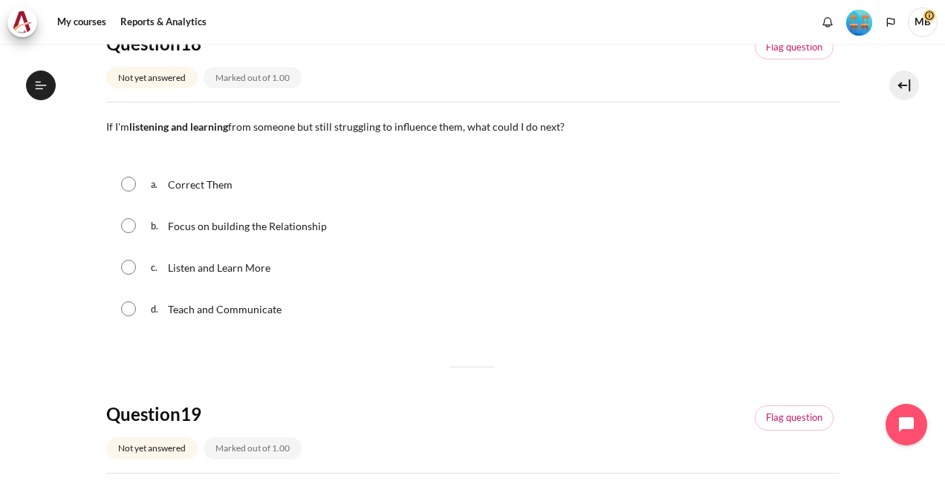
scroll to position [817, 0]
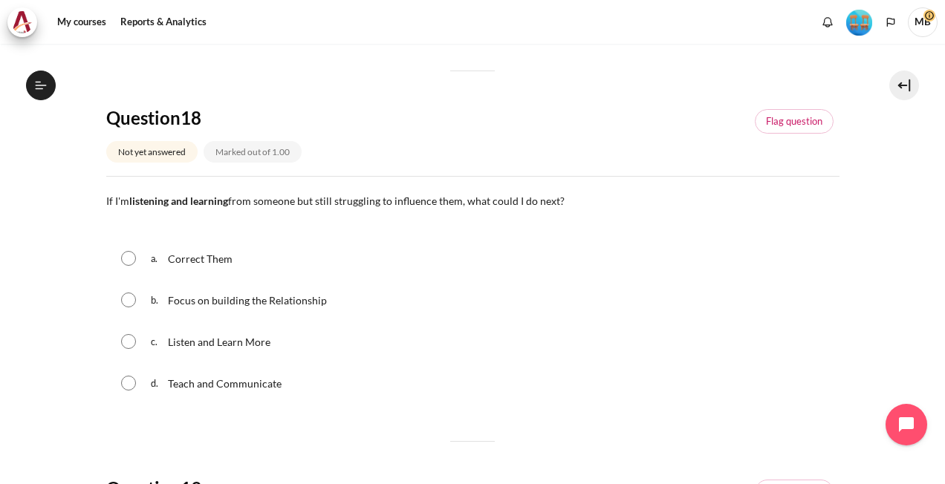
click at [131, 298] on input "Content" at bounding box center [128, 300] width 15 height 15
radio input "true"
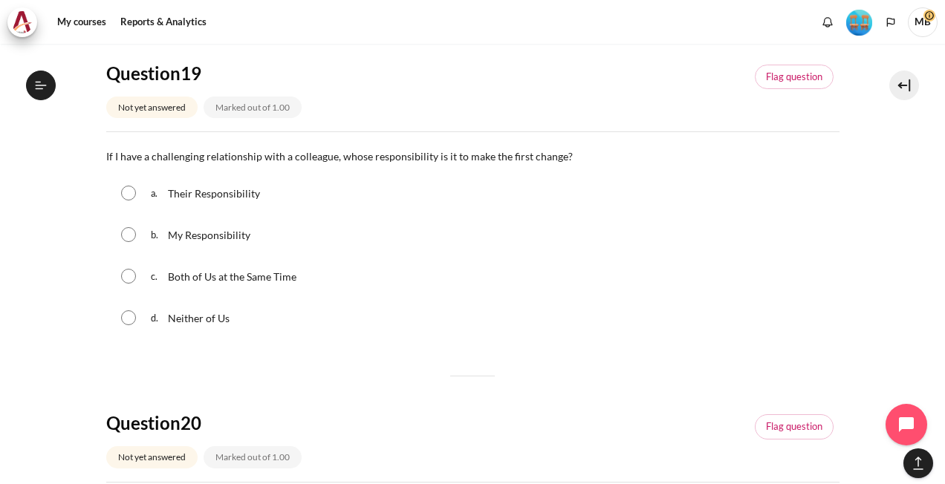
scroll to position [1189, 0]
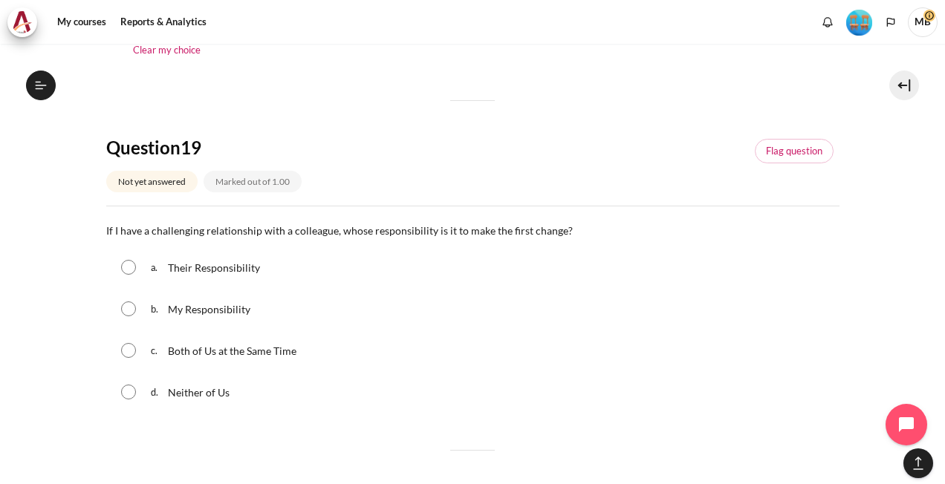
click at [132, 306] on input "Content" at bounding box center [128, 309] width 15 height 15
radio input "true"
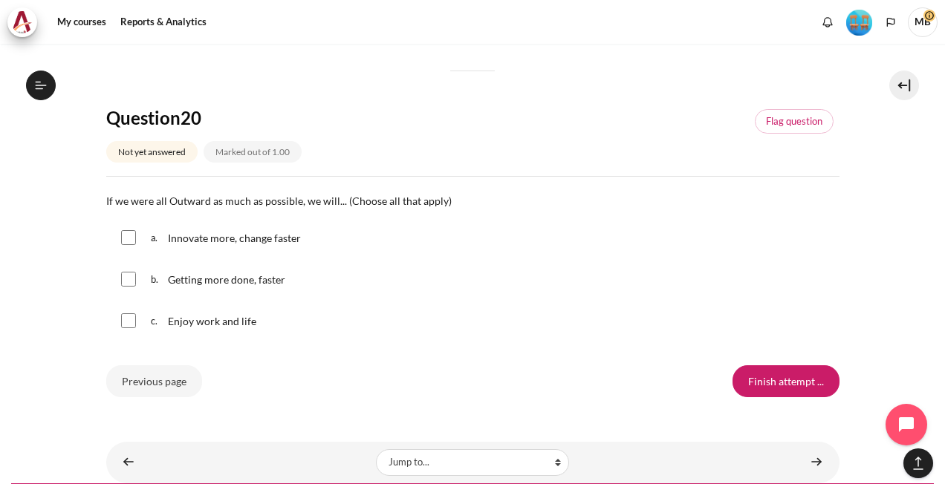
scroll to position [1633, 0]
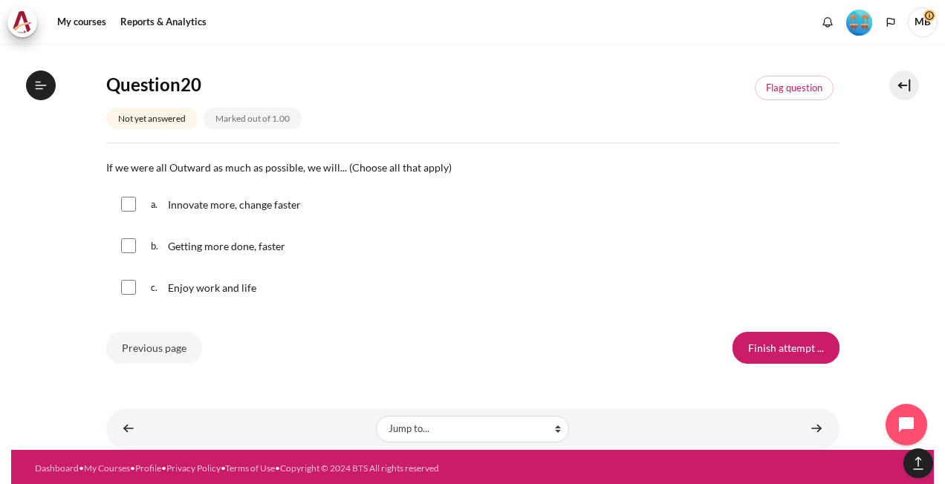
click at [126, 200] on input "Content" at bounding box center [128, 204] width 15 height 15
checkbox input "true"
click at [129, 247] on input "Content" at bounding box center [128, 246] width 15 height 15
checkbox input "true"
click at [127, 284] on input "Content" at bounding box center [128, 287] width 15 height 15
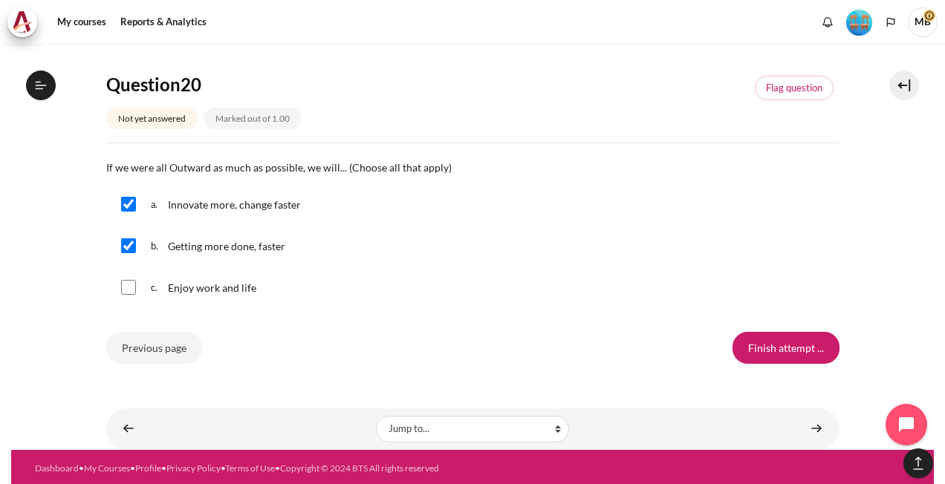
checkbox input "true"
click at [759, 336] on input "Finish attempt ..." at bounding box center [786, 347] width 107 height 31
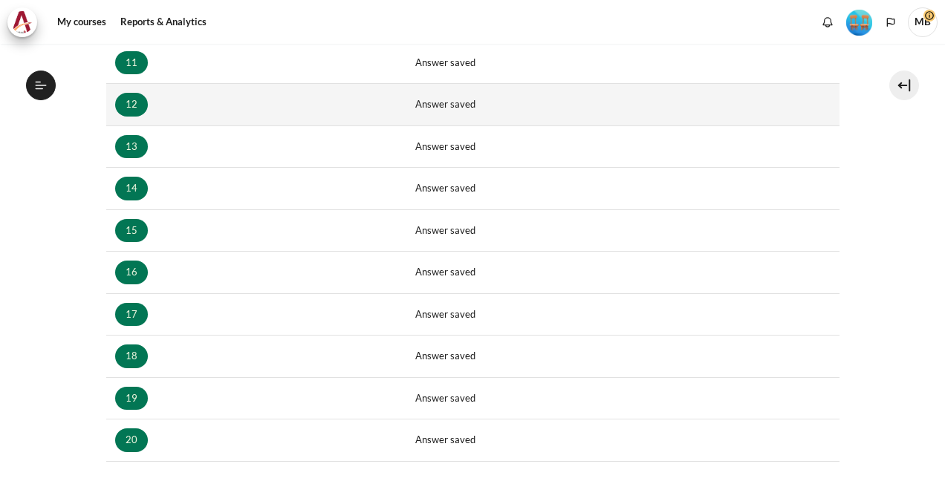
scroll to position [817, 0]
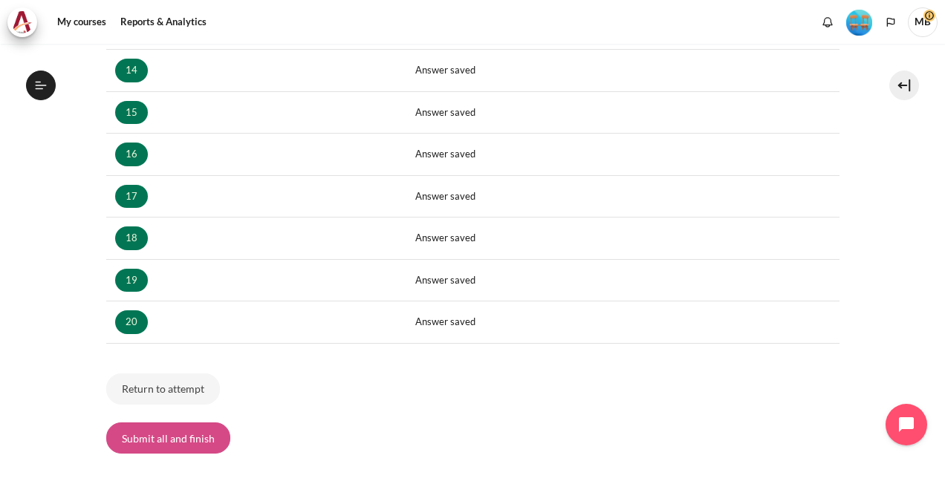
click at [192, 437] on button "Submit all and finish" at bounding box center [168, 438] width 124 height 31
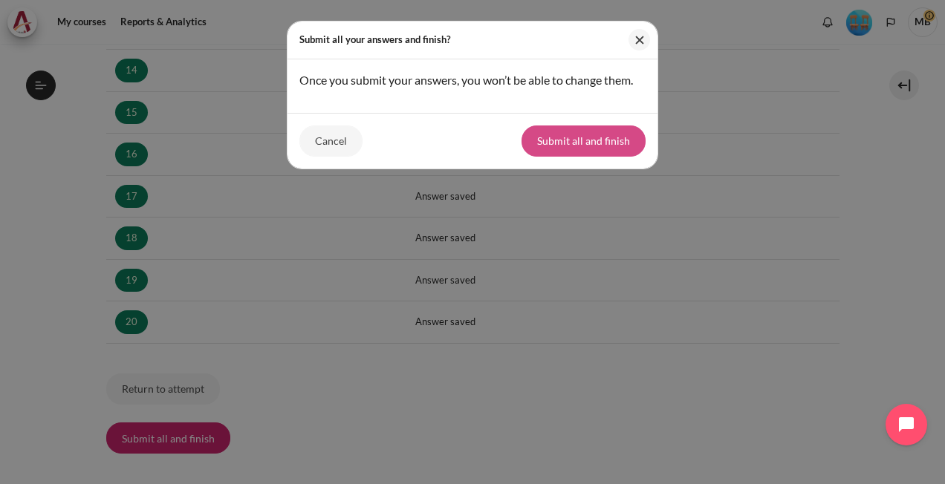
click at [574, 132] on button "Submit all and finish" at bounding box center [584, 141] width 124 height 31
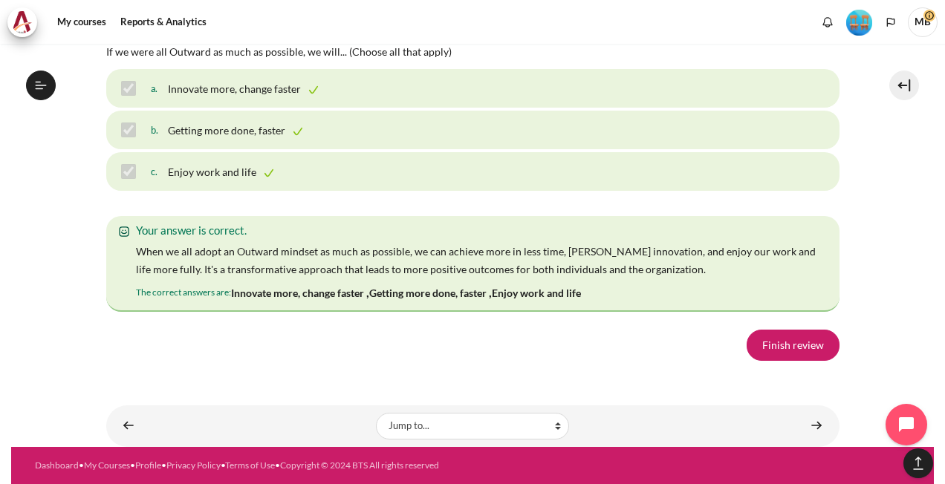
scroll to position [10546, 0]
click at [785, 346] on link "Finish review" at bounding box center [793, 345] width 93 height 31
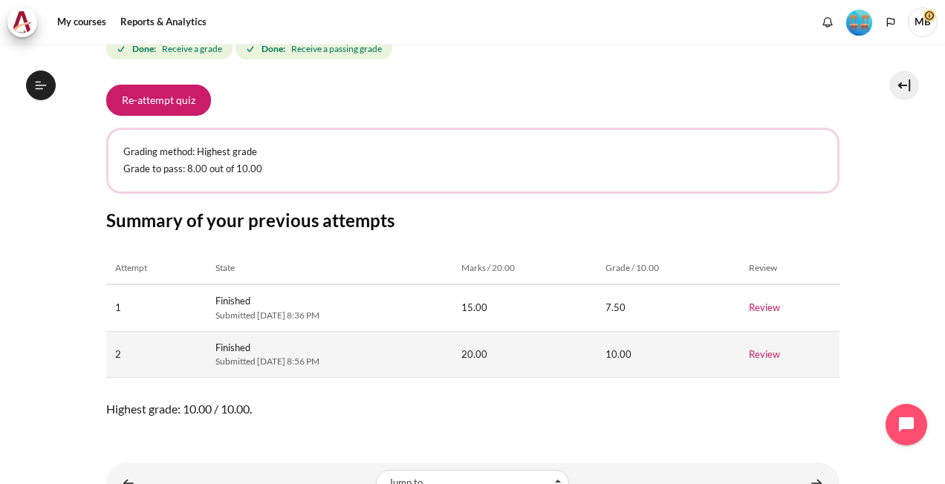
scroll to position [278, 0]
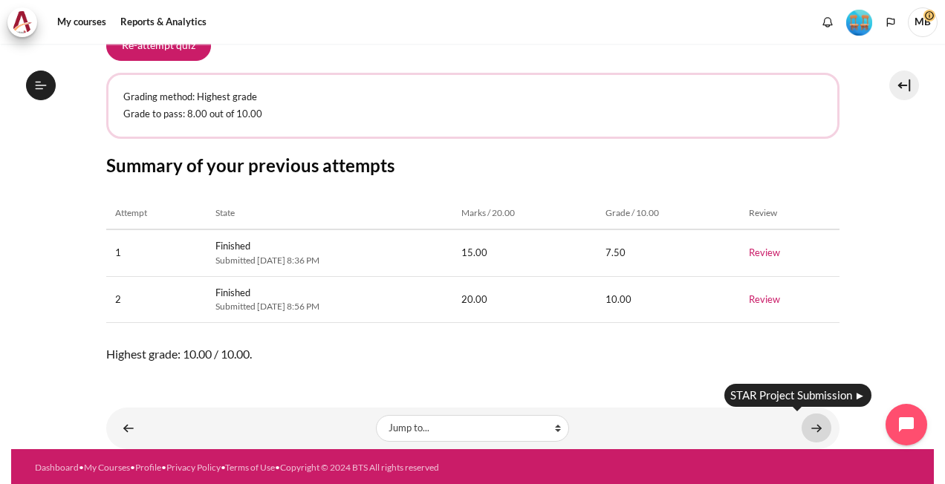
click at [808, 425] on link "Content" at bounding box center [817, 428] width 30 height 29
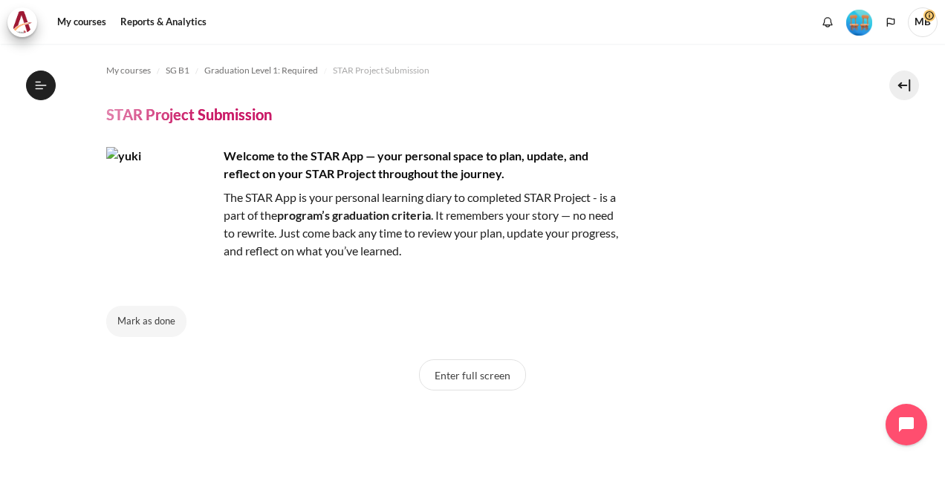
scroll to position [1511, 0]
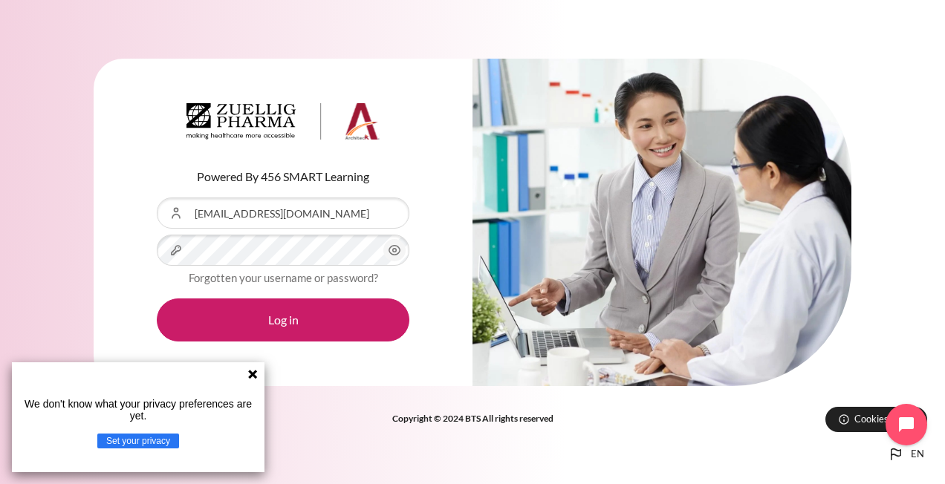
click at [396, 247] on icon "Content" at bounding box center [394, 251] width 11 height 10
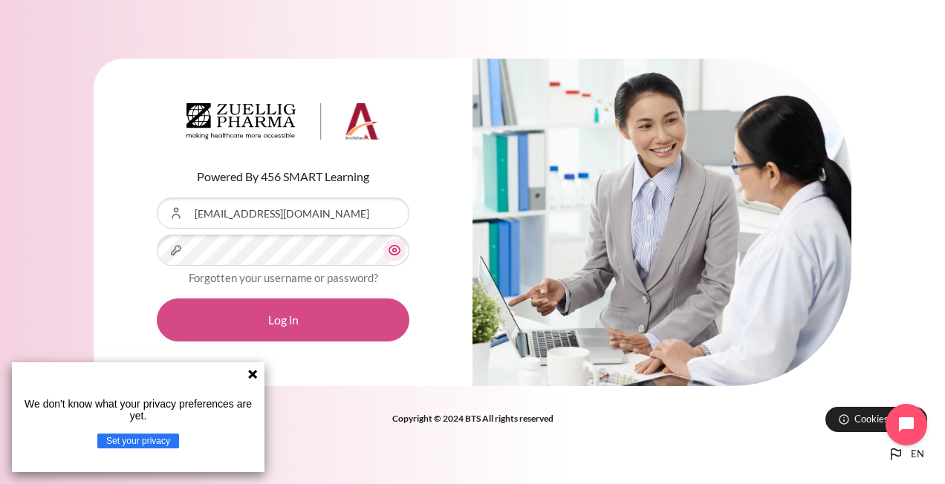
click at [339, 315] on button "Log in" at bounding box center [283, 320] width 253 height 43
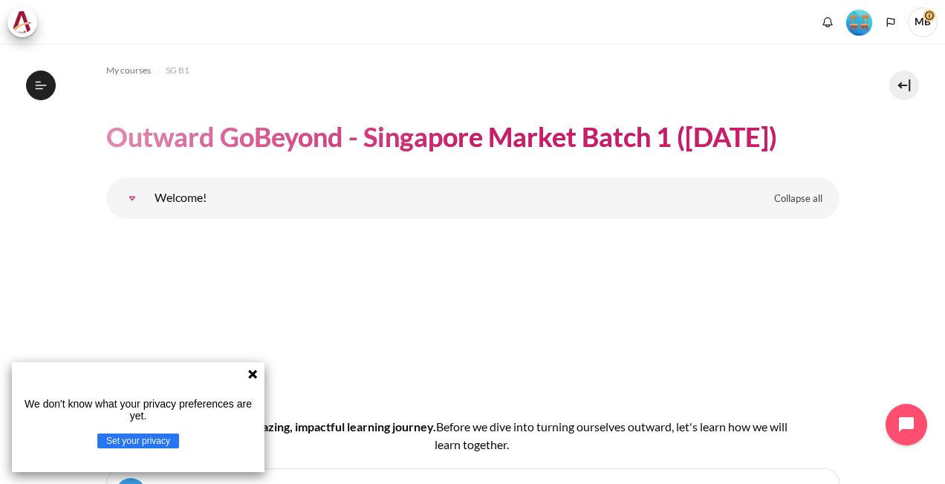
click at [250, 372] on icon at bounding box center [252, 374] width 9 height 9
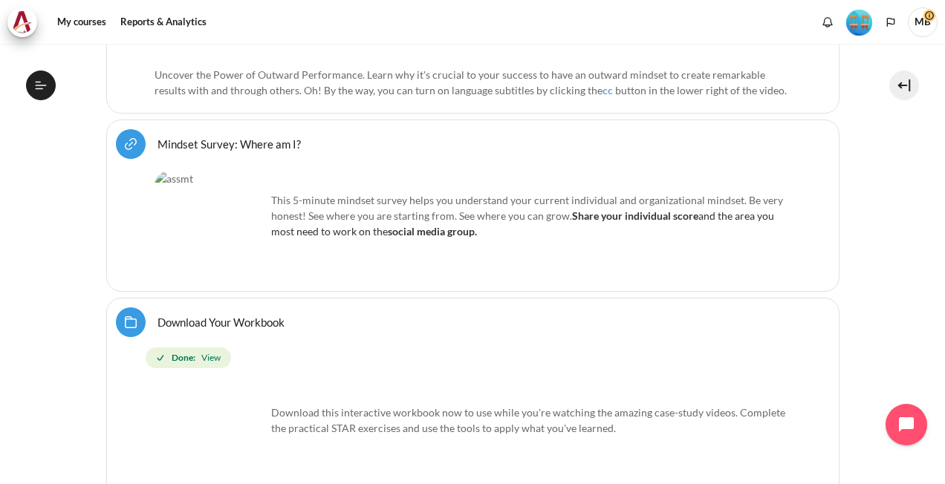
scroll to position [520, 0]
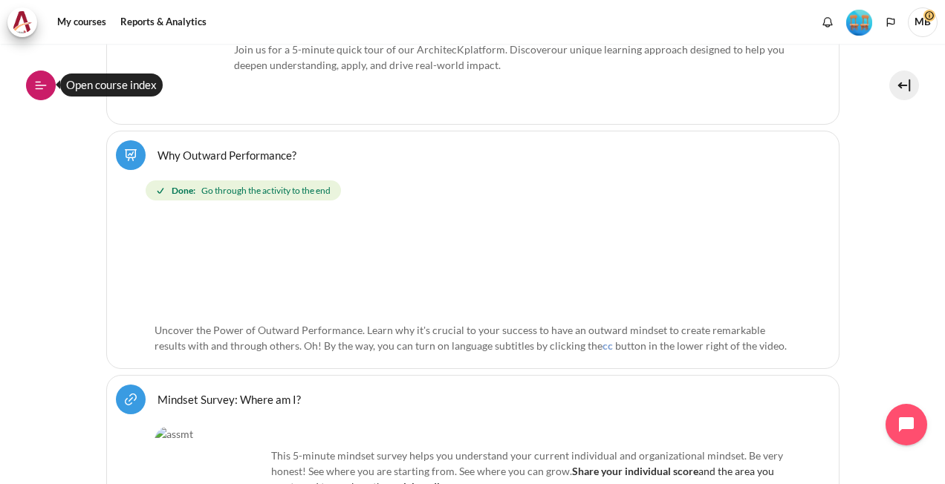
click at [41, 88] on icon at bounding box center [40, 85] width 13 height 13
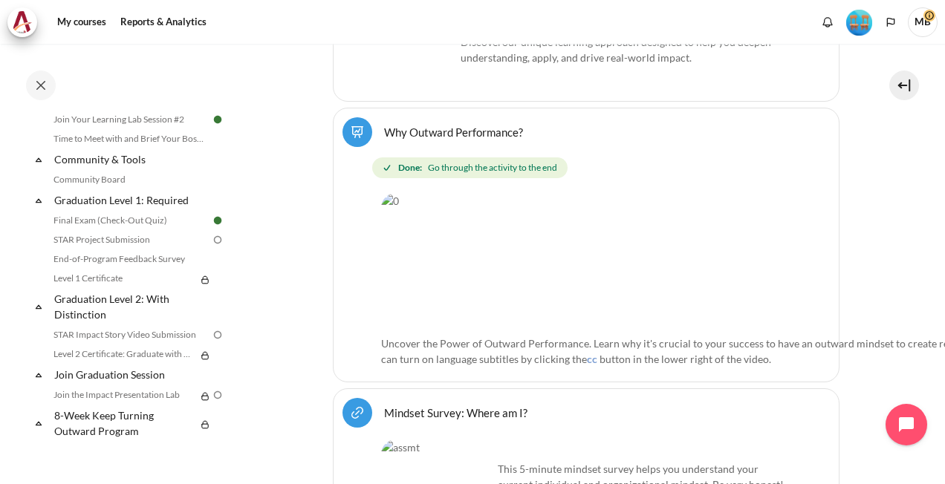
scroll to position [1549, 0]
